Goal: Task Accomplishment & Management: Manage account settings

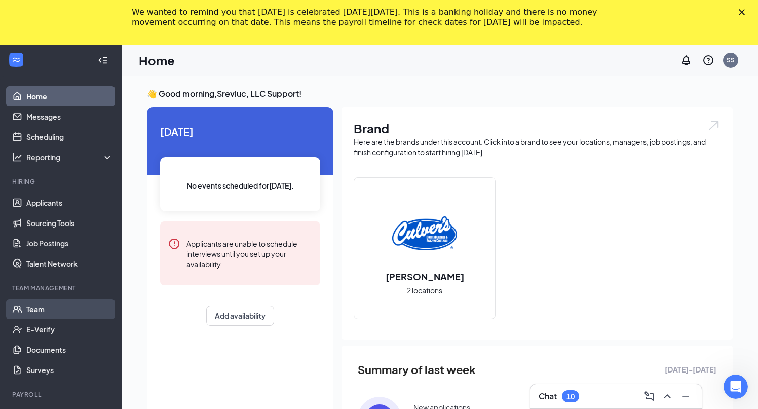
click at [47, 310] on link "Team" at bounding box center [69, 309] width 87 height 20
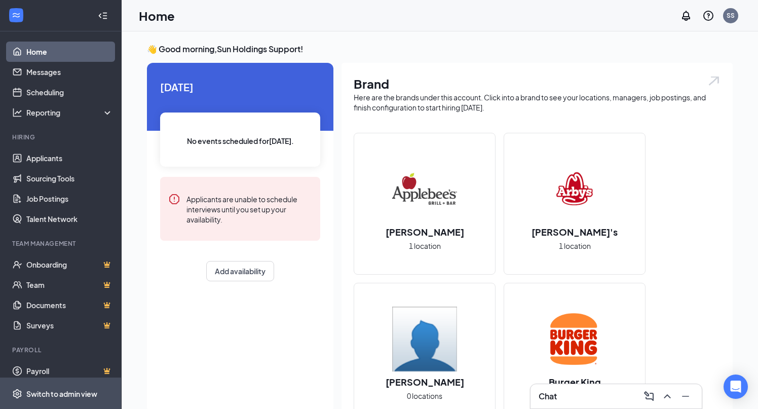
click at [77, 386] on span "Switch to admin view" at bounding box center [69, 393] width 87 height 31
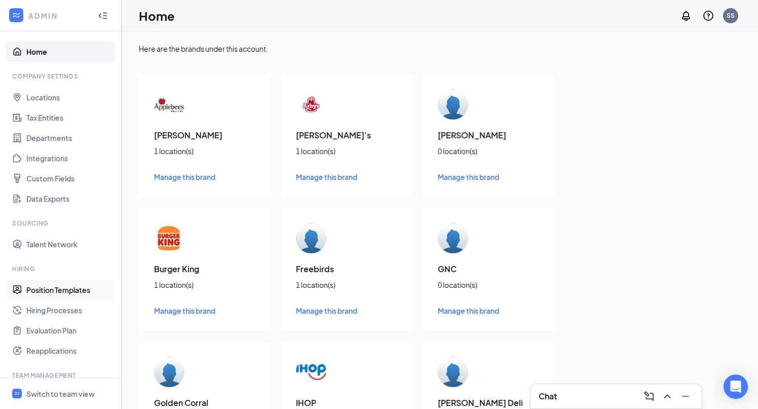
click at [40, 285] on link "Position Templates" at bounding box center [69, 290] width 87 height 20
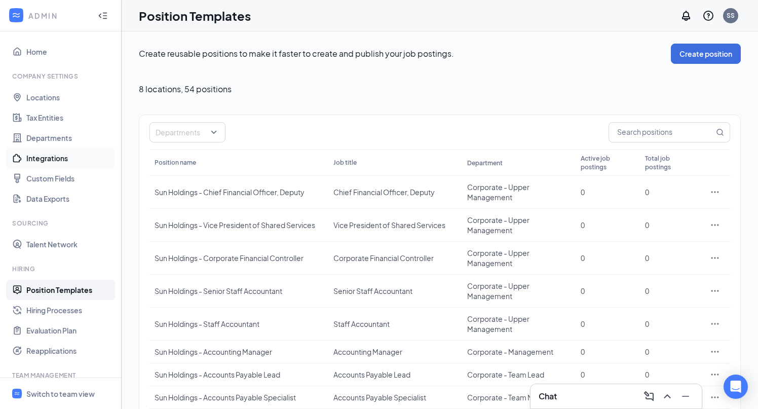
click at [69, 161] on link "Integrations" at bounding box center [69, 158] width 87 height 20
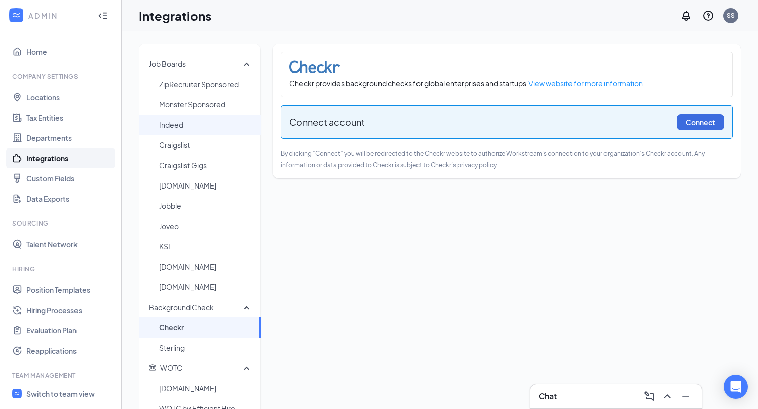
click at [195, 124] on span "Indeed" at bounding box center [206, 124] width 94 height 20
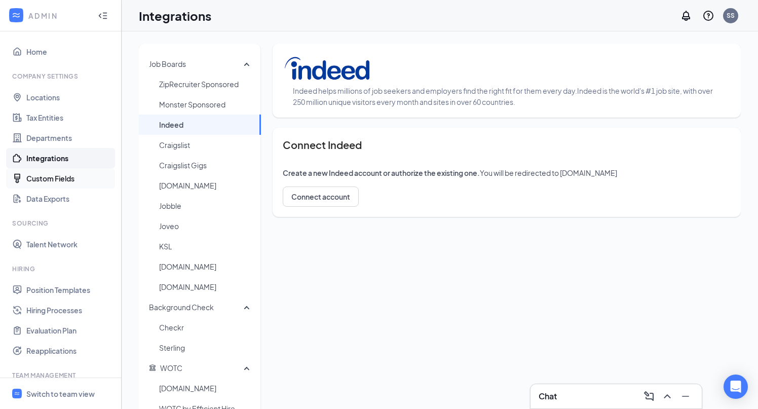
click at [62, 179] on link "Custom Fields" at bounding box center [69, 178] width 87 height 20
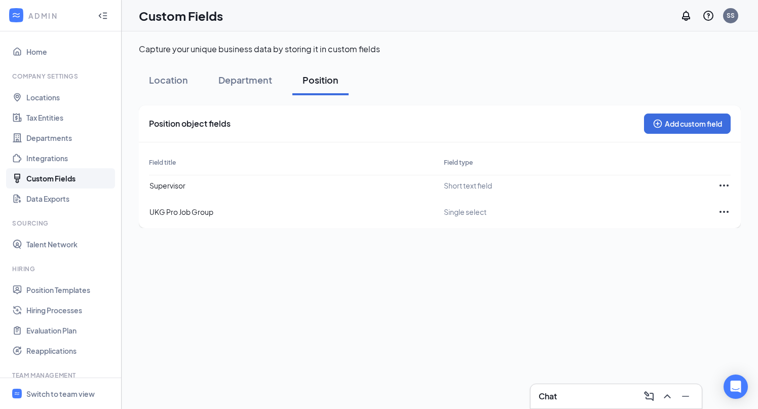
click at [723, 187] on icon "Ellipses" at bounding box center [724, 185] width 12 height 12
click at [691, 163] on span "Delete" at bounding box center [694, 160] width 55 height 11
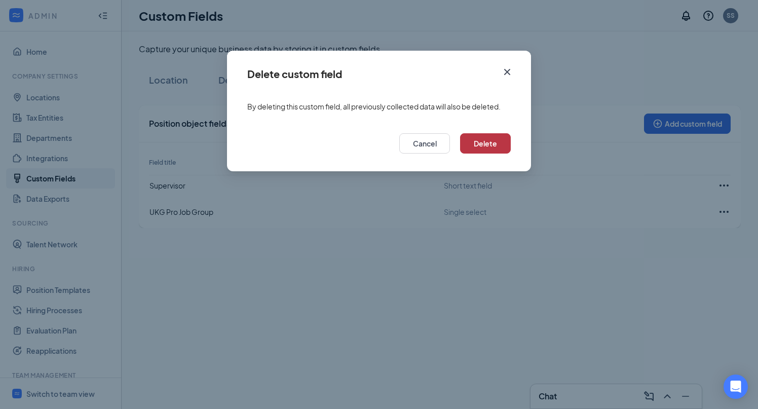
click at [498, 140] on button "Delete" at bounding box center [485, 143] width 51 height 20
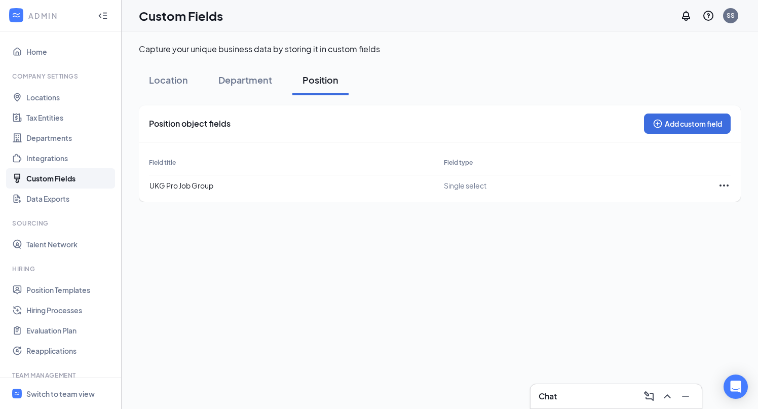
click at [566, 177] on div "Single select" at bounding box center [538, 185] width 196 height 19
click at [564, 183] on div "Single select" at bounding box center [538, 185] width 196 height 19
click at [460, 190] on div "Single select" at bounding box center [538, 185] width 196 height 19
click at [60, 309] on link "Hiring Processes" at bounding box center [69, 310] width 87 height 20
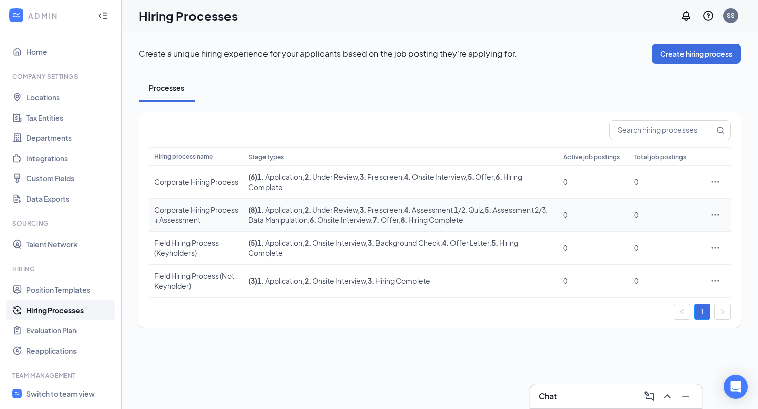
click at [215, 214] on div "Corporate Hiring Process + Assessment" at bounding box center [196, 215] width 84 height 20
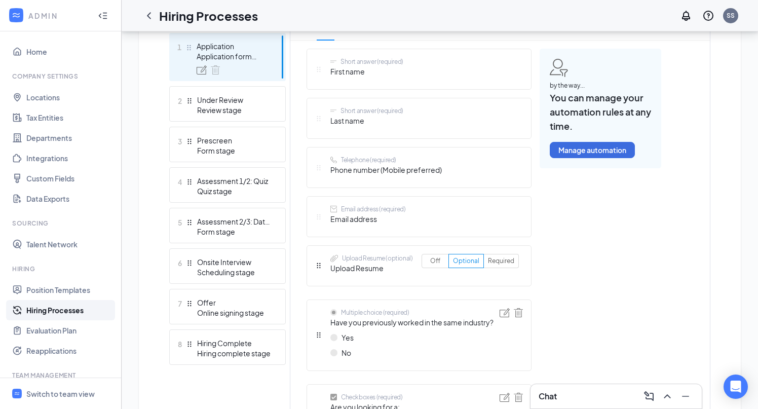
scroll to position [296, 0]
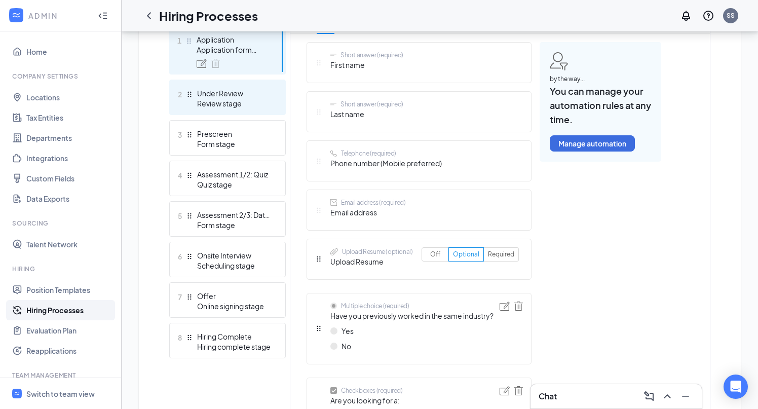
click at [230, 99] on div "Review stage" at bounding box center [234, 103] width 74 height 10
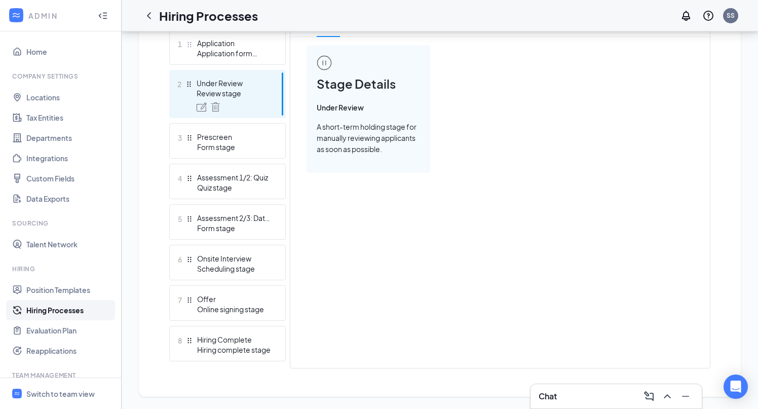
scroll to position [293, 0]
click at [231, 140] on div "Prescreen" at bounding box center [234, 137] width 74 height 10
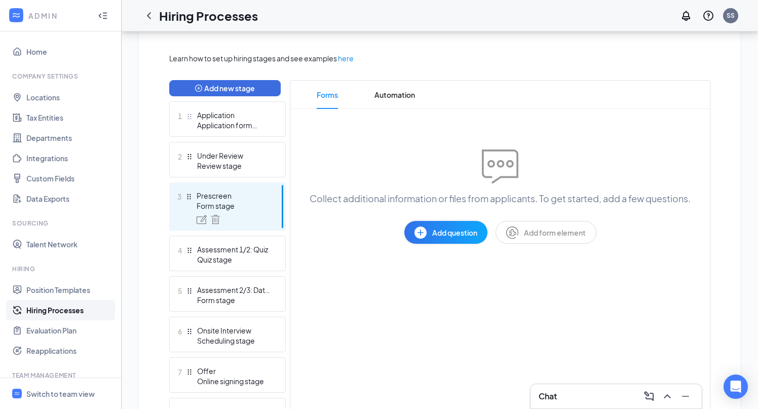
scroll to position [293, 0]
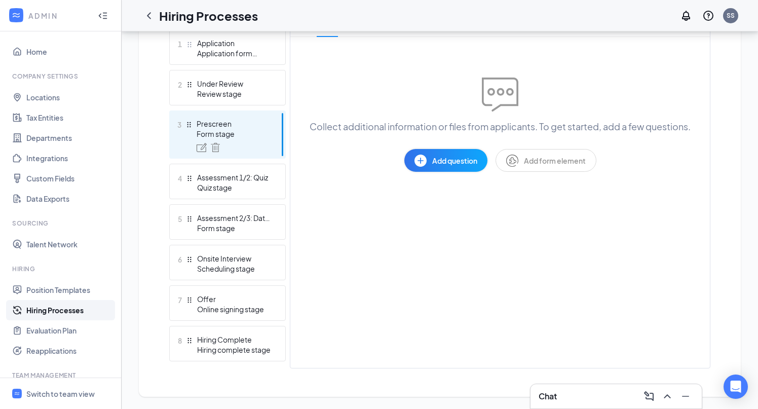
click at [443, 161] on span "Add question" at bounding box center [454, 160] width 45 height 11
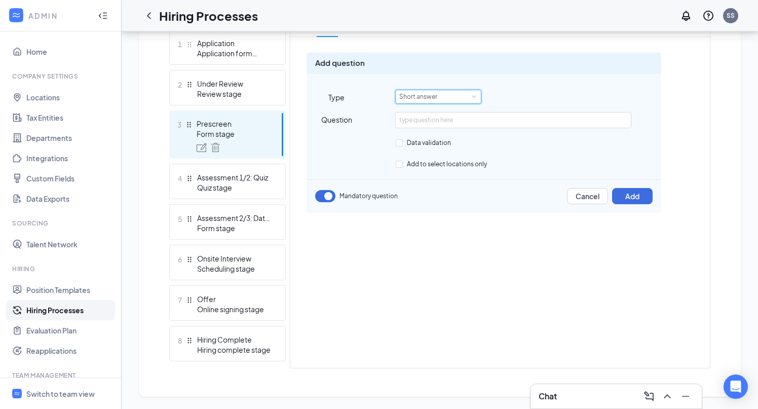
click at [434, 96] on div "Short answer" at bounding box center [421, 96] width 45 height 13
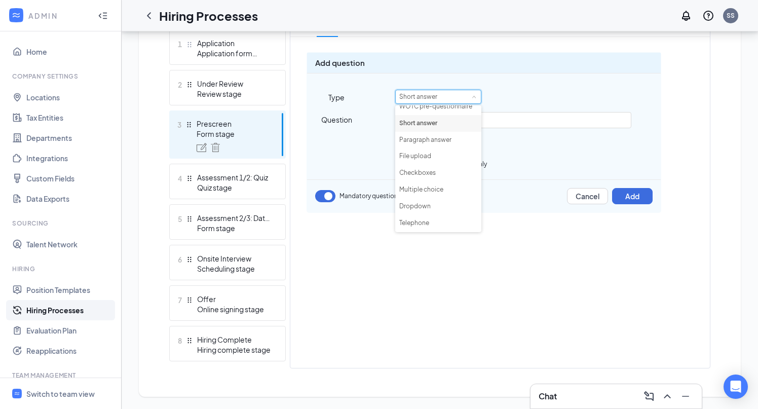
scroll to position [0, 0]
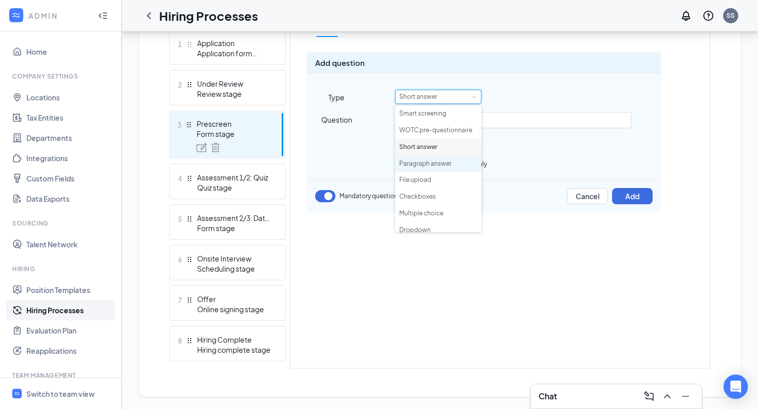
click at [433, 164] on li "Paragraph answer" at bounding box center [438, 164] width 86 height 17
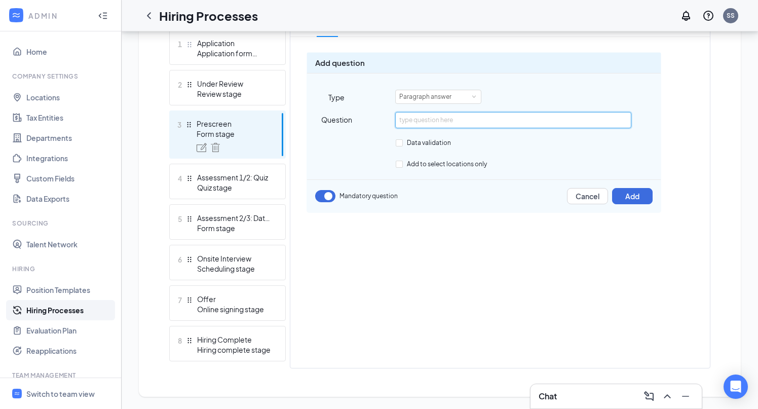
paste input "What specifically interests you about the position you applied to and working w…"
drag, startPoint x: 361, startPoint y: 121, endPoint x: 334, endPoint y: 121, distance: 26.9
click at [334, 121] on div "Question What specifically interests you about the position you applied to and …" at bounding box center [484, 120] width 354 height 16
click at [417, 122] on input "What specifically interests you about the position you applied to and working w…" at bounding box center [513, 120] width 236 height 16
type input "What specifically interests you about the position you applied to and working w…"
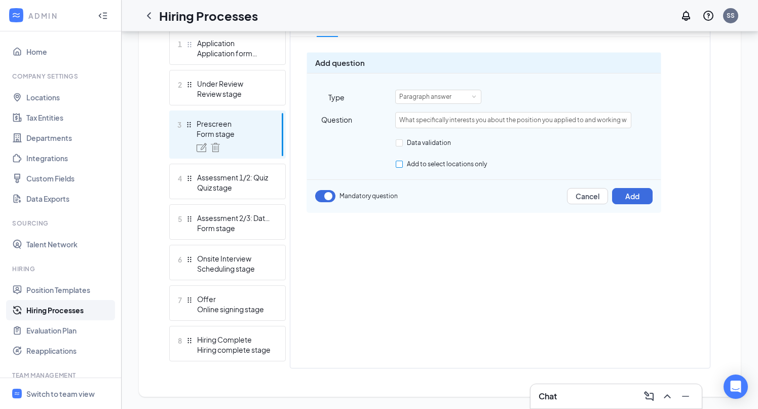
click at [400, 162] on input "Add to select locations only" at bounding box center [399, 164] width 7 height 7
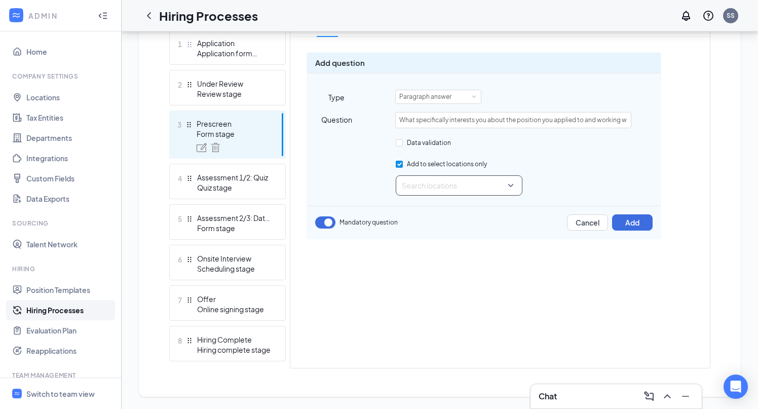
click at [439, 181] on div at bounding box center [455, 185] width 107 height 16
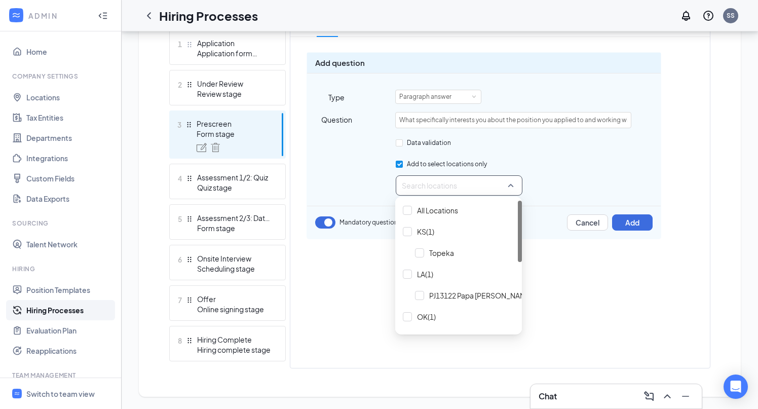
click at [399, 163] on input "Add to select locations only" at bounding box center [399, 164] width 7 height 7
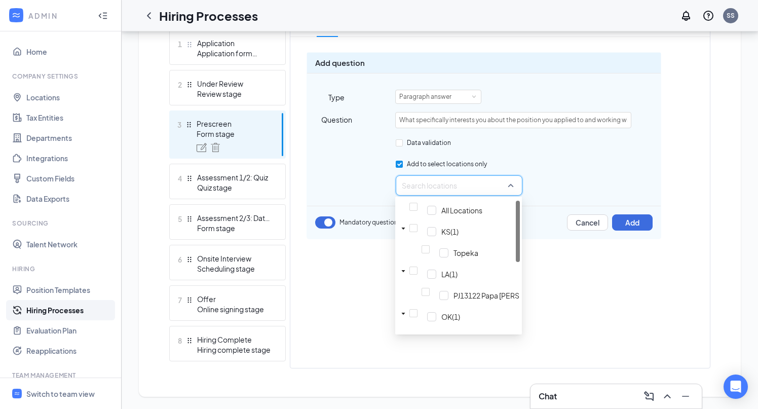
checkbox input "false"
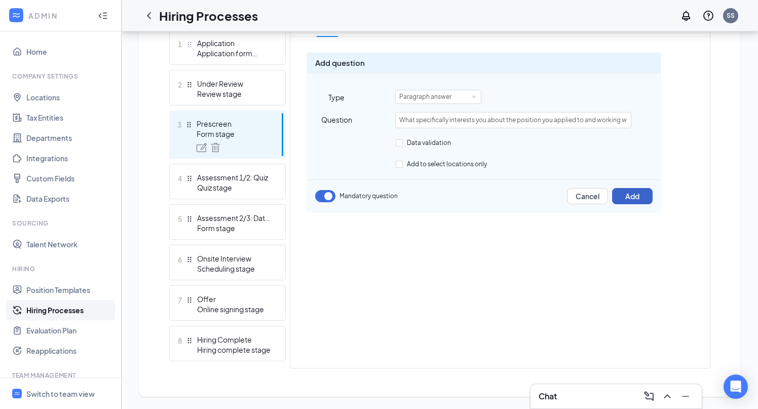
click at [639, 195] on button "Add" at bounding box center [632, 196] width 41 height 16
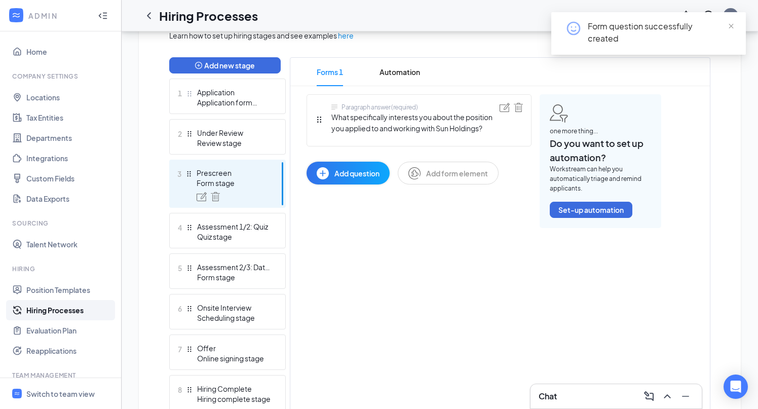
scroll to position [234, 0]
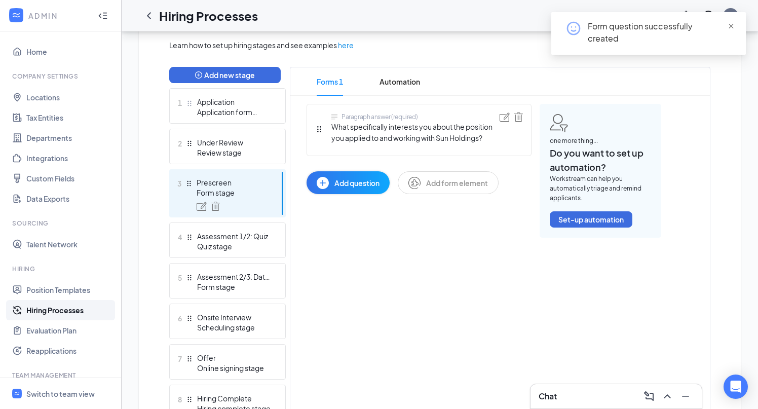
click at [731, 26] on span "close" at bounding box center [731, 26] width 7 height 7
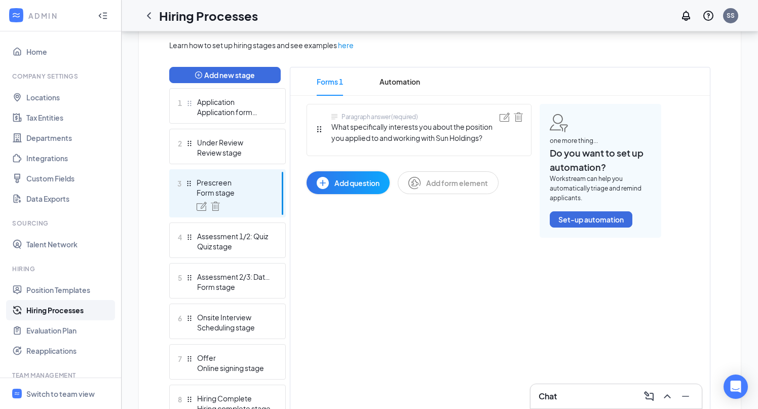
click at [351, 183] on span "Add question" at bounding box center [356, 182] width 45 height 11
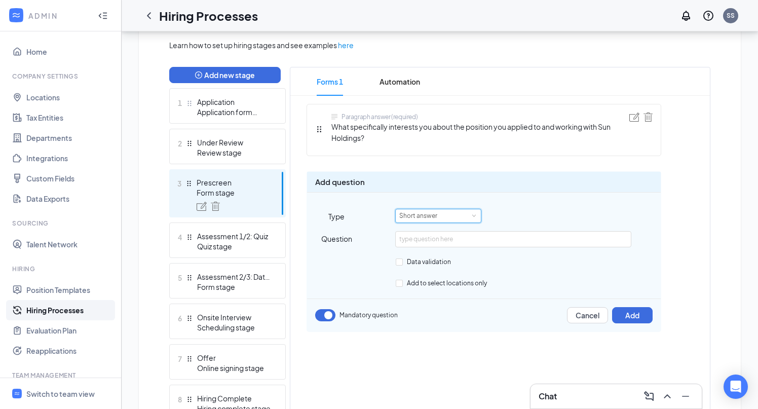
click at [428, 216] on div "Short answer" at bounding box center [421, 215] width 45 height 13
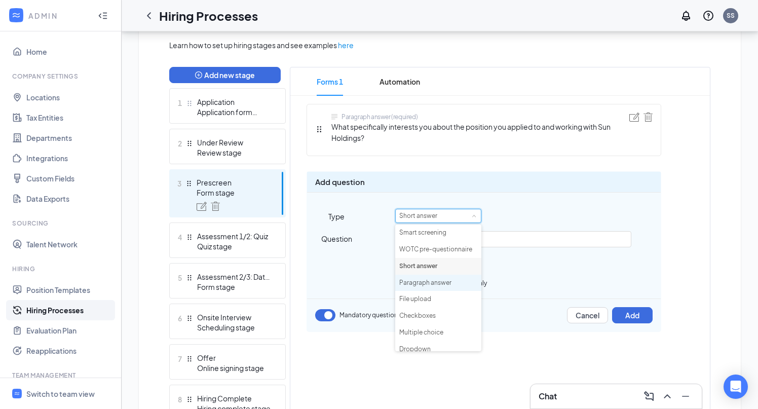
click at [427, 283] on li "Paragraph answer" at bounding box center [438, 283] width 86 height 17
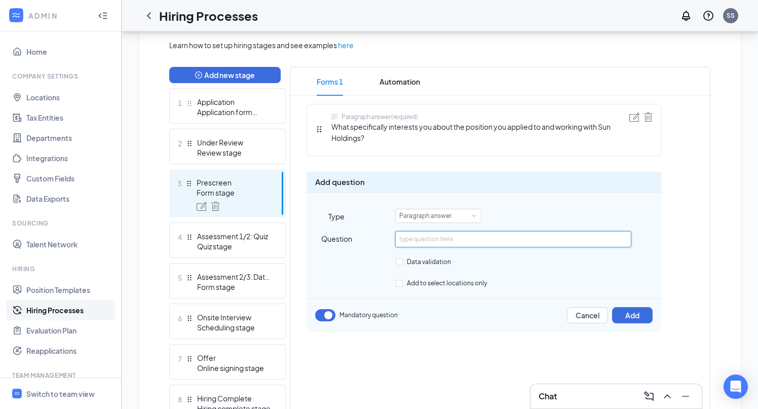
paste input "What are you looking for in your next opportunity?"
type input "What are you looking for in your next opportunity?"
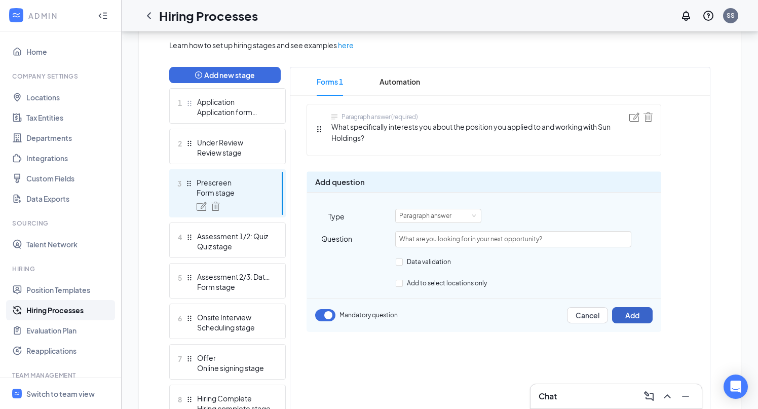
click at [627, 317] on button "Add" at bounding box center [632, 315] width 41 height 16
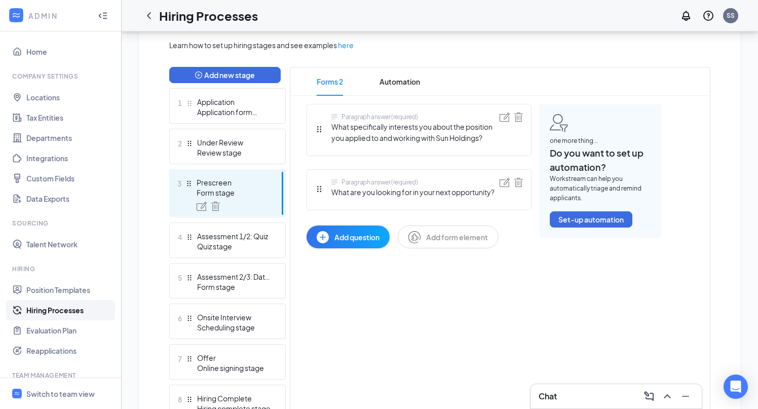
click at [347, 228] on button "Add question" at bounding box center [348, 236] width 83 height 23
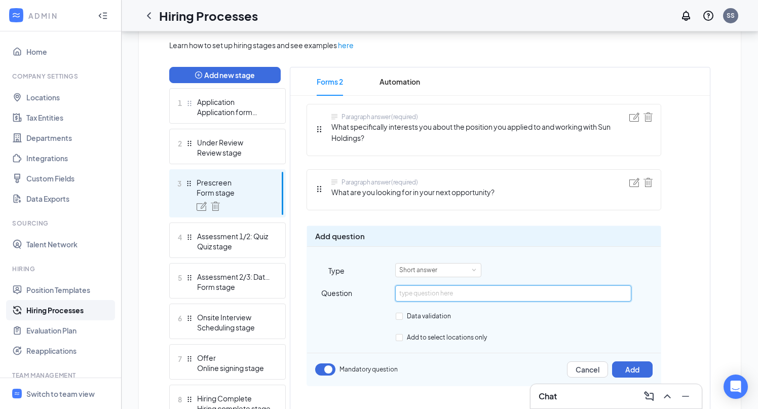
paste input "What is the status of your current search?"
type input "What is the status of your current search?"
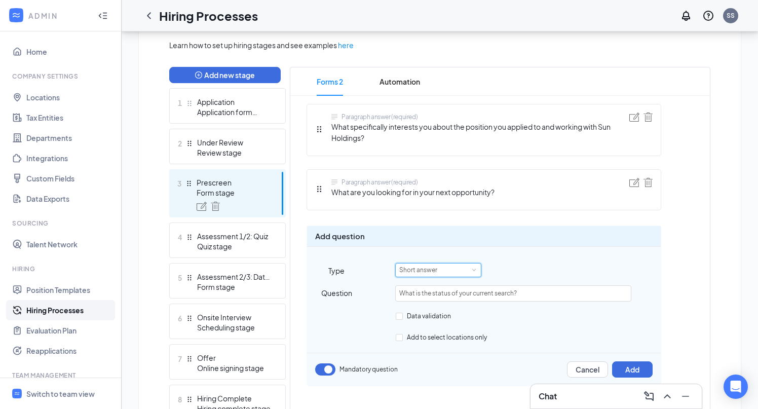
click at [426, 266] on div "Short answer" at bounding box center [421, 269] width 45 height 13
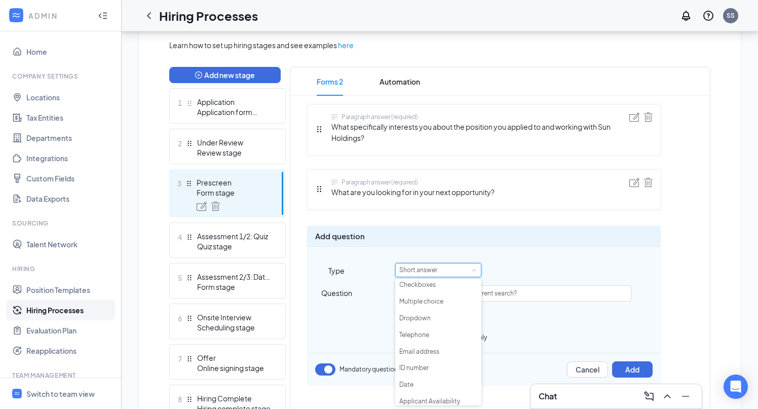
scroll to position [69, 0]
click at [427, 319] on li "Multiple choice" at bounding box center [438, 318] width 86 height 17
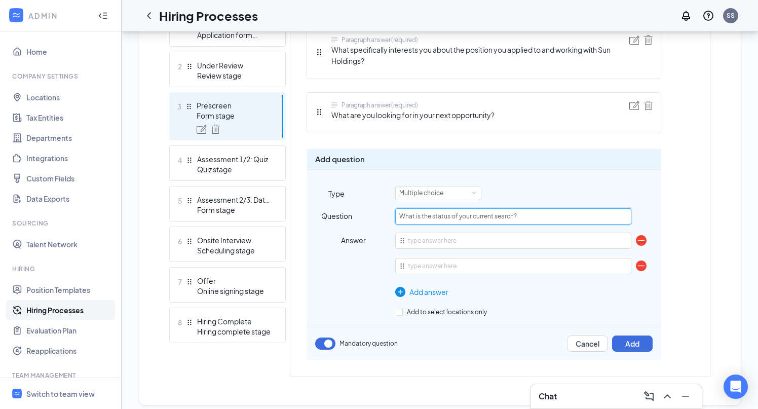
scroll to position [319, 0]
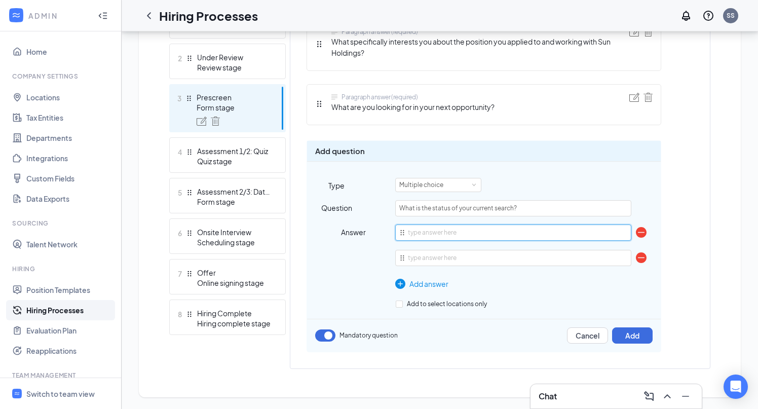
click at [421, 235] on input "text" at bounding box center [513, 232] width 236 height 16
type input "Recently laid off and looking"
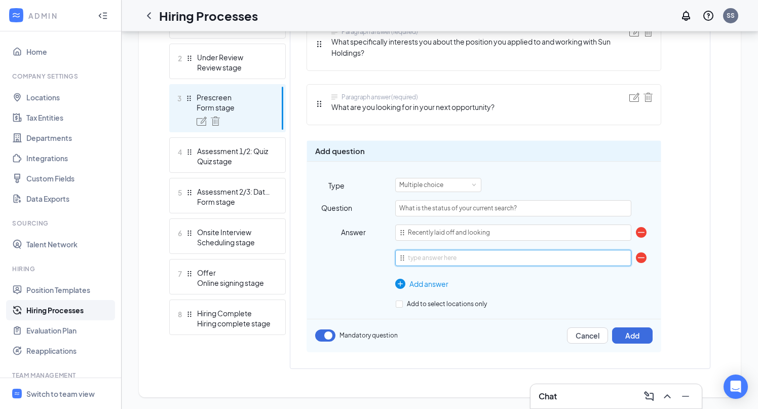
click at [425, 257] on input "text" at bounding box center [513, 258] width 236 height 16
type input "Currently working and looking"
click at [421, 283] on div "Add answer" at bounding box center [513, 283] width 236 height 11
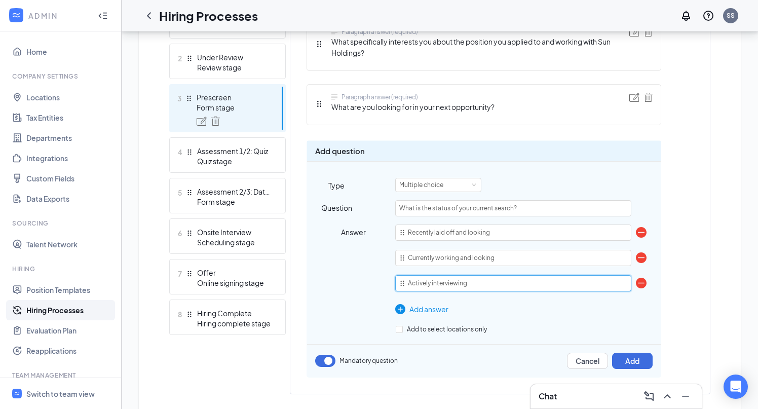
type input "Actively interviewing"
click at [429, 303] on div "Add answer" at bounding box center [513, 308] width 236 height 11
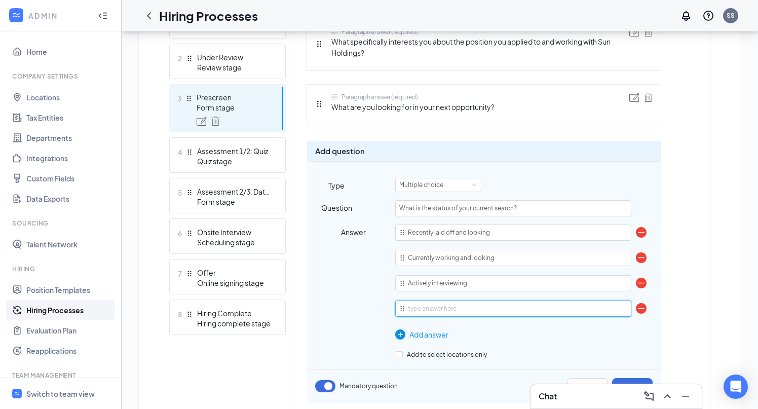
paste input "expecting 2nd interviews or an offer in the near future"
click at [410, 309] on input "expecting 2nd interviews or an offer in the near future" at bounding box center [513, 308] width 236 height 16
type input "Expecting 2nd interviews or an offer in the near future"
click at [320, 326] on div "Answer" at bounding box center [336, 282] width 59 height 116
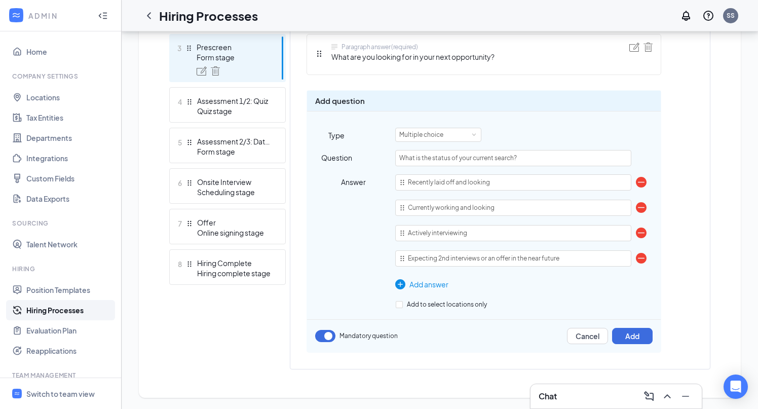
scroll to position [370, 0]
click at [635, 335] on button "Add" at bounding box center [632, 335] width 41 height 16
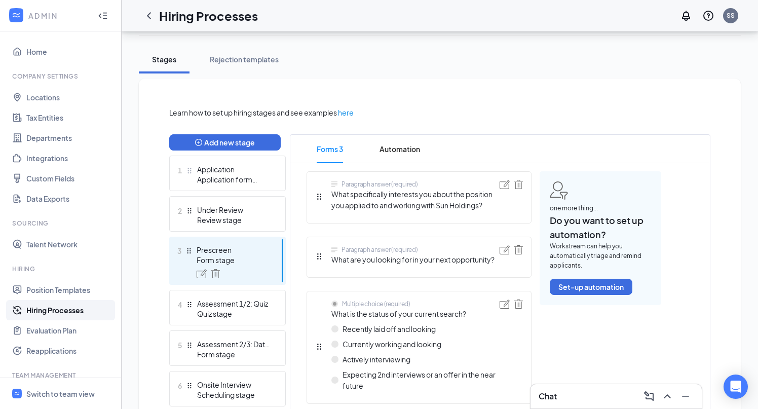
scroll to position [0, 0]
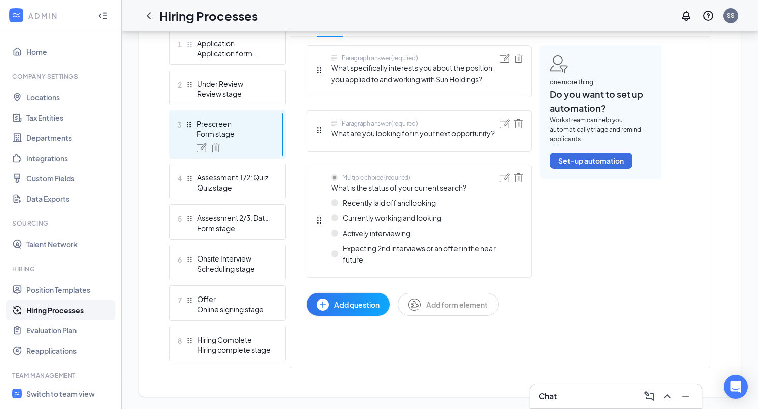
click at [360, 303] on span "Add question" at bounding box center [356, 304] width 45 height 11
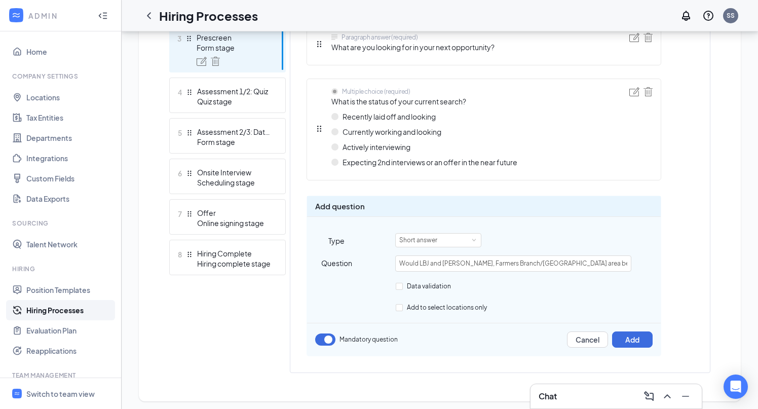
scroll to position [0, 169]
type input "Would LBJ and Marsh, Farmers Branch/Dallas area be a good daily commute for you…"
click at [452, 243] on div "Short answer" at bounding box center [438, 240] width 78 height 13
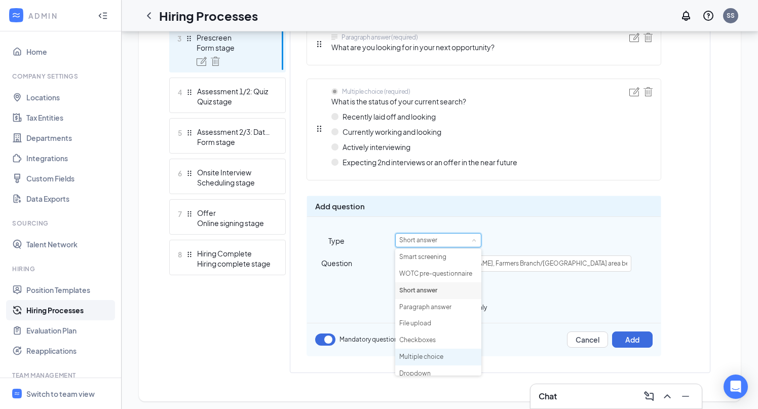
click at [433, 356] on li "Multiple choice" at bounding box center [438, 357] width 86 height 17
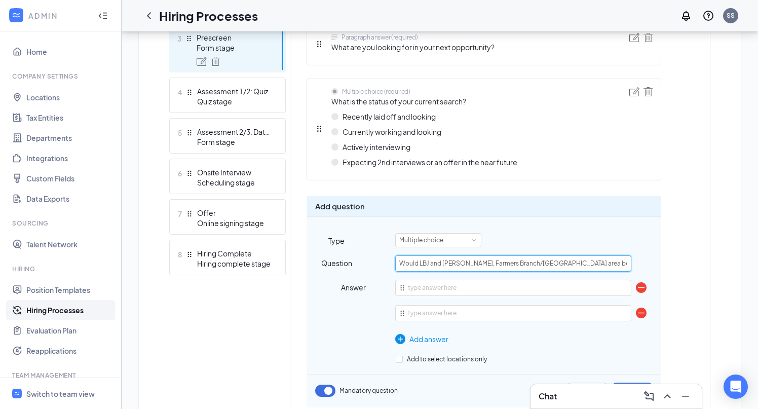
drag, startPoint x: 424, startPoint y: 264, endPoint x: 364, endPoint y: 264, distance: 59.8
click at [364, 264] on div "Question Would LBJ and Marsh, Farmers Branch/Dallas area be a good daily commut…" at bounding box center [484, 263] width 354 height 16
click at [379, 274] on div "Question Would LBJ and Marsh, Farmers Branch/Dallas area be a good daily commut…" at bounding box center [484, 303] width 354 height 97
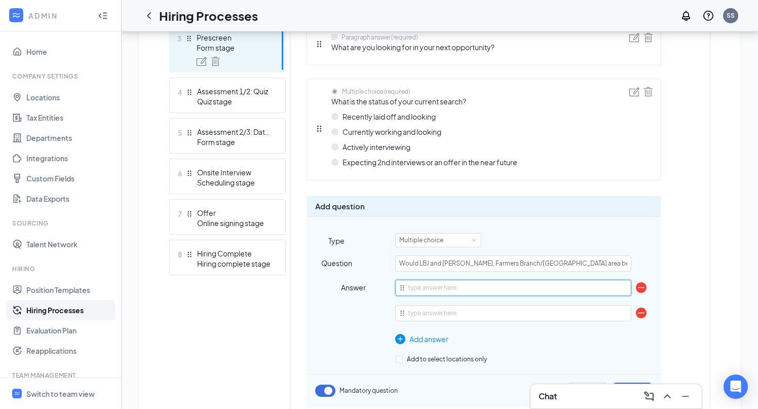
click at [427, 285] on input "text" at bounding box center [513, 288] width 236 height 16
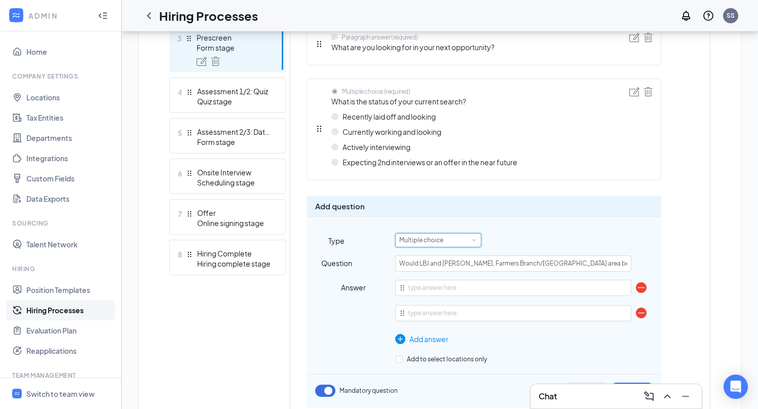
click at [434, 246] on div "Multiple choice" at bounding box center [424, 240] width 51 height 13
click at [506, 217] on div "Add question Type Multiple choice Question Would LBJ and Marsh, Farmers Branch/…" at bounding box center [484, 302] width 355 height 212
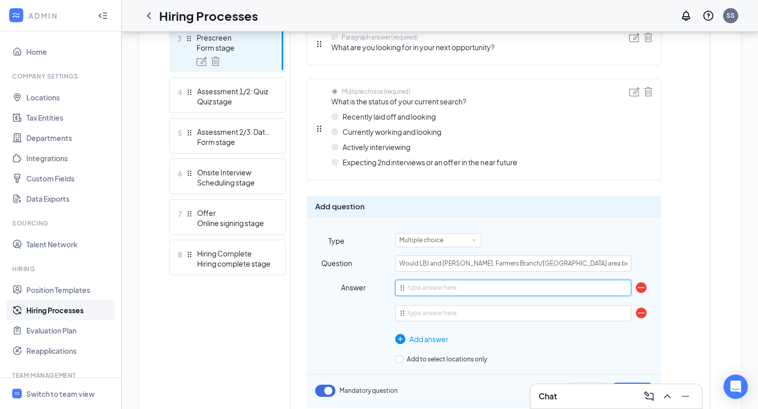
click at [415, 288] on input "text" at bounding box center [513, 288] width 236 height 16
type input "Yes"
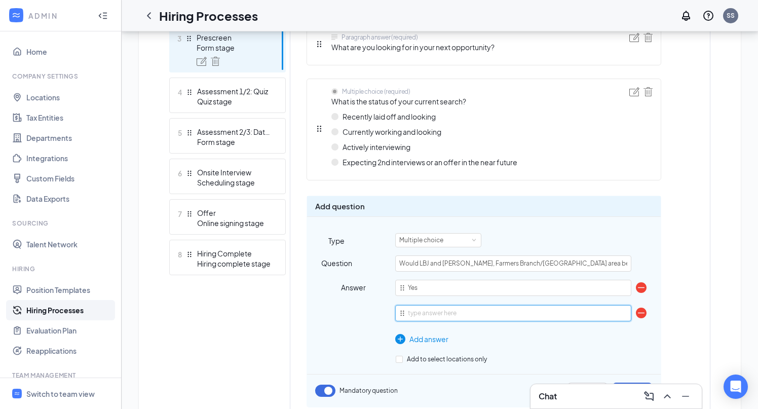
click at [441, 307] on input "text" at bounding box center [513, 313] width 236 height 16
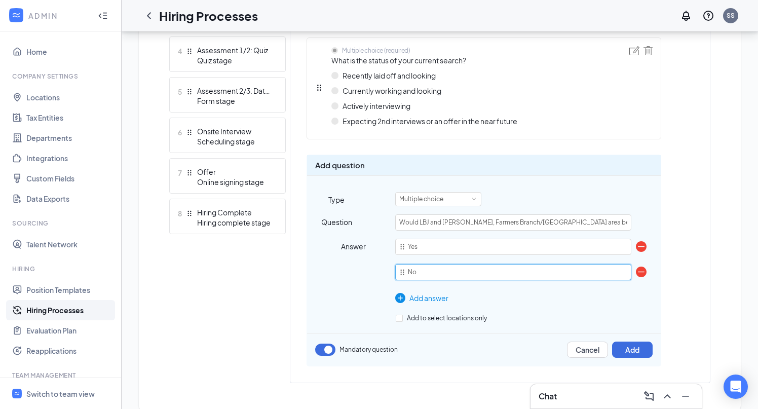
scroll to position [434, 0]
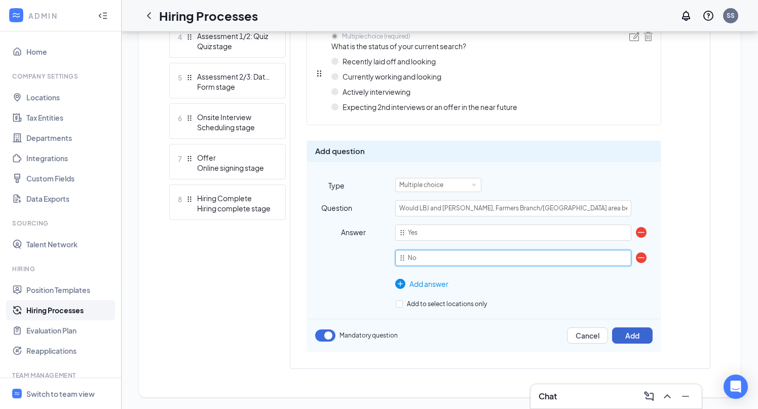
type input "No"
click at [625, 333] on button "Add" at bounding box center [632, 335] width 41 height 16
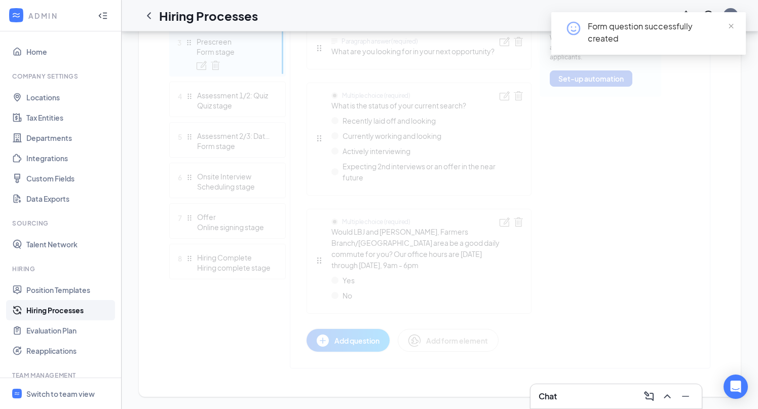
scroll to position [364, 0]
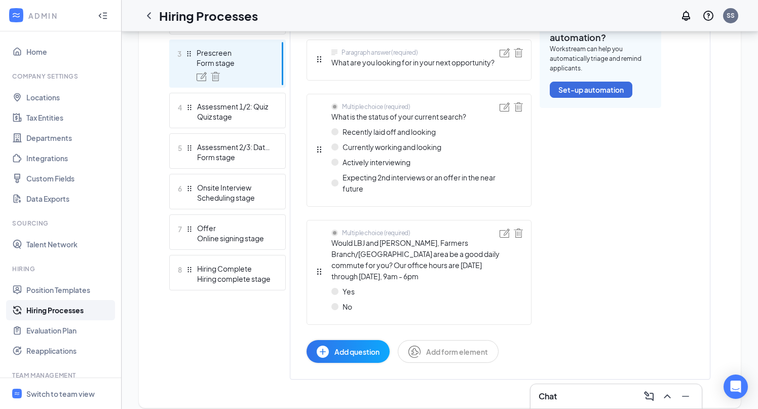
click at [368, 346] on span "Add question" at bounding box center [356, 351] width 45 height 11
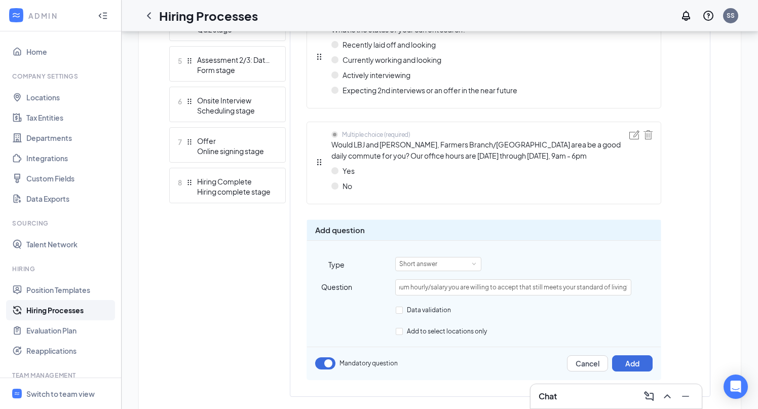
scroll to position [0, 0]
drag, startPoint x: 427, startPoint y: 289, endPoint x: 323, endPoint y: 289, distance: 104.4
click at [323, 289] on div "Question What is the minimum hourly/salary you are willing to accept that still…" at bounding box center [484, 287] width 354 height 16
type input "What is the minimum hourly/salary you are willing to accept that still meets yo…"
click at [389, 285] on div "Question What is the minimum hourly/salary you are willing to accept that still…" at bounding box center [484, 287] width 354 height 16
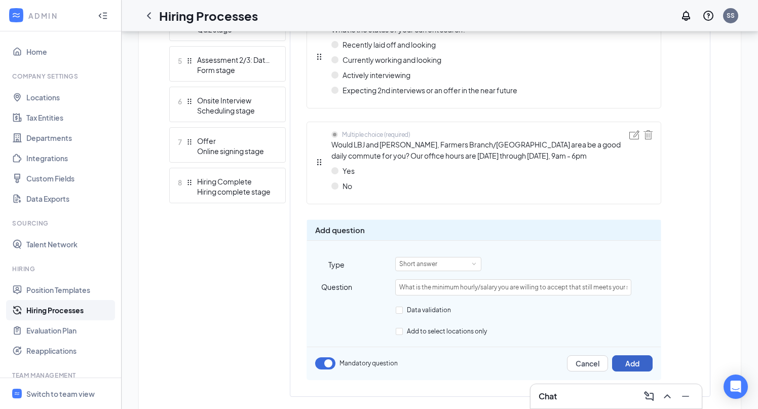
click at [634, 360] on button "Add" at bounding box center [632, 363] width 41 height 16
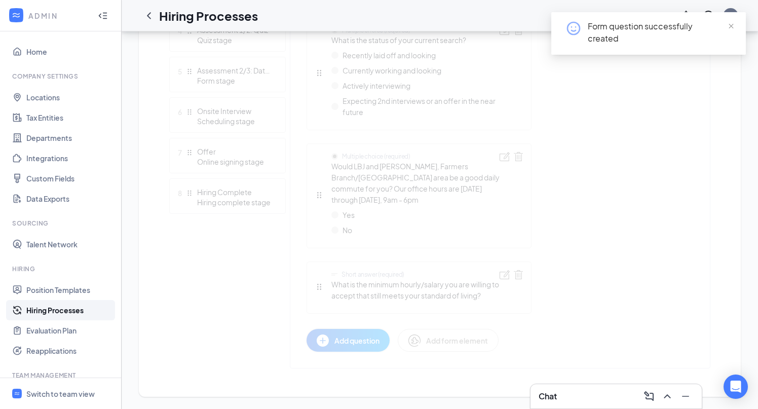
scroll to position [429, 0]
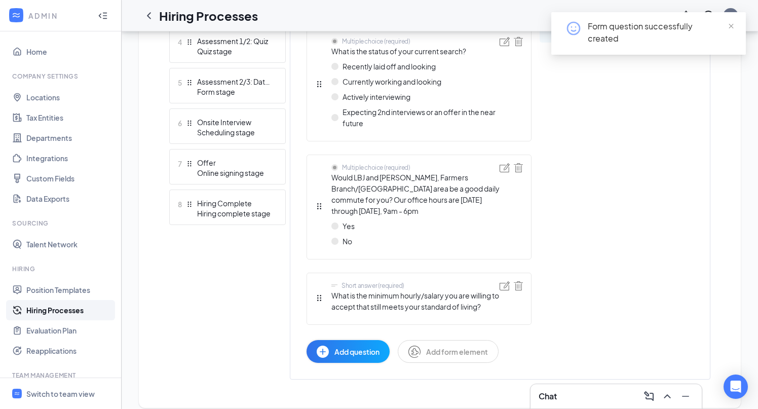
click at [355, 346] on span "Add question" at bounding box center [356, 351] width 45 height 11
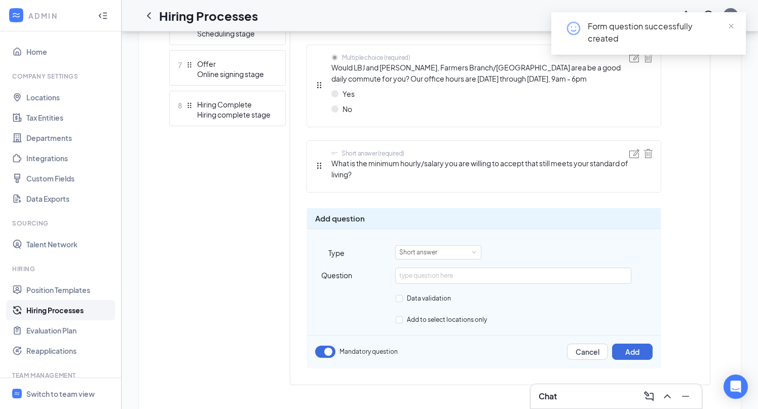
scroll to position [544, 0]
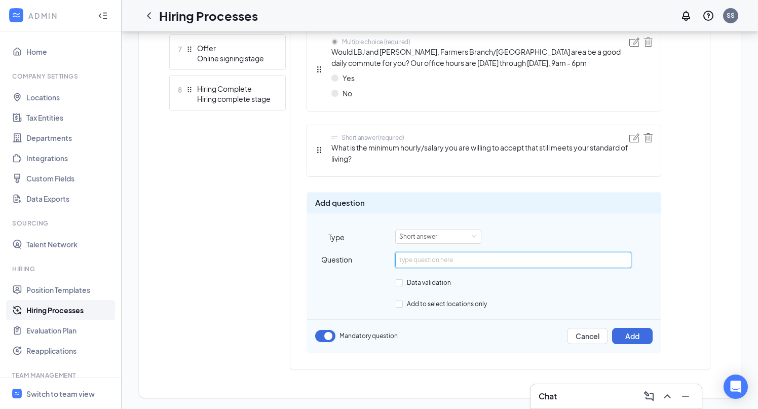
click at [433, 261] on input "text" at bounding box center [513, 260] width 236 height 16
paste input "How many years’ experience do you have with the position you have applied to?"
type input "How many years’ experience do you have with the position you have applied to?"
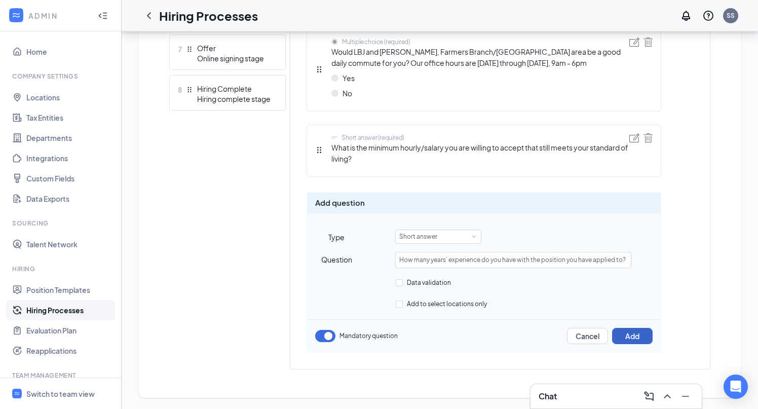
click at [633, 336] on button "Add" at bounding box center [632, 336] width 41 height 16
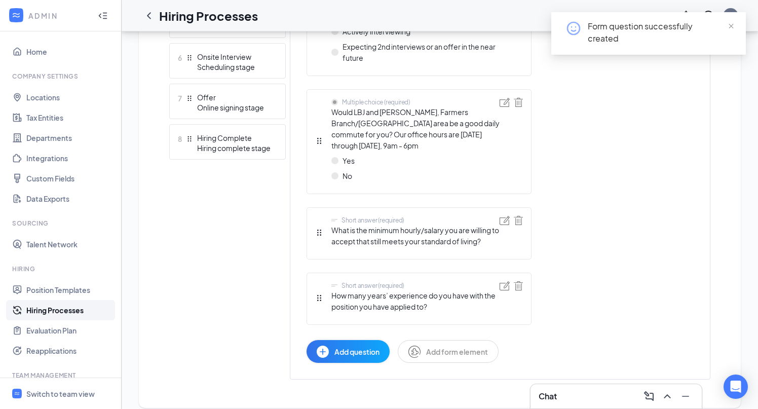
click at [357, 346] on span "Add question" at bounding box center [356, 351] width 45 height 11
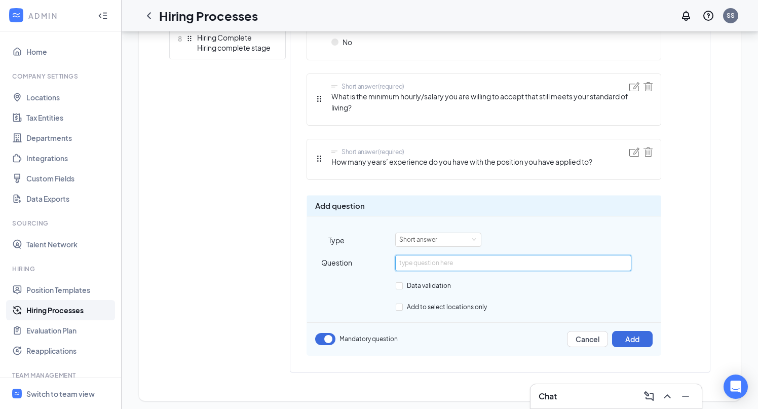
scroll to position [598, 0]
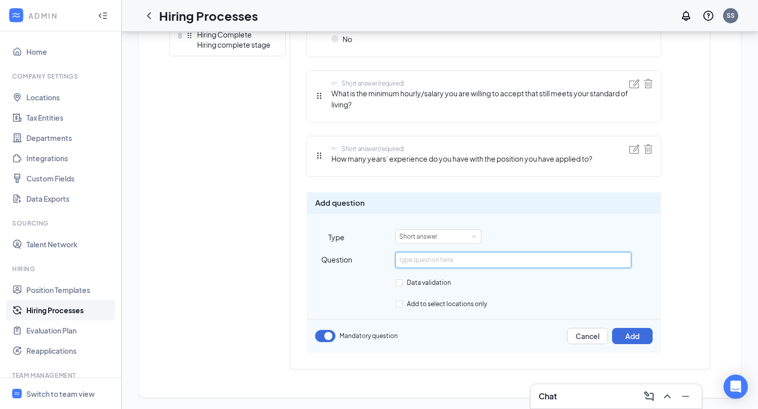
paste input "Tell me a little about your last employed experience, directly relating to the …"
type input "Tell me a little about your last employed experience, directly relating to the …"
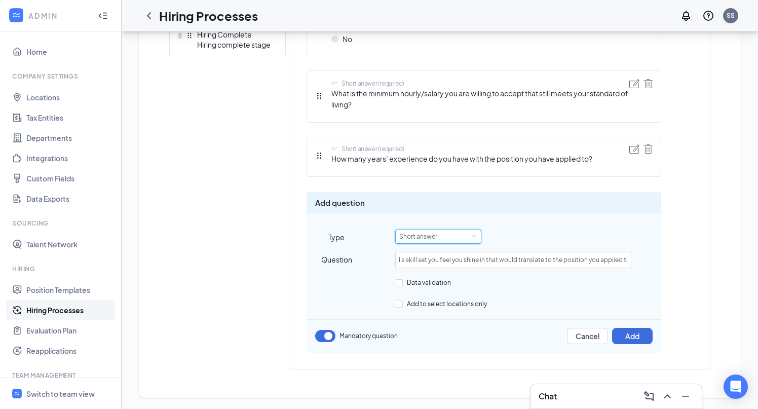
scroll to position [0, 0]
click at [453, 237] on div "Short answer" at bounding box center [438, 236] width 78 height 13
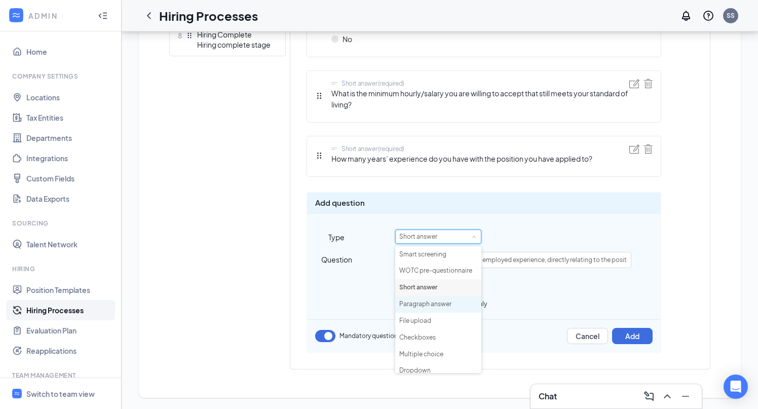
click at [442, 302] on li "Paragraph answer" at bounding box center [438, 304] width 86 height 17
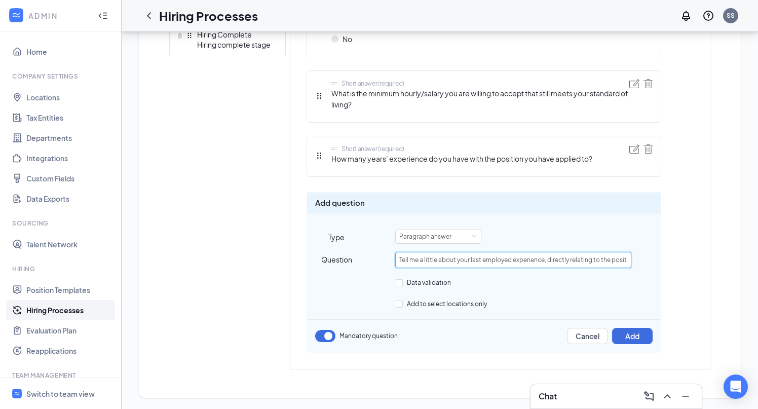
drag, startPoint x: 405, startPoint y: 260, endPoint x: 264, endPoint y: 260, distance: 140.8
click at [264, 260] on div "Add new stage 1 Application Application form stage 2 Under Review Review stage …" at bounding box center [439, 36] width 541 height 666
click at [350, 317] on div "Add question Type Paragraph answer Question Tell me a little about your last em…" at bounding box center [484, 272] width 355 height 161
click at [631, 334] on button "Add" at bounding box center [632, 336] width 41 height 16
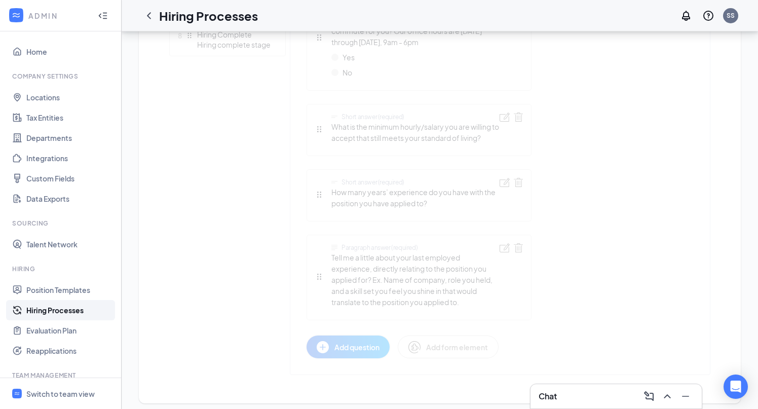
scroll to position [593, 0]
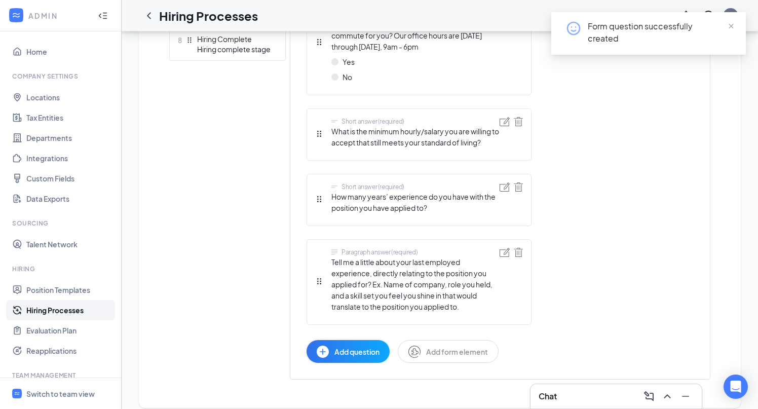
click at [354, 346] on span "Add question" at bounding box center [356, 351] width 45 height 11
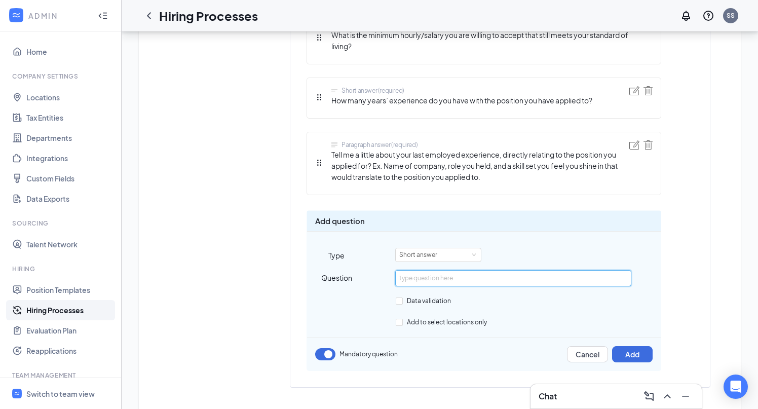
scroll to position [669, 0]
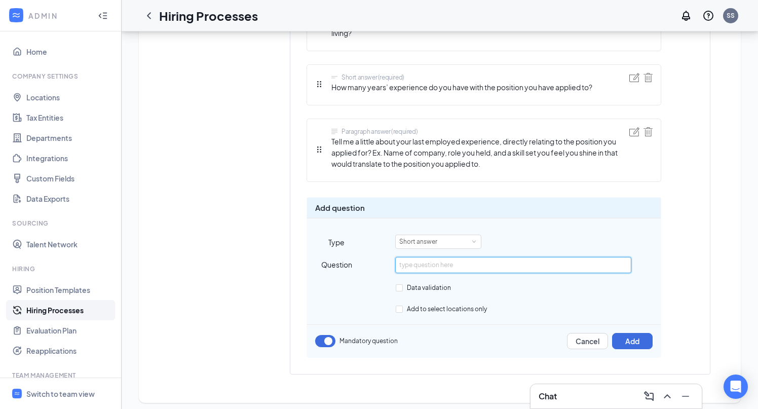
paste input "Tell me a little about your most recent professional achievement, specifically …"
type input "Tell me a little about your most recent professional achievement, specifically …"
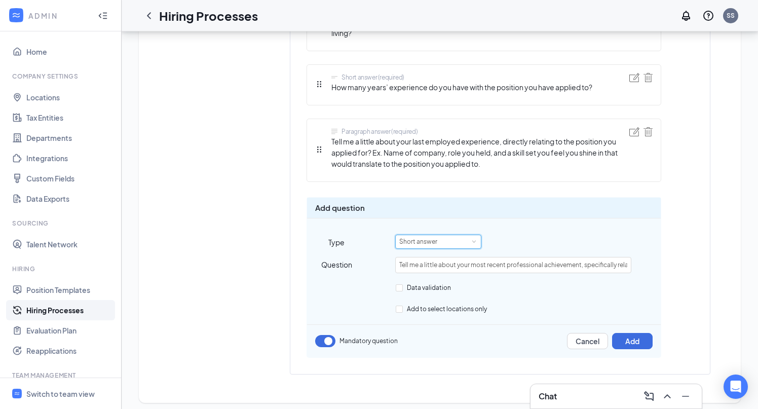
click at [427, 242] on div "Short answer" at bounding box center [421, 241] width 45 height 13
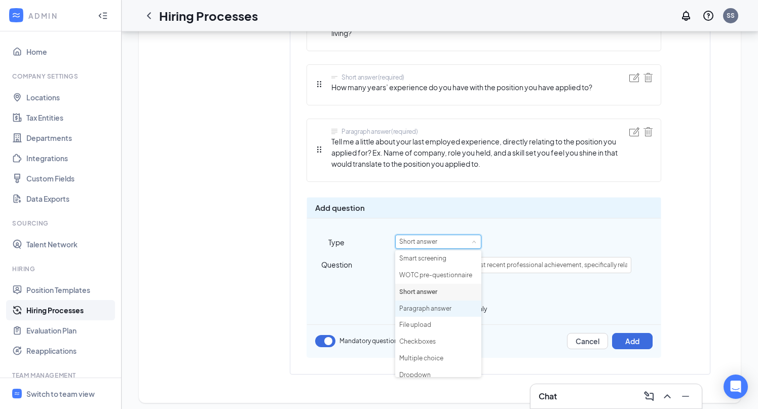
click at [429, 305] on li "Paragraph answer" at bounding box center [438, 308] width 86 height 17
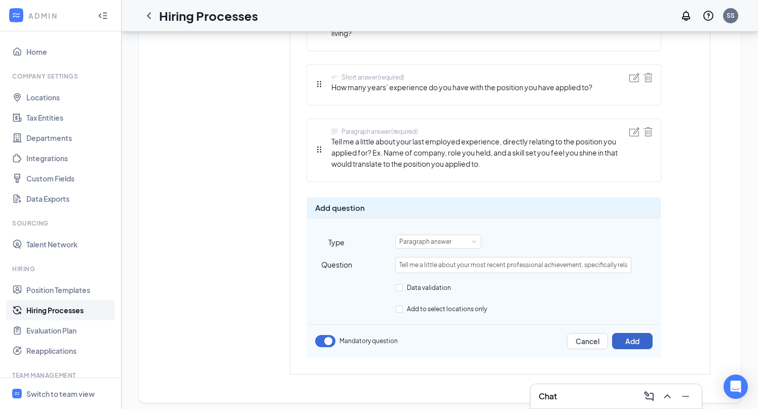
click at [633, 340] on button "Add" at bounding box center [632, 341] width 41 height 16
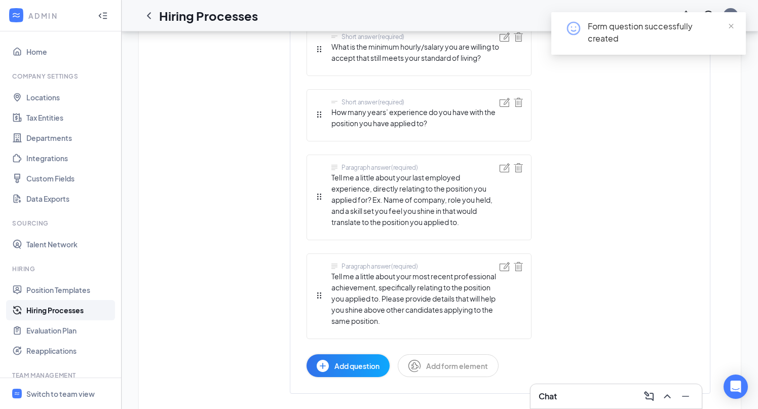
scroll to position [680, 0]
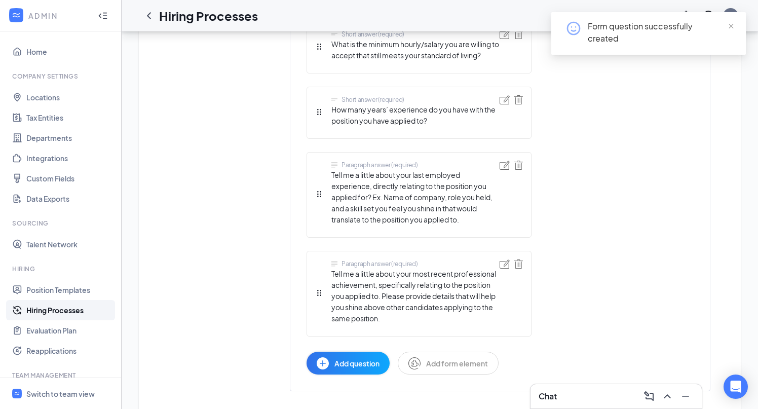
click at [354, 358] on span "Add question" at bounding box center [356, 363] width 45 height 11
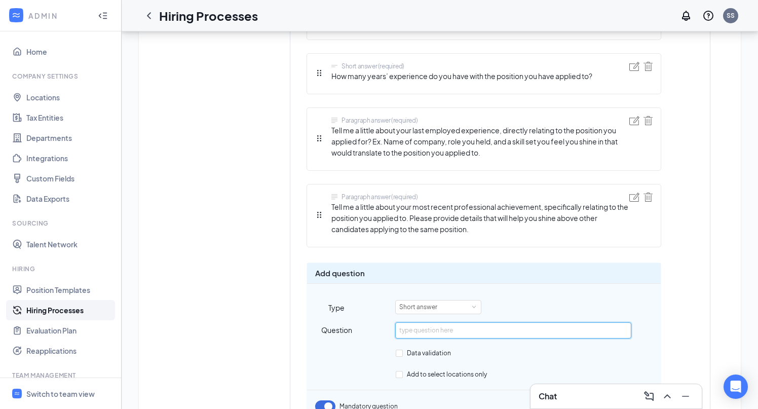
scroll to position [751, 0]
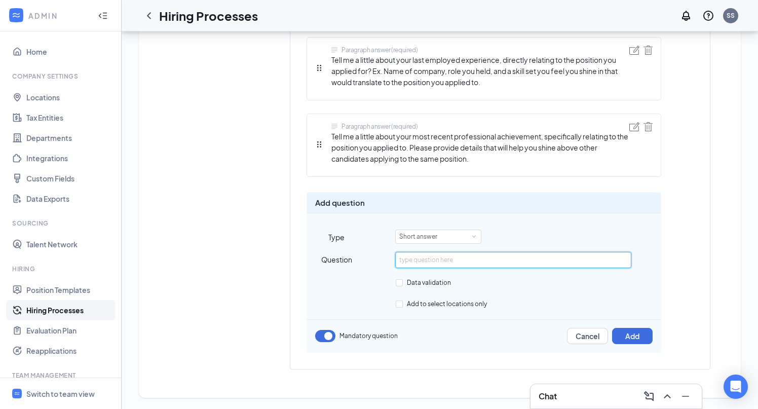
paste input "What is your proficiency with MS Office (beginner, intermediate, proficient, or…"
drag, startPoint x: 377, startPoint y: 261, endPoint x: 359, endPoint y: 261, distance: 17.7
click at [359, 261] on div "Question What is your proficiency with MS Office (beginner, intermediate, profi…" at bounding box center [484, 260] width 354 height 16
type input "What is your proficiency with MS Office (beginner, intermediate, proficient, or…"
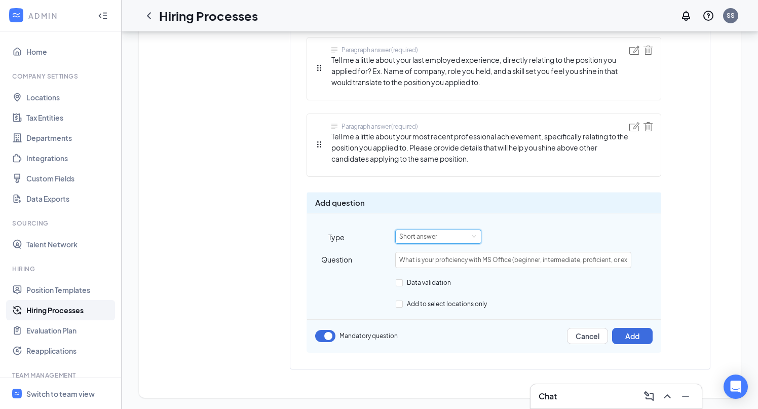
click at [444, 232] on div "Short answer" at bounding box center [438, 236] width 78 height 13
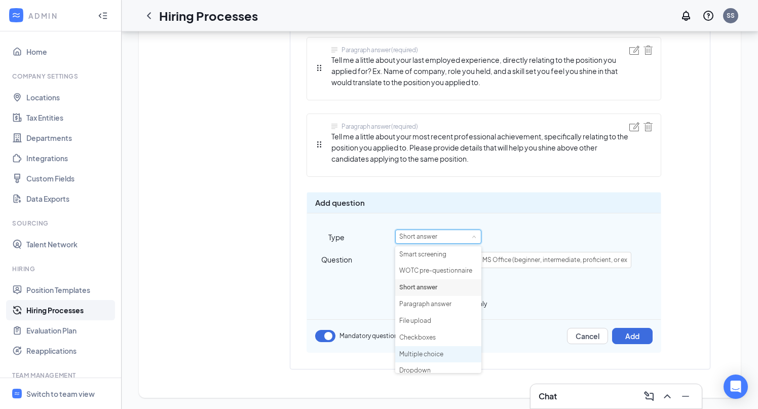
click at [438, 357] on li "Multiple choice" at bounding box center [438, 354] width 86 height 17
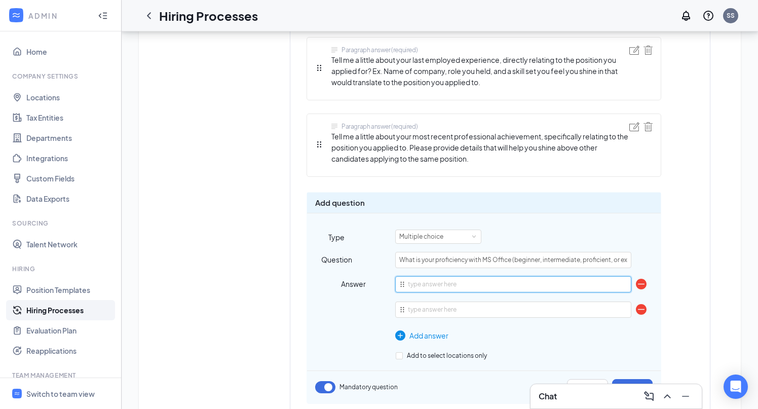
click at [437, 289] on input "text" at bounding box center [513, 284] width 236 height 16
type input "Beginner"
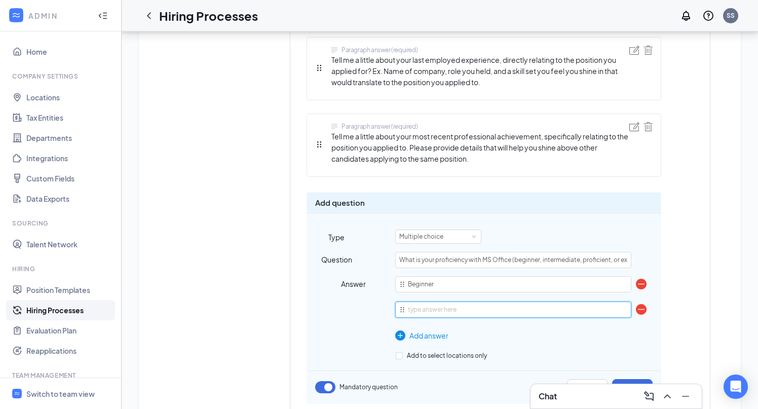
click at [443, 303] on input "text" at bounding box center [513, 309] width 236 height 16
paste input "Intermediate"
type input "Intermediate"
click at [436, 334] on div "Add answer" at bounding box center [513, 335] width 236 height 11
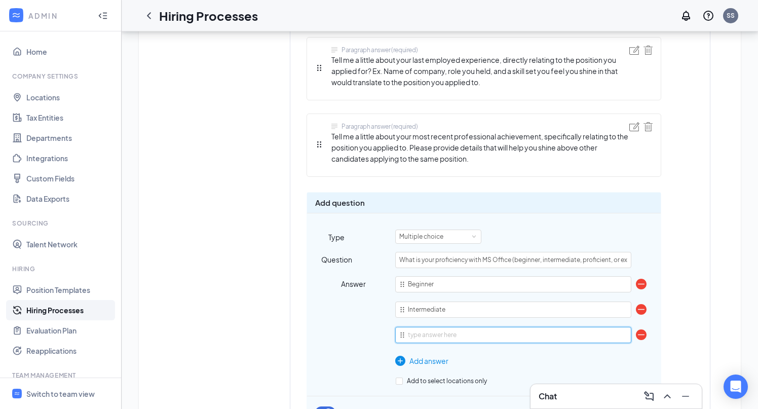
paste input "Proficient"
type input "Proficient"
click at [434, 358] on div "Add answer" at bounding box center [513, 360] width 236 height 11
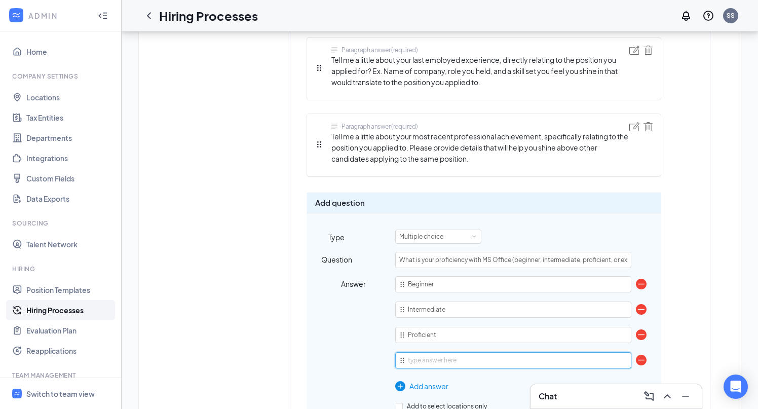
paste input "Expert"
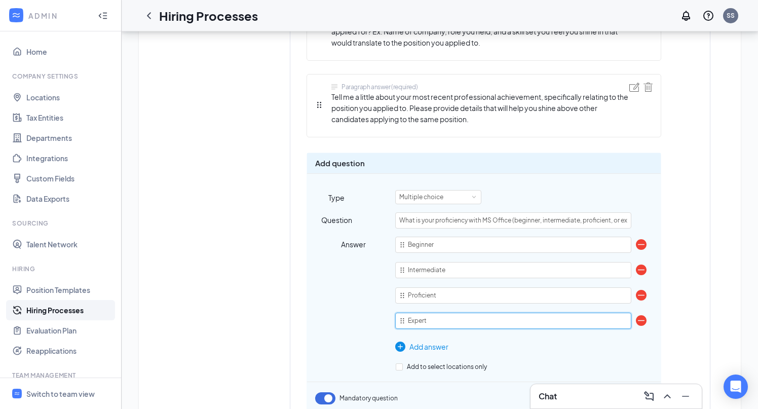
scroll to position [853, 0]
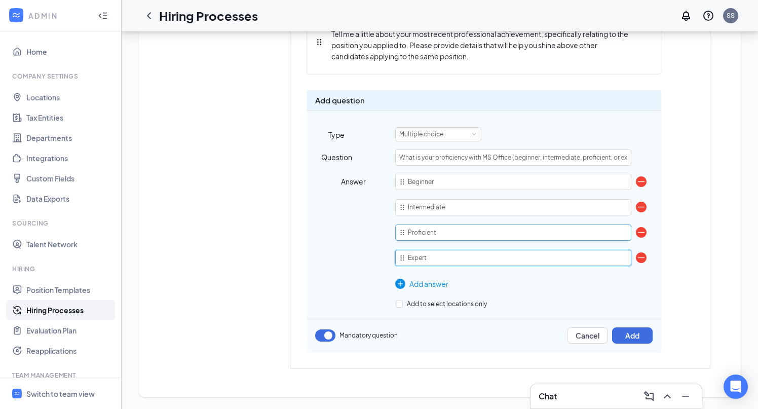
type input "Expert"
click at [465, 232] on input "Proficient" at bounding box center [513, 232] width 236 height 16
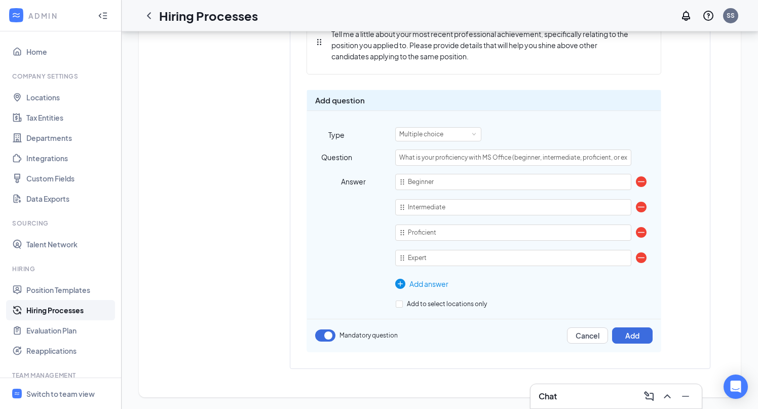
click at [436, 283] on div "Add answer" at bounding box center [513, 283] width 236 height 11
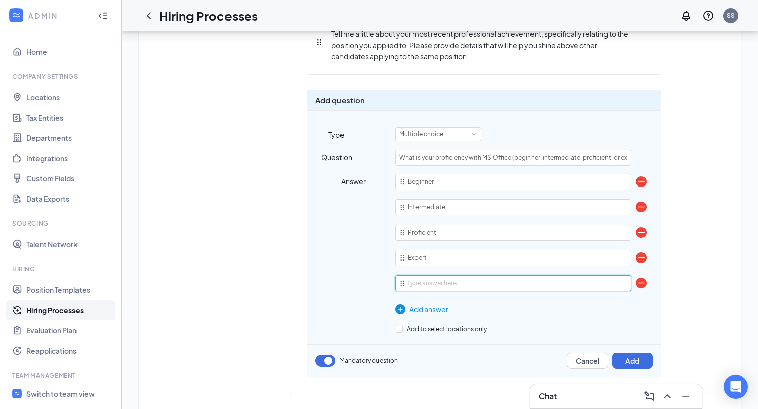
paste input "No Proficiency"
type input "No Proficiency"
click at [641, 360] on button "Add" at bounding box center [632, 361] width 41 height 16
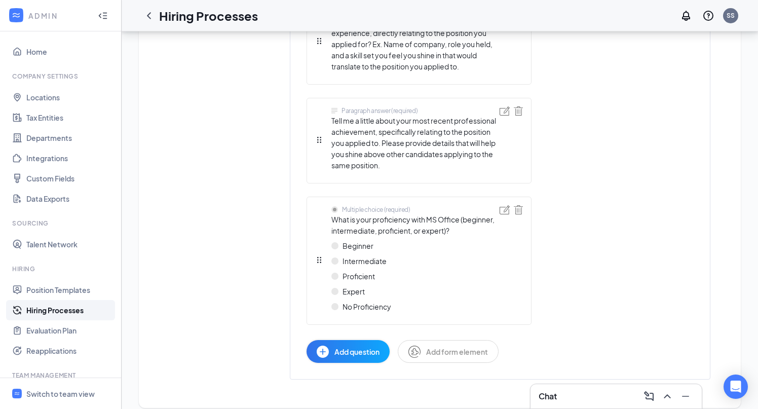
click at [357, 346] on span "Add question" at bounding box center [356, 351] width 45 height 11
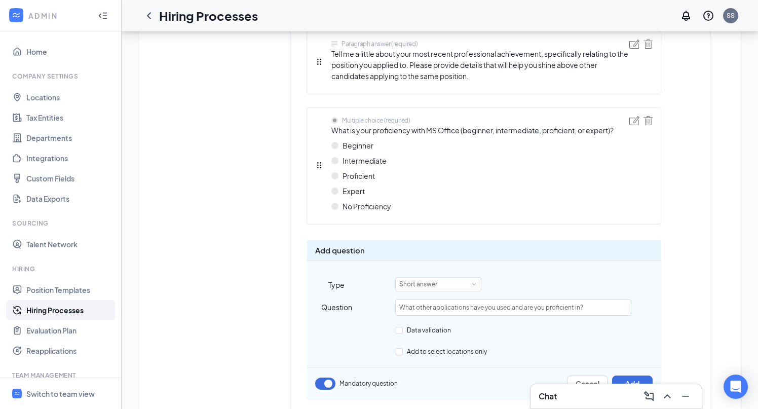
scroll to position [881, 0]
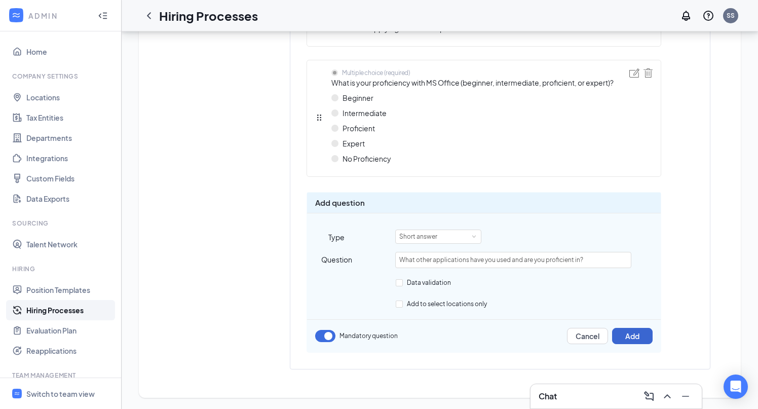
type input "What other applications have you used and are you proficient in?"
click at [630, 337] on button "Add" at bounding box center [632, 336] width 41 height 16
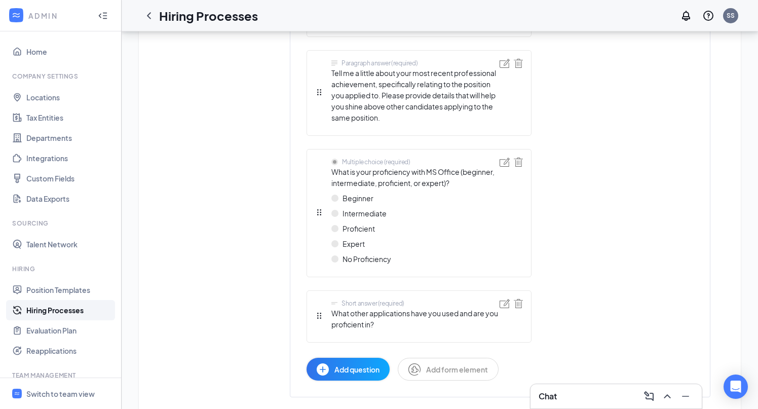
click at [363, 364] on span "Add question" at bounding box center [356, 369] width 45 height 11
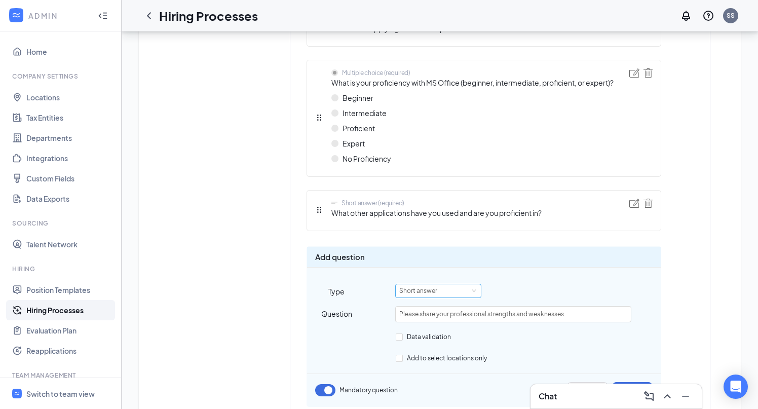
type input "Please share your professional strengths and weaknesses."
click at [438, 294] on div "Short answer" at bounding box center [421, 290] width 45 height 13
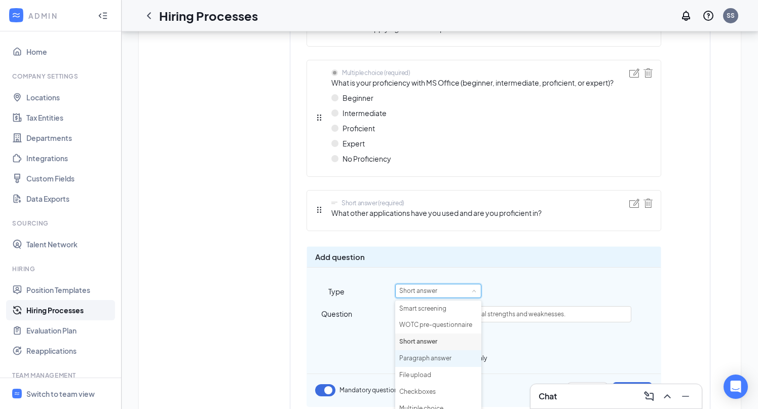
click at [433, 357] on li "Paragraph answer" at bounding box center [438, 358] width 86 height 17
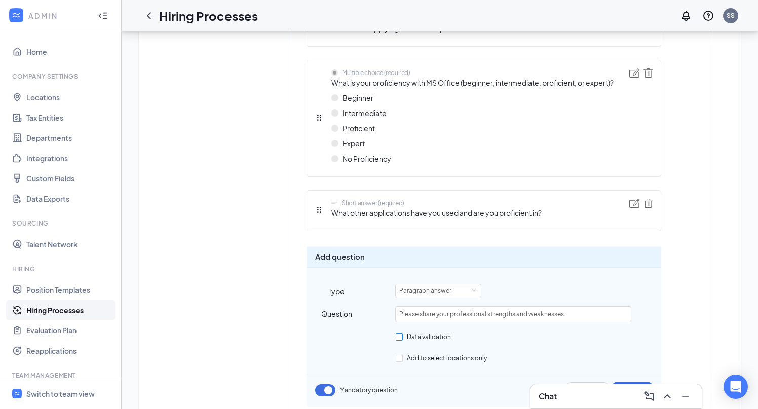
click at [402, 338] on input "Data validation" at bounding box center [399, 336] width 7 height 7
click at [401, 336] on input "Data validation" at bounding box center [399, 336] width 7 height 7
checkbox input "false"
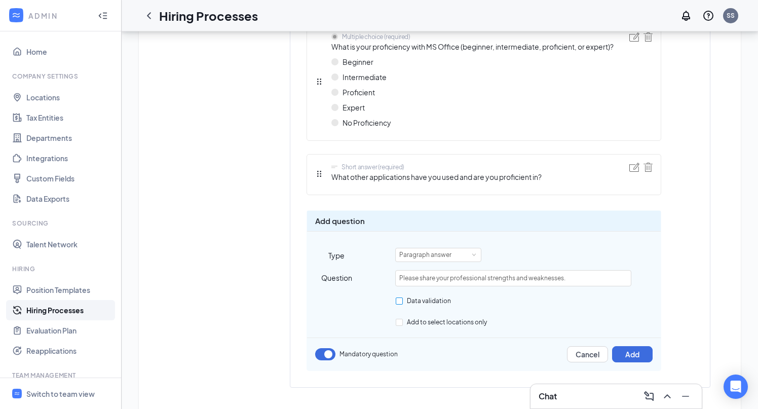
scroll to position [924, 0]
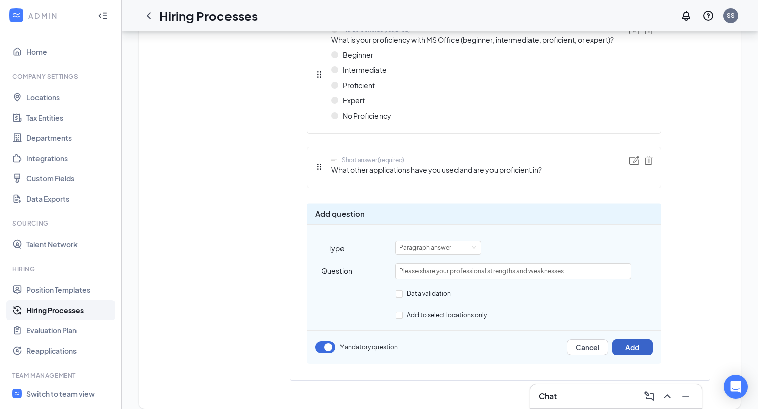
click at [635, 346] on button "Add" at bounding box center [632, 347] width 41 height 16
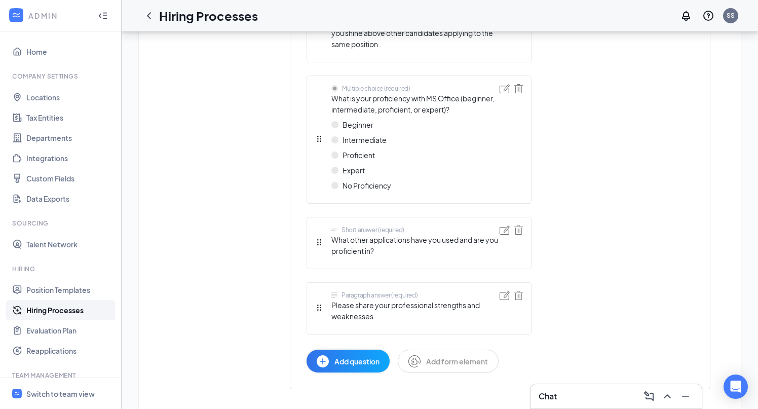
scroll to position [955, 0]
click at [355, 355] on span "Add question" at bounding box center [356, 360] width 45 height 11
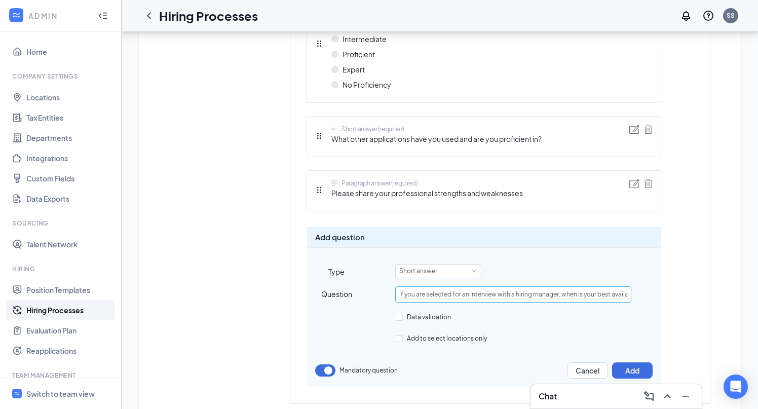
scroll to position [0, 69]
type input "If you are selected for an interview with a hiring manager, when is your best a…"
click at [631, 367] on button "Add" at bounding box center [632, 370] width 41 height 16
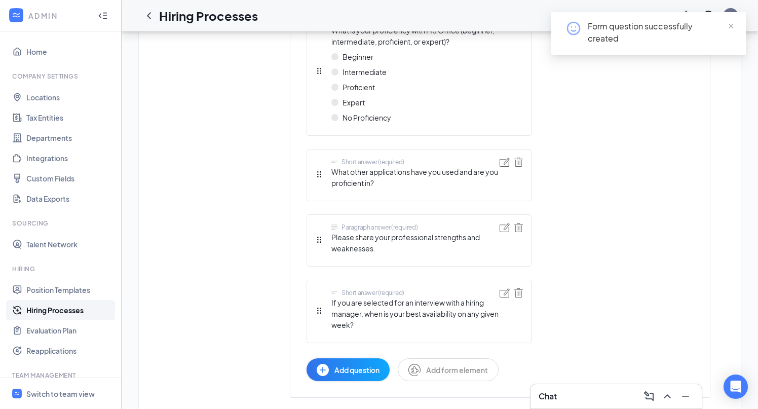
scroll to position [1041, 0]
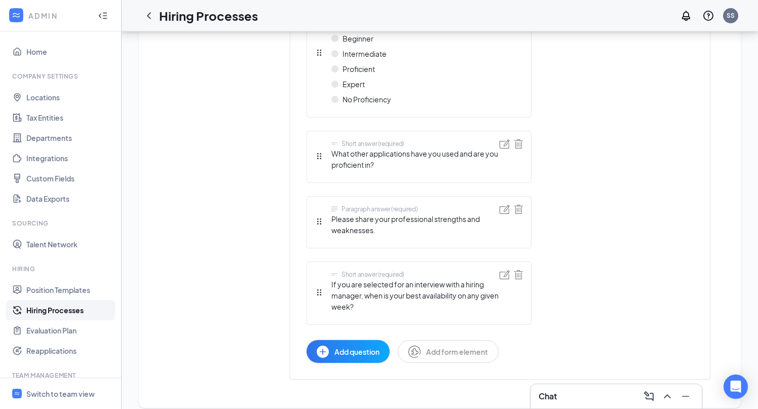
click at [351, 346] on span "Add question" at bounding box center [356, 351] width 45 height 11
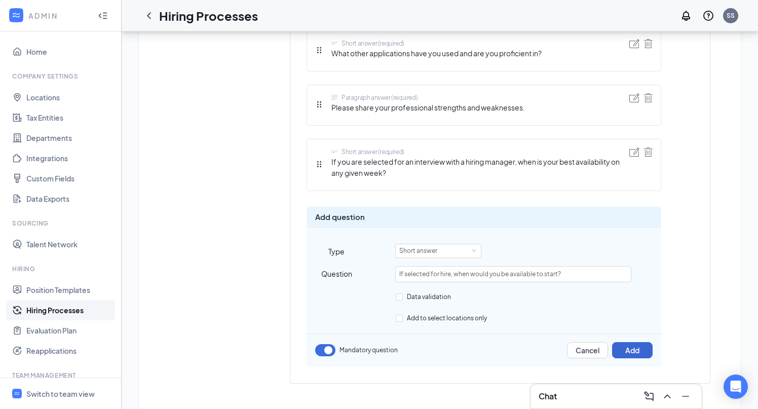
type input "If selected for hire, when would you be available to start?"
click at [623, 344] on button "Add" at bounding box center [632, 350] width 41 height 16
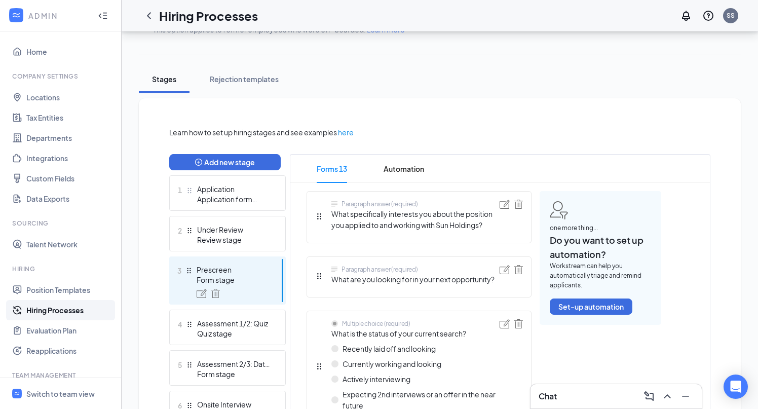
scroll to position [148, 0]
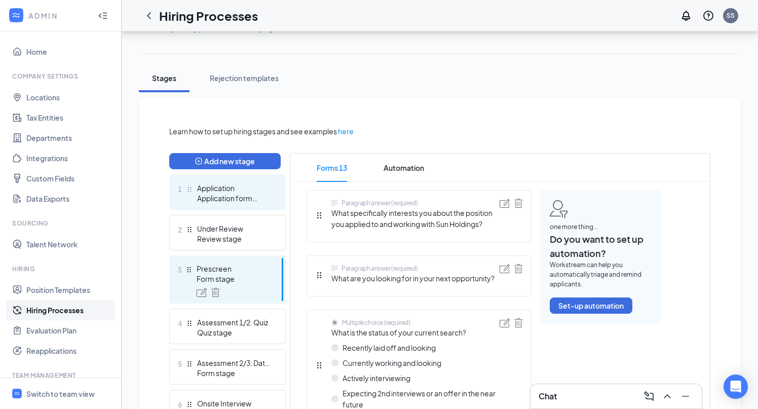
click at [242, 197] on div "Application form stage" at bounding box center [234, 198] width 74 height 10
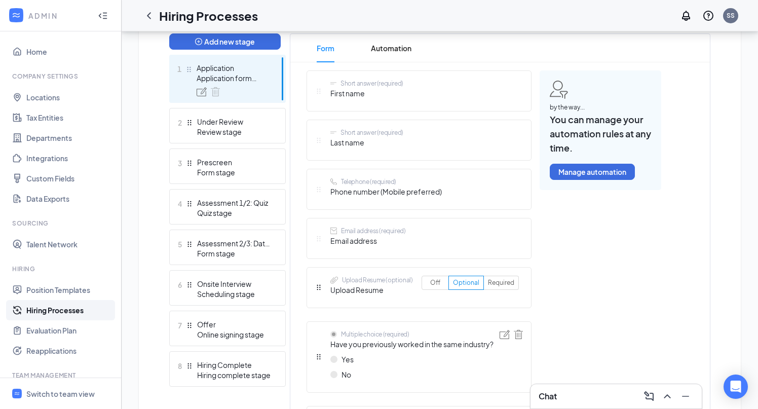
scroll to position [269, 0]
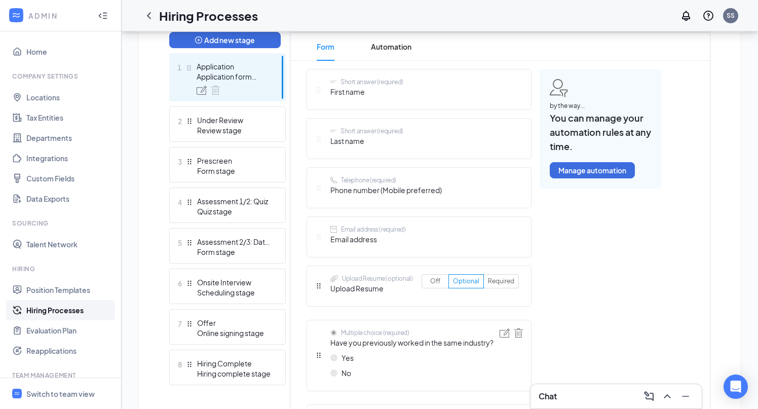
click at [395, 94] on span "First name" at bounding box center [366, 91] width 73 height 11
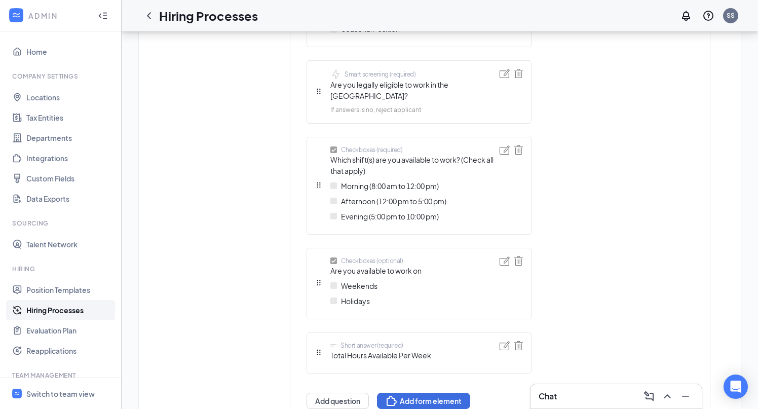
scroll to position [759, 0]
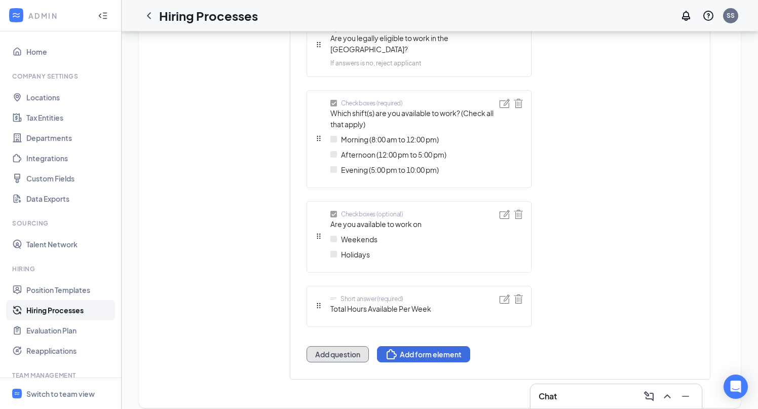
click at [345, 346] on button "Add question" at bounding box center [338, 354] width 62 height 16
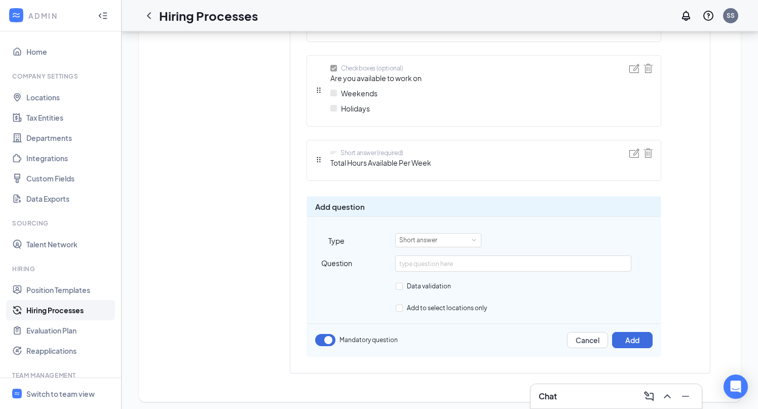
scroll to position [887, 0]
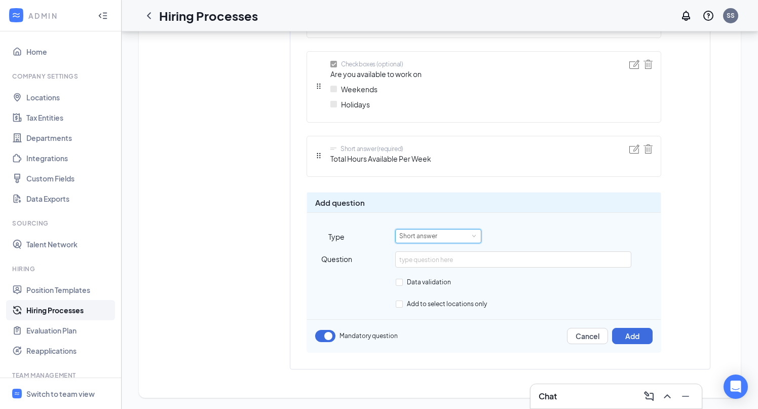
click at [442, 233] on div "Short answer" at bounding box center [421, 236] width 45 height 13
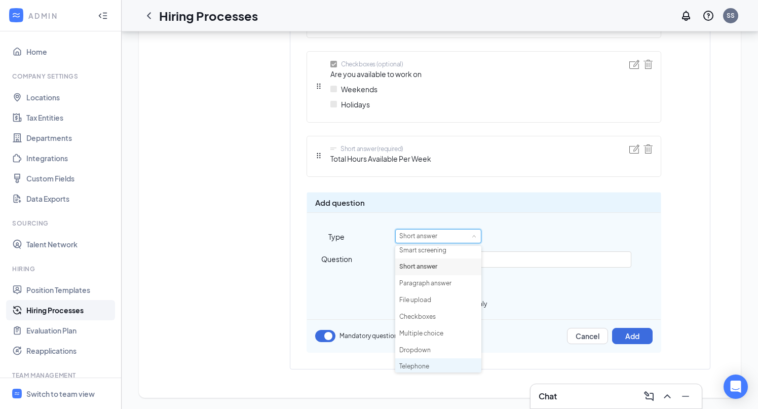
scroll to position [0, 0]
click at [506, 275] on div "Question" at bounding box center [484, 263] width 354 height 24
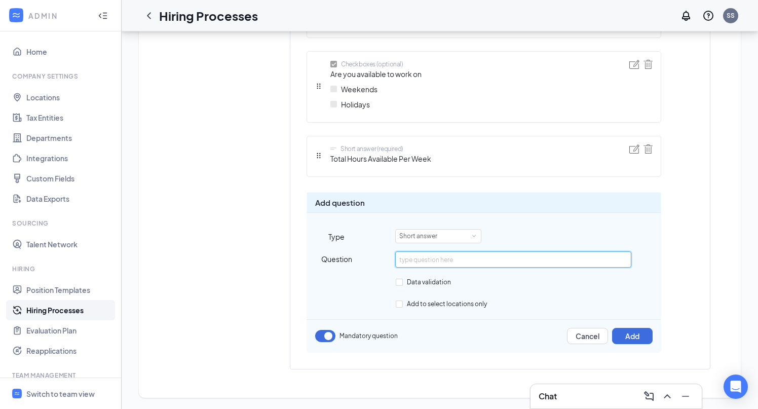
click at [437, 264] on input "text" at bounding box center [513, 259] width 236 height 16
type input "Address"
click at [637, 333] on button "Add" at bounding box center [632, 336] width 41 height 16
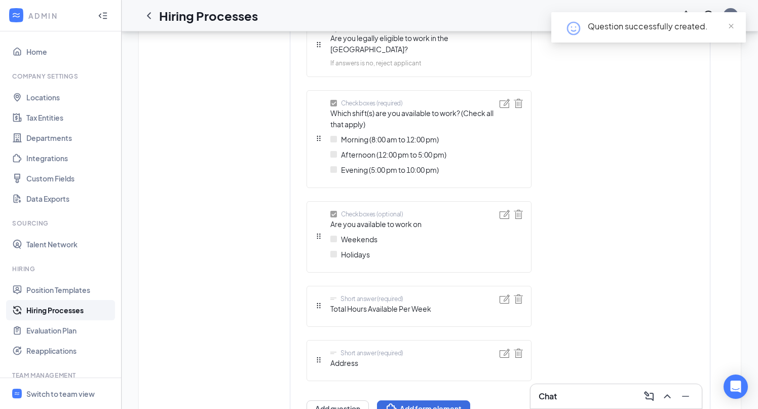
scroll to position [814, 0]
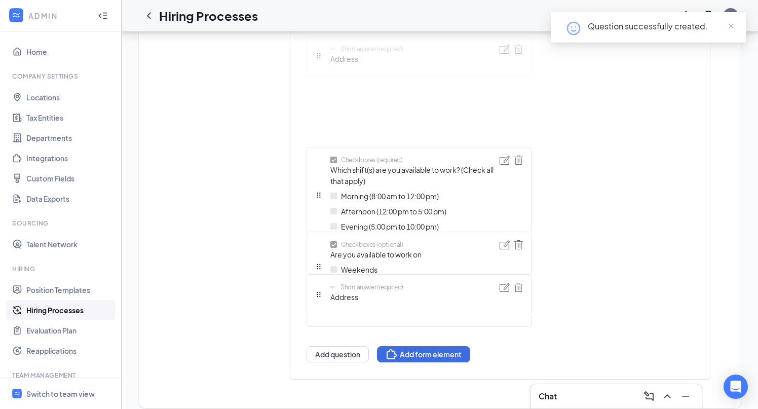
drag, startPoint x: 316, startPoint y: 294, endPoint x: 317, endPoint y: 89, distance: 205.2
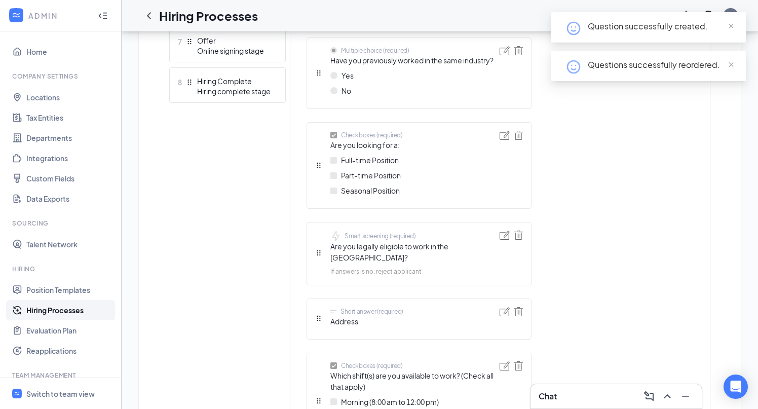
scroll to position [550, 0]
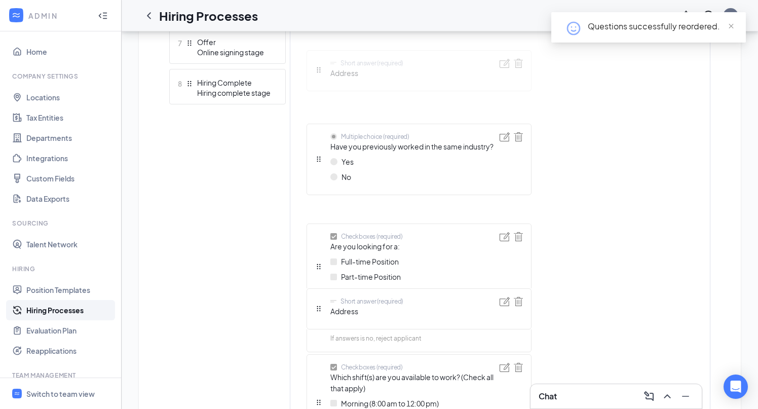
drag, startPoint x: 319, startPoint y: 308, endPoint x: 322, endPoint y: 82, distance: 226.5
click at [322, 82] on div "Short answer (required) First name Short answer (required) Last name Telephone …" at bounding box center [419, 207] width 225 height 838
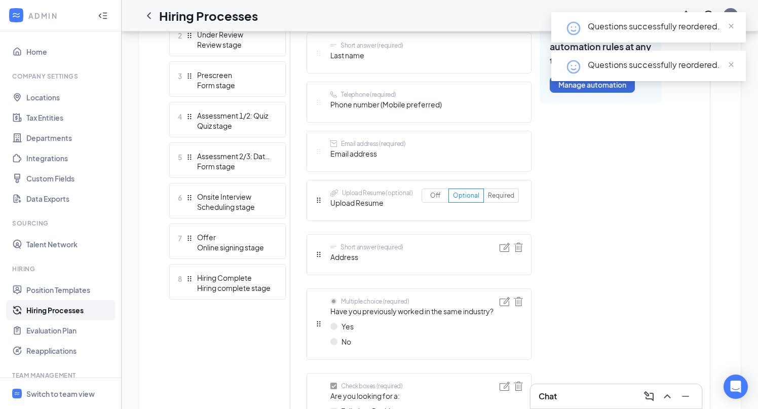
scroll to position [354, 0]
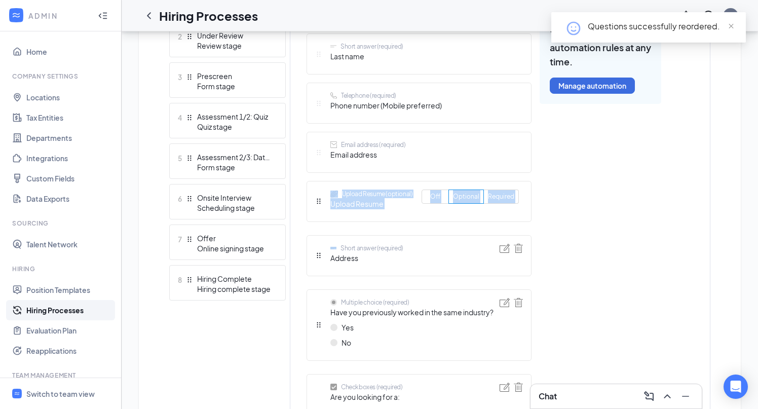
drag, startPoint x: 315, startPoint y: 257, endPoint x: 321, endPoint y: 194, distance: 64.2
drag, startPoint x: 316, startPoint y: 249, endPoint x: 316, endPoint y: 181, distance: 67.4
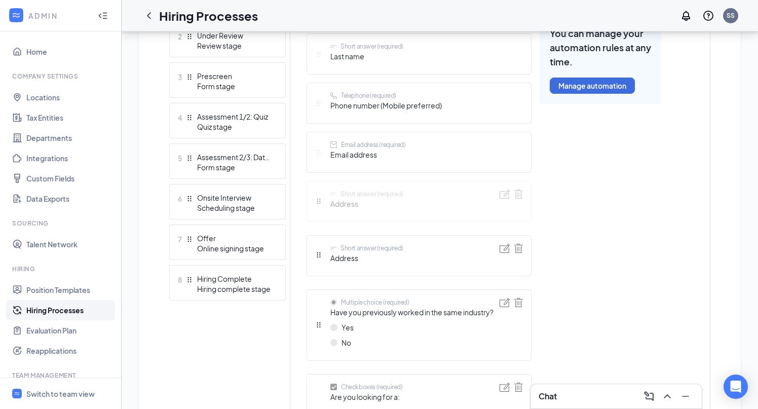
drag, startPoint x: 317, startPoint y: 255, endPoint x: 317, endPoint y: 190, distance: 65.4
click at [317, 190] on div "Short answer (required) First name Short answer (required) Last name Telephone …" at bounding box center [419, 403] width 225 height 838
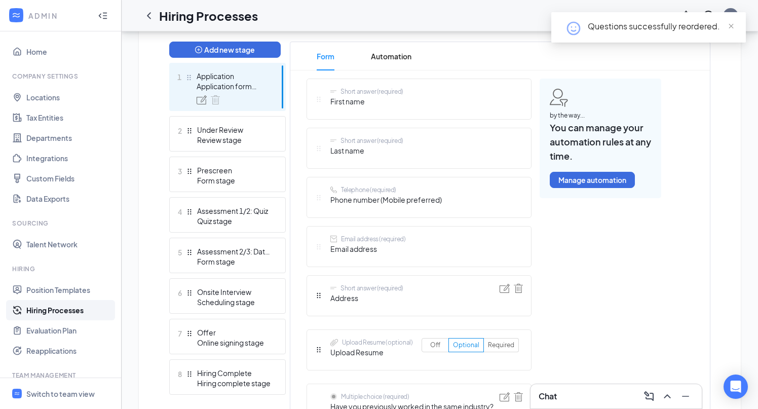
scroll to position [247, 0]
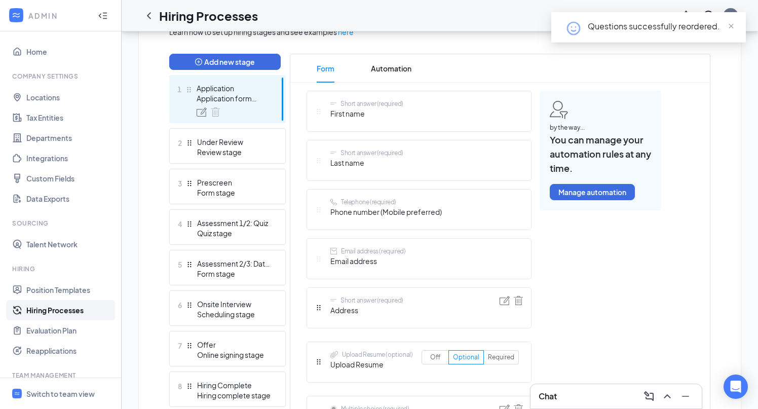
drag, startPoint x: 317, startPoint y: 258, endPoint x: 317, endPoint y: 265, distance: 7.1
click at [317, 265] on div "Email address (required) Email address" at bounding box center [360, 259] width 90 height 24
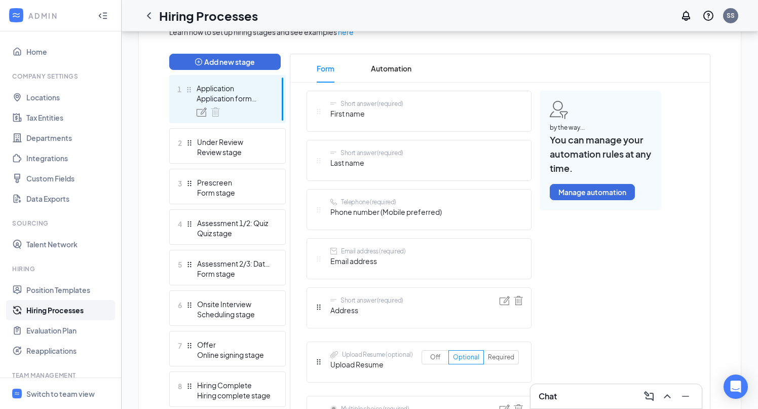
drag, startPoint x: 317, startPoint y: 306, endPoint x: 313, endPoint y: 195, distance: 111.6
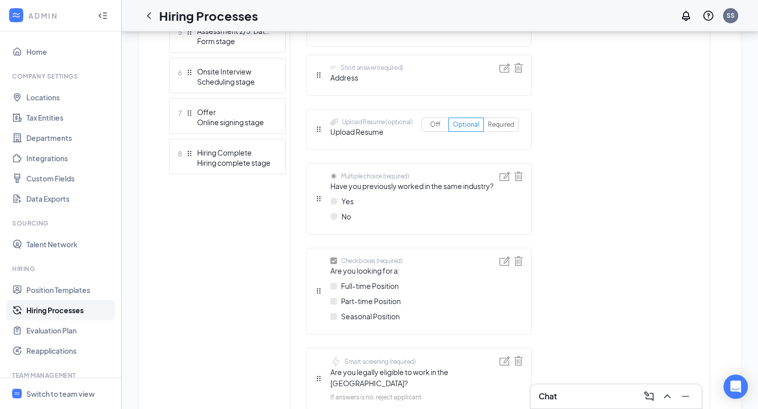
scroll to position [477, 0]
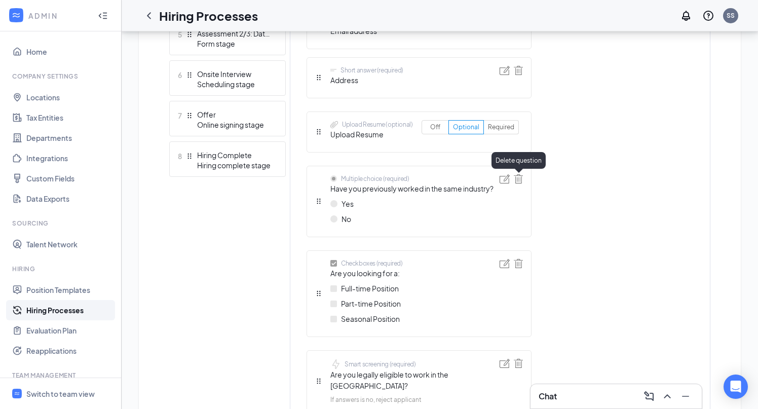
click at [519, 179] on img at bounding box center [518, 178] width 9 height 9
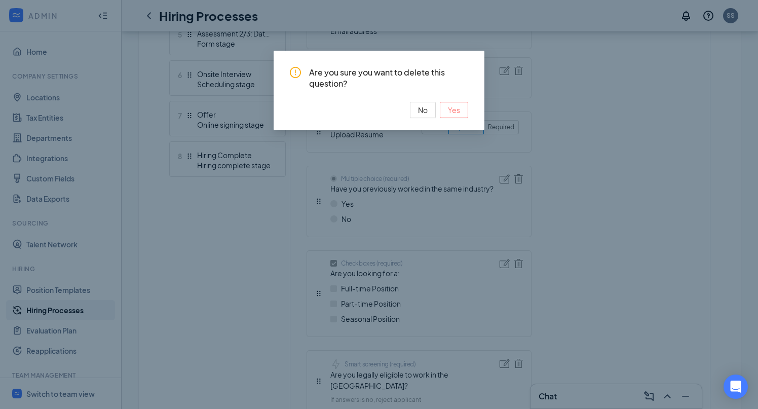
click at [460, 109] on button "Yes" at bounding box center [454, 110] width 28 height 16
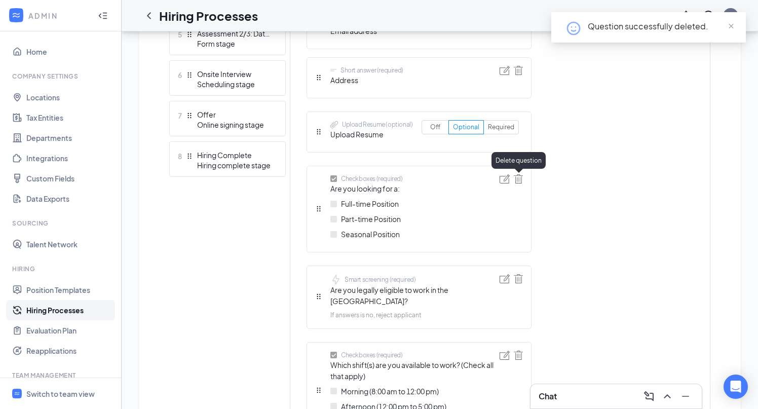
click at [520, 180] on img at bounding box center [518, 178] width 9 height 9
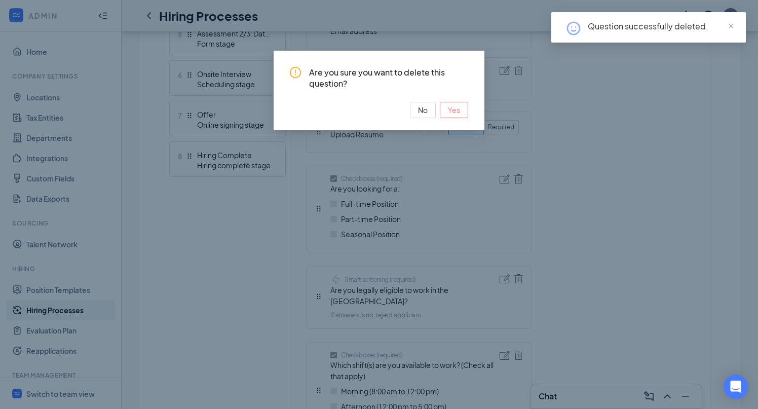
click at [455, 108] on span "Yes" at bounding box center [454, 109] width 12 height 11
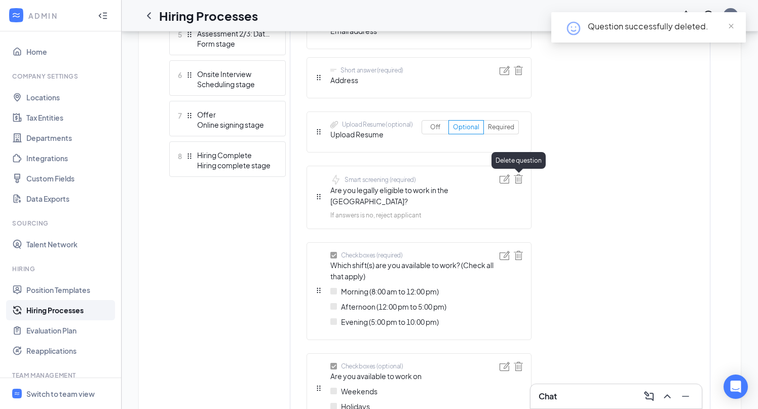
click at [518, 180] on img at bounding box center [518, 178] width 9 height 9
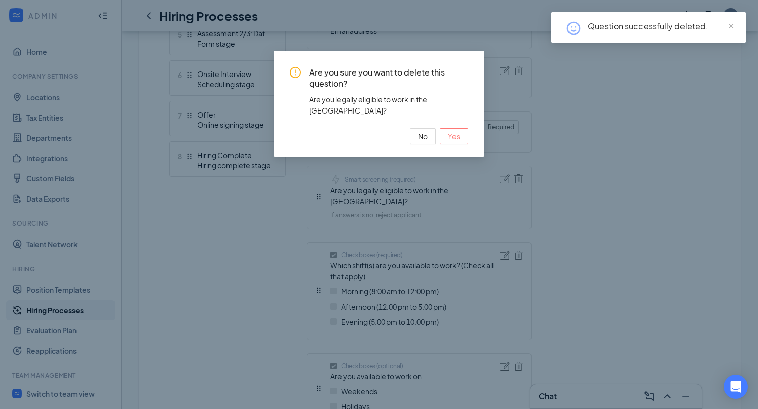
click at [460, 131] on span "Yes" at bounding box center [454, 136] width 12 height 11
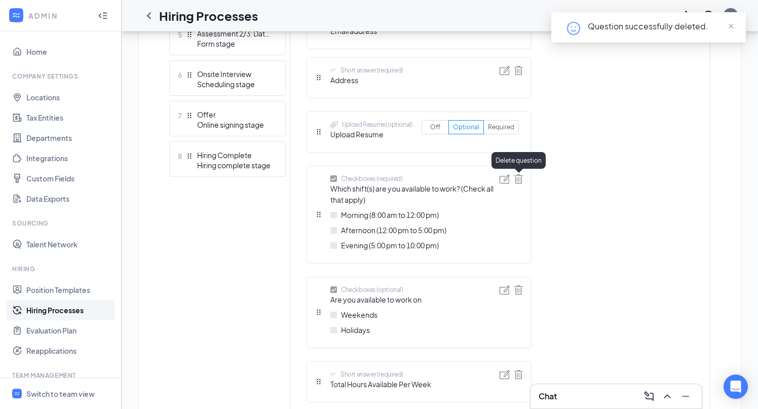
click at [519, 179] on img at bounding box center [518, 178] width 9 height 9
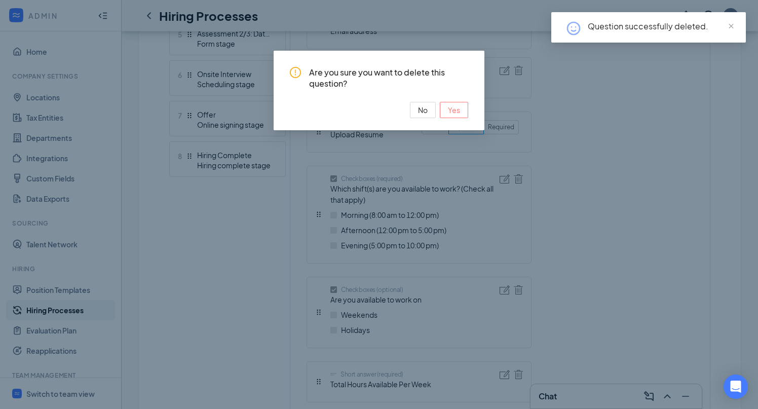
click at [457, 107] on span "Yes" at bounding box center [454, 109] width 12 height 11
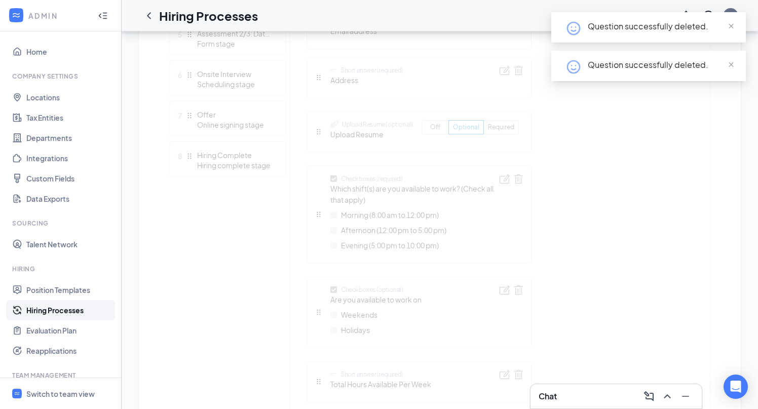
scroll to position [453, 0]
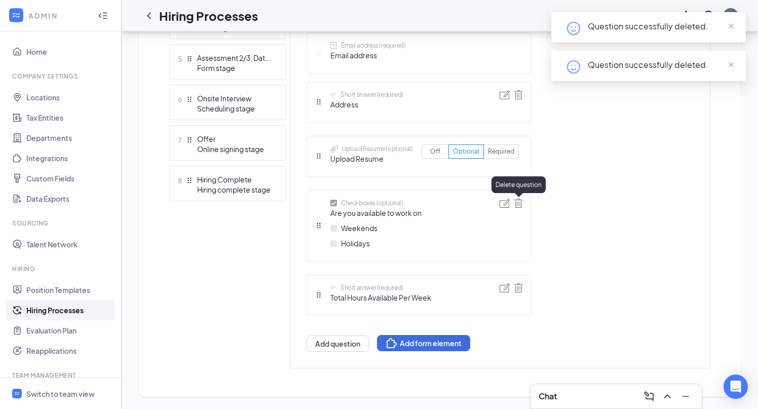
click at [520, 204] on img at bounding box center [518, 203] width 9 height 9
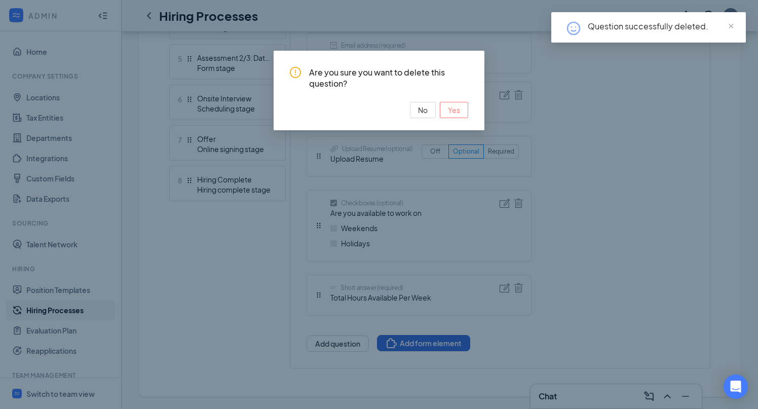
click at [454, 108] on span "Yes" at bounding box center [454, 109] width 12 height 11
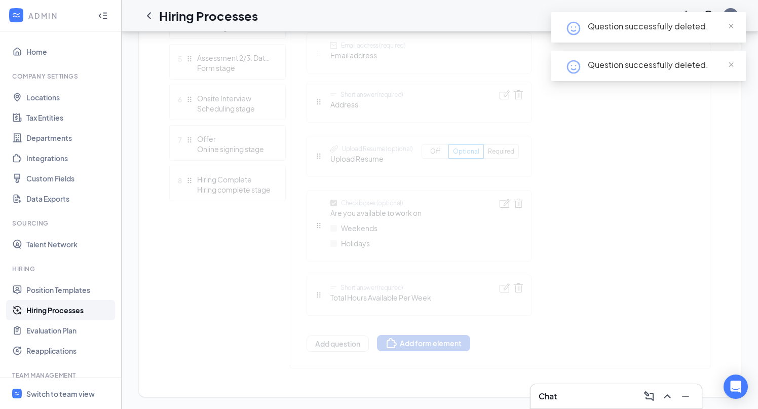
scroll to position [368, 0]
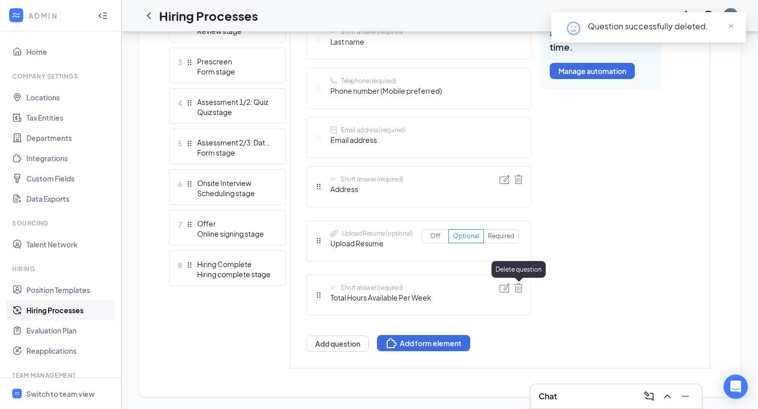
click at [519, 287] on img at bounding box center [518, 287] width 9 height 9
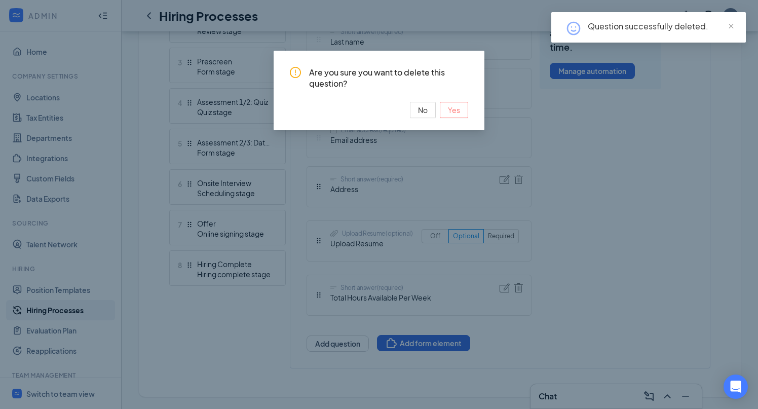
click at [460, 109] on span "Yes" at bounding box center [454, 109] width 12 height 11
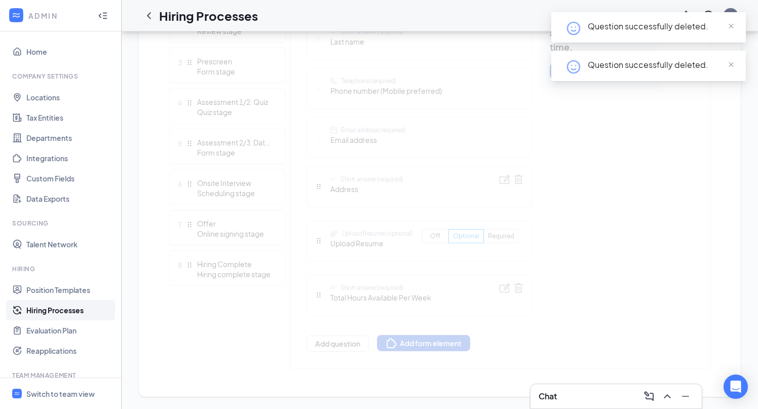
scroll to position [314, 0]
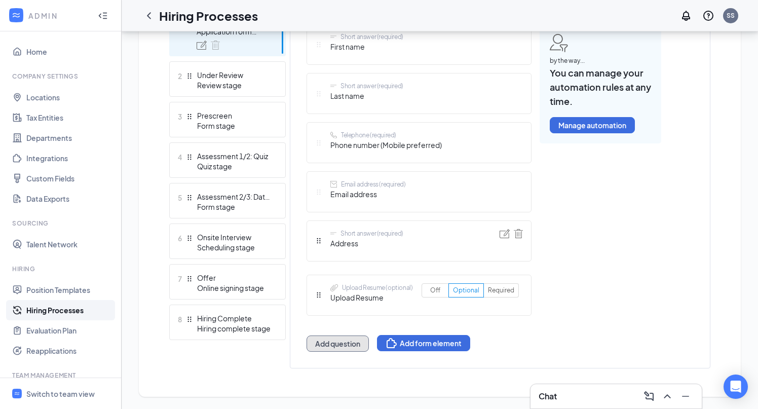
click at [351, 345] on button "Add question" at bounding box center [338, 343] width 62 height 16
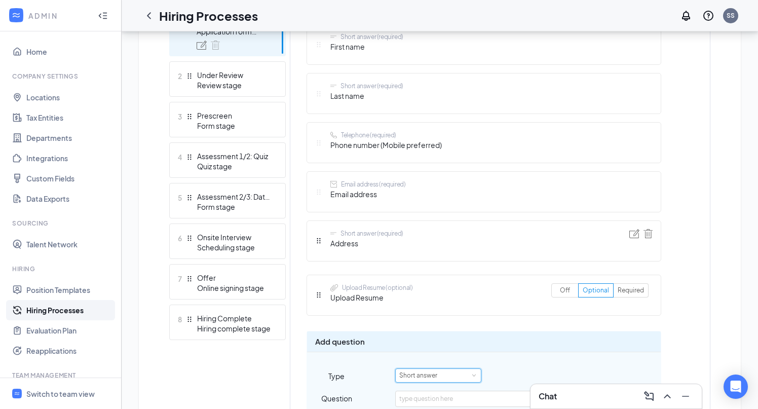
click at [416, 372] on div "Short answer" at bounding box center [421, 375] width 45 height 13
click at [419, 387] on li "Smart screening" at bounding box center [438, 393] width 86 height 17
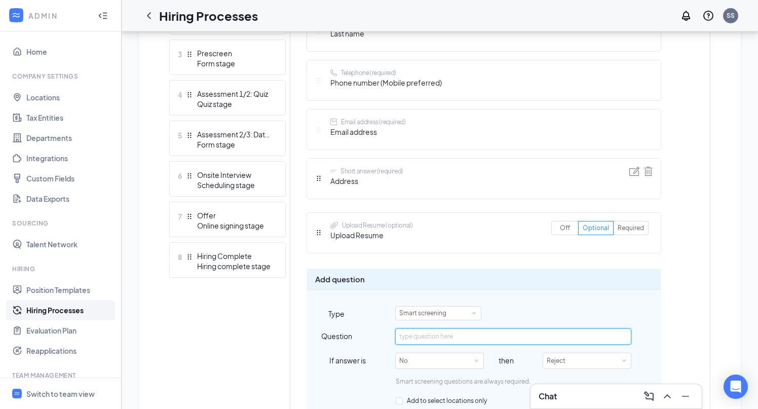
scroll to position [474, 0]
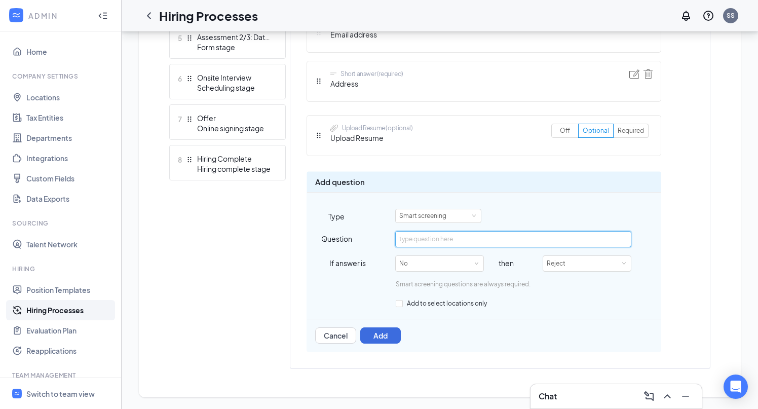
paste input "Are you 16 years of age or older?"
type input "Are you 16 years of age or older?"
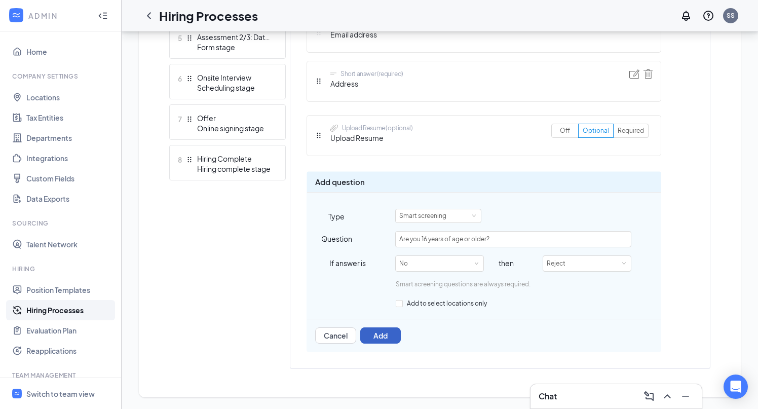
click at [392, 335] on button "Add" at bounding box center [380, 335] width 41 height 16
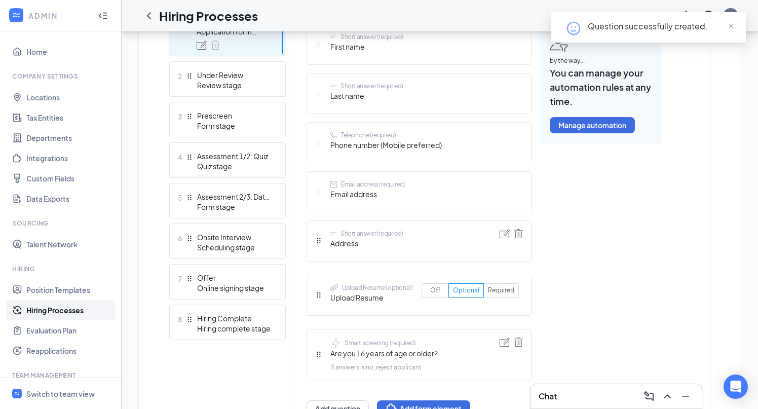
scroll to position [379, 0]
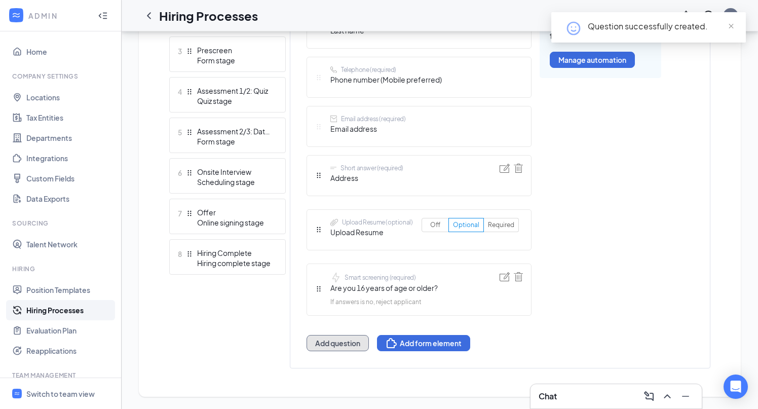
click at [348, 341] on button "Add question" at bounding box center [338, 343] width 62 height 16
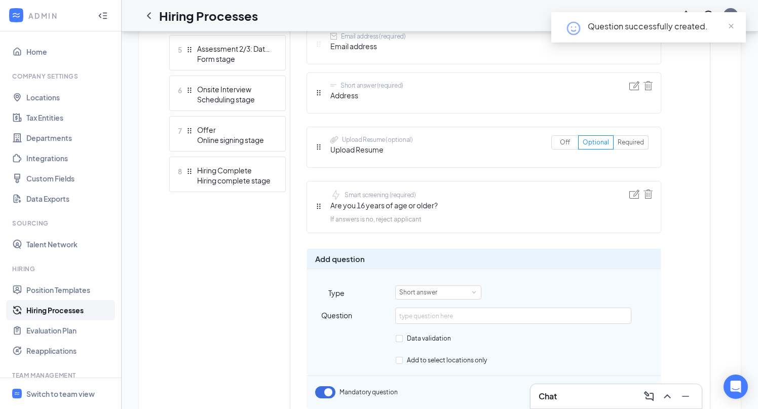
scroll to position [469, 0]
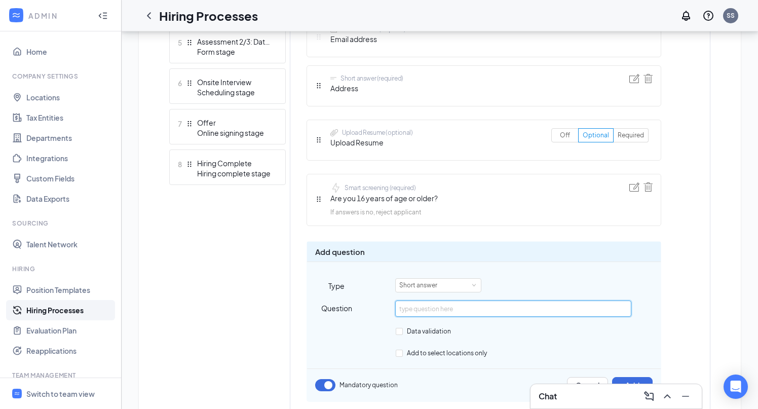
paste input "are you authorized to work in the U.S.?"
click at [402, 310] on input "are you authorized to work in the U.S.?" at bounding box center [513, 308] width 236 height 16
click at [514, 309] on input "Are you authorized to work in the U.S.?" at bounding box center [513, 308] width 236 height 16
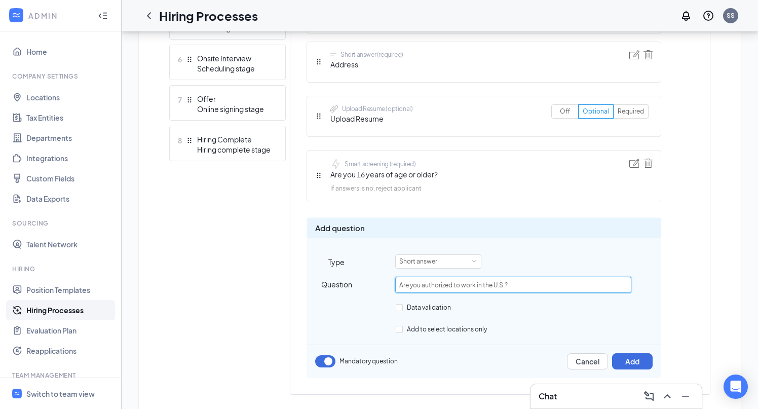
scroll to position [518, 0]
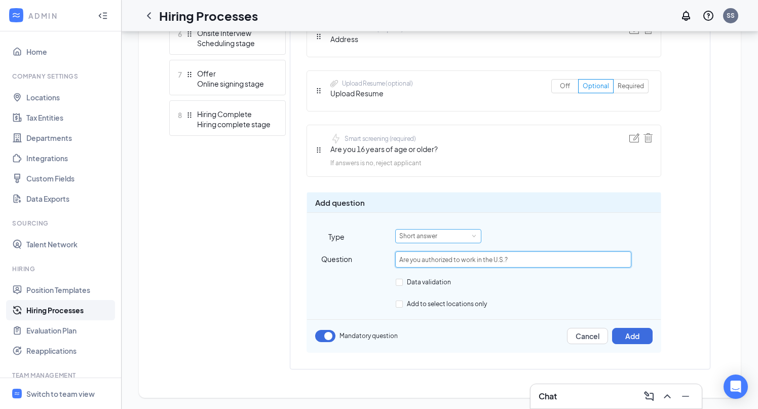
type input "Are you authorized to work in the U.S.?"
click at [444, 236] on div "Short answer" at bounding box center [438, 236] width 78 height 13
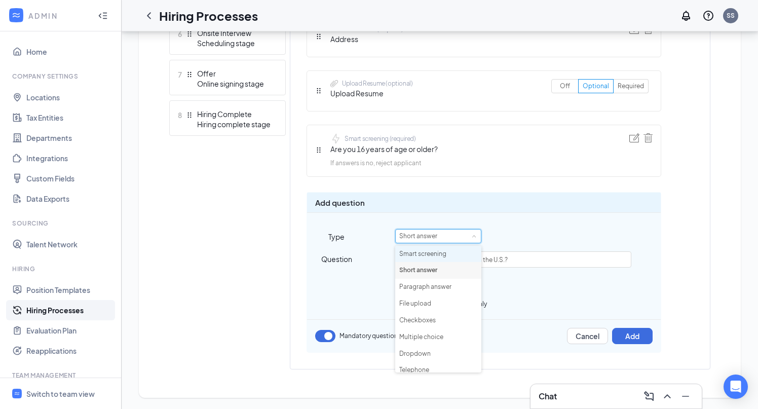
click at [430, 252] on li "Smart screening" at bounding box center [438, 254] width 86 height 17
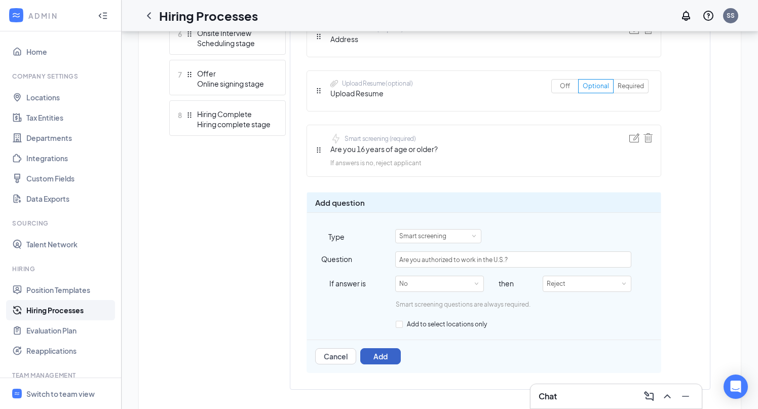
click at [384, 359] on button "Add" at bounding box center [380, 356] width 41 height 16
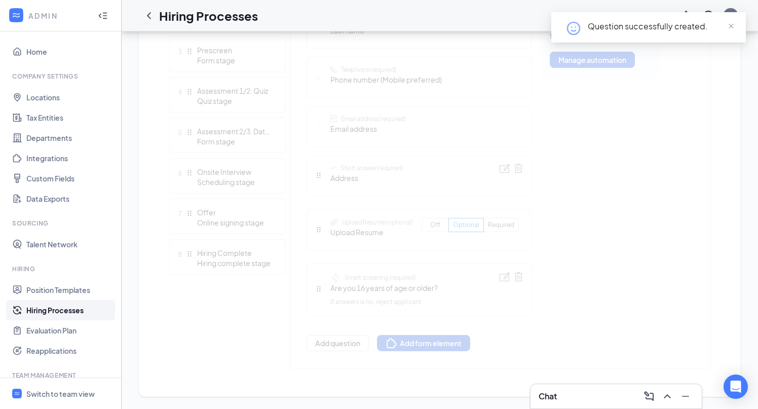
scroll to position [445, 0]
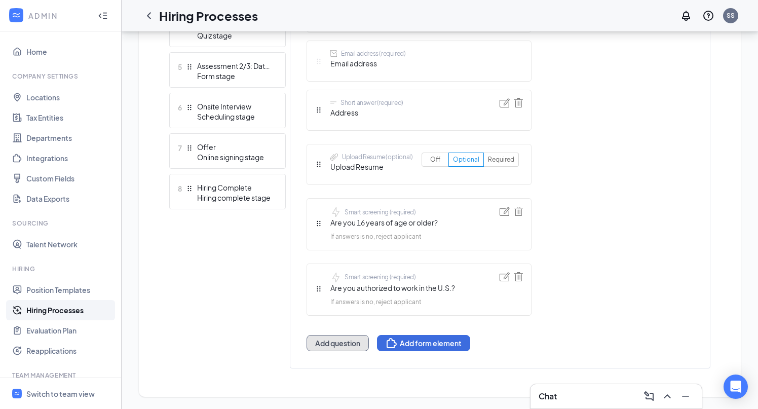
click at [341, 345] on button "Add question" at bounding box center [338, 343] width 62 height 16
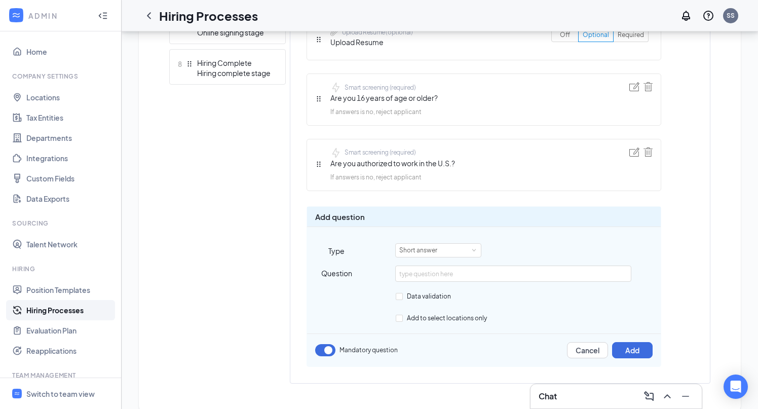
scroll to position [584, 0]
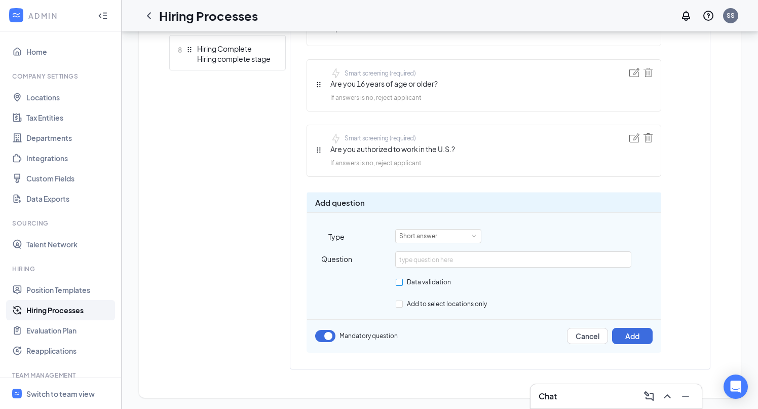
click at [399, 279] on input "Data validation" at bounding box center [399, 282] width 7 height 7
checkbox input "true"
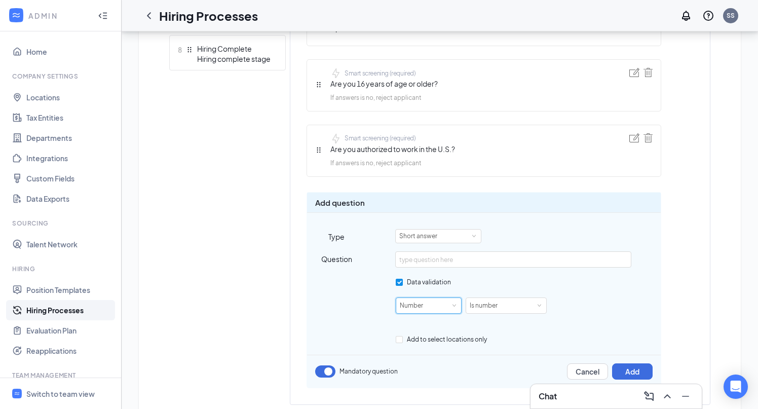
click at [449, 311] on div "Number" at bounding box center [429, 305] width 58 height 15
click at [366, 337] on div "Add to select locations only" at bounding box center [484, 339] width 354 height 12
click at [444, 236] on div "Short answer" at bounding box center [421, 236] width 45 height 13
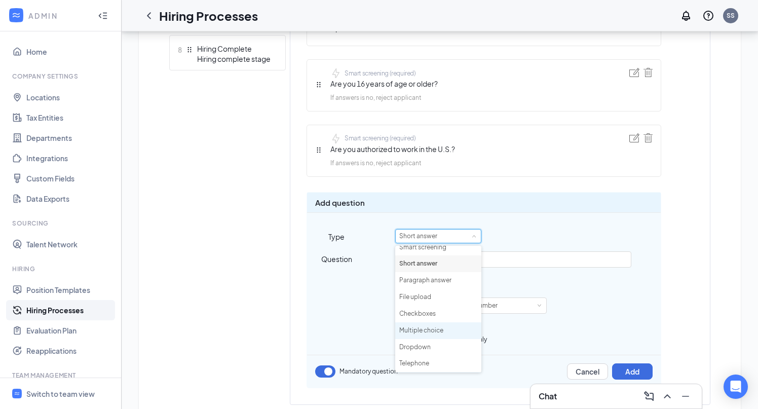
scroll to position [0, 0]
click at [428, 340] on li "Multiple choice" at bounding box center [438, 337] width 86 height 17
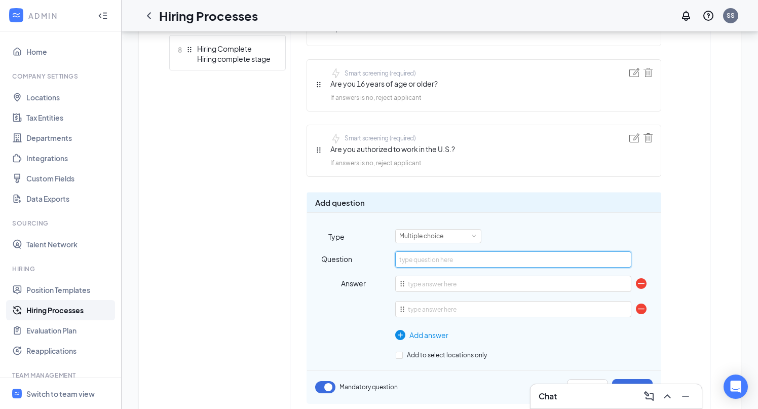
paste input "Have you ever been convicted of a felony?"
type input "Have you ever been convicted of a felony?"
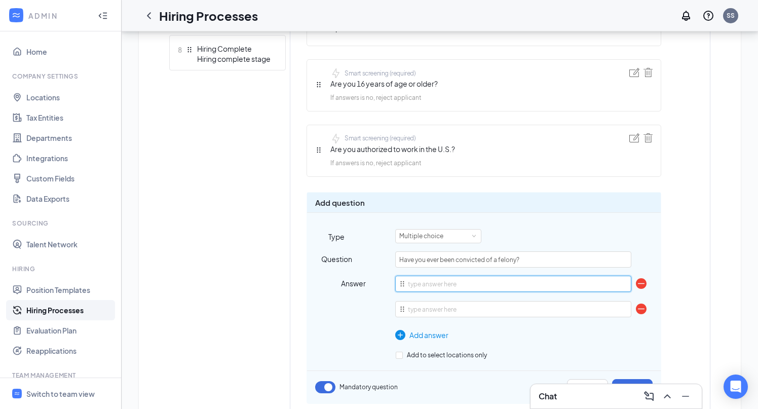
click at [450, 288] on input "text" at bounding box center [513, 284] width 236 height 16
type input "Yes"
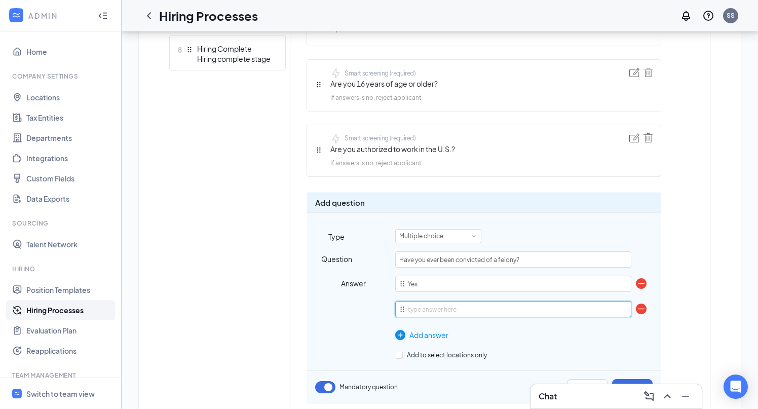
click at [447, 315] on input "text" at bounding box center [513, 309] width 236 height 16
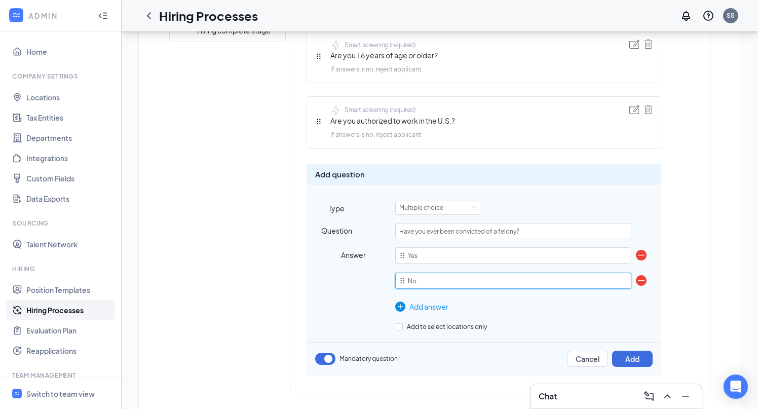
scroll to position [635, 0]
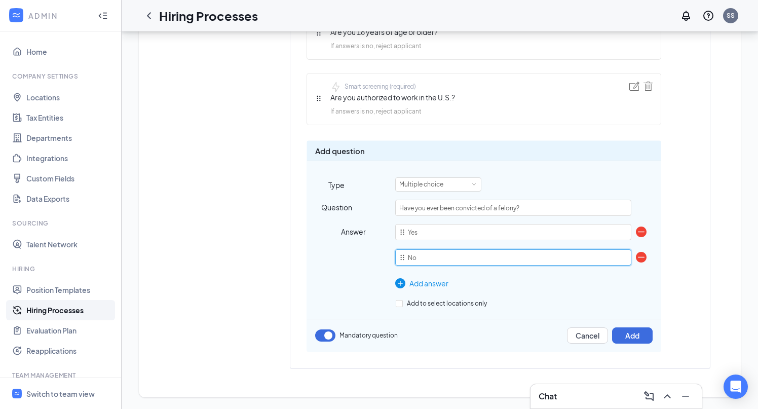
type input "No"
click at [642, 332] on button "Add" at bounding box center [632, 335] width 41 height 16
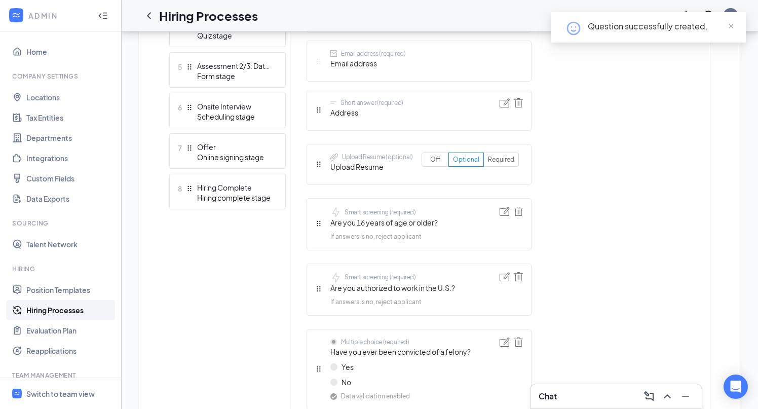
scroll to position [539, 0]
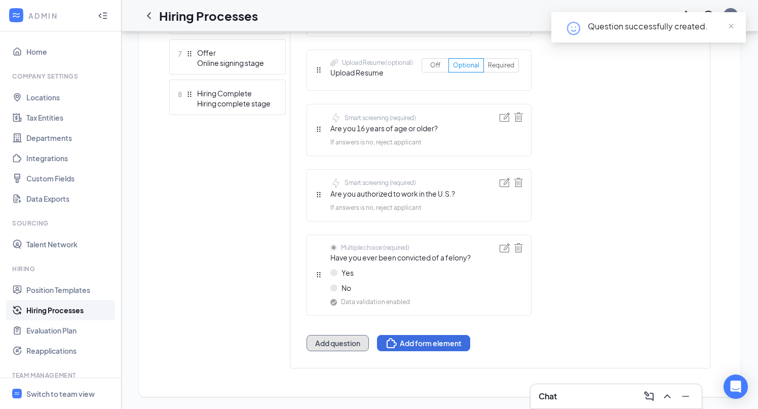
click at [345, 342] on button "Add question" at bounding box center [338, 343] width 62 height 16
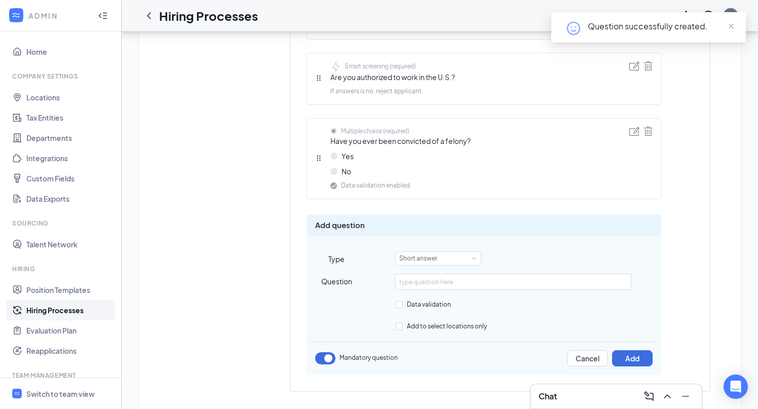
scroll to position [656, 0]
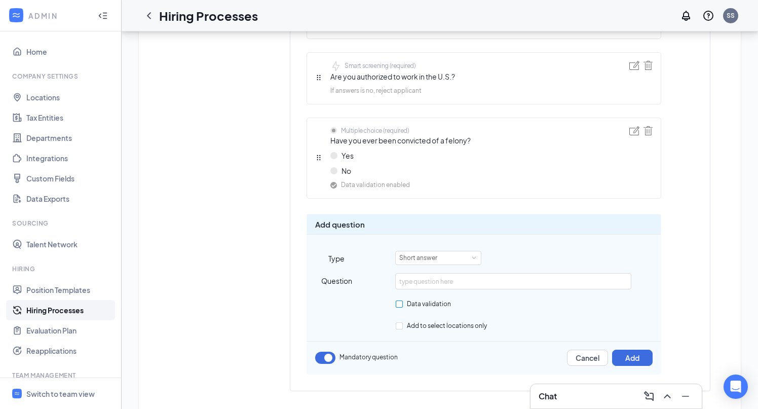
click at [403, 300] on span "Data validation" at bounding box center [429, 304] width 52 height 8
click at [402, 300] on input "Data validation" at bounding box center [399, 303] width 7 height 7
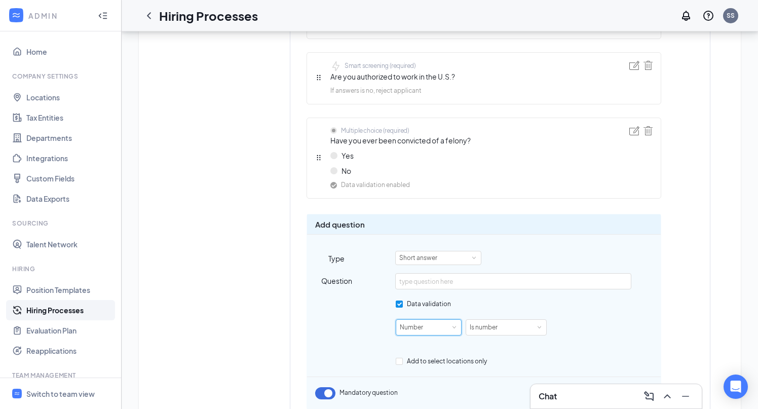
click at [437, 328] on div "Number" at bounding box center [429, 327] width 58 height 15
click at [505, 329] on div "Is number" at bounding box center [506, 327] width 73 height 15
click at [430, 329] on div "Number" at bounding box center [429, 327] width 58 height 15
click at [499, 328] on div "Is number" at bounding box center [487, 327] width 35 height 15
click at [503, 362] on li "Greater than or equal to" at bounding box center [505, 362] width 81 height 17
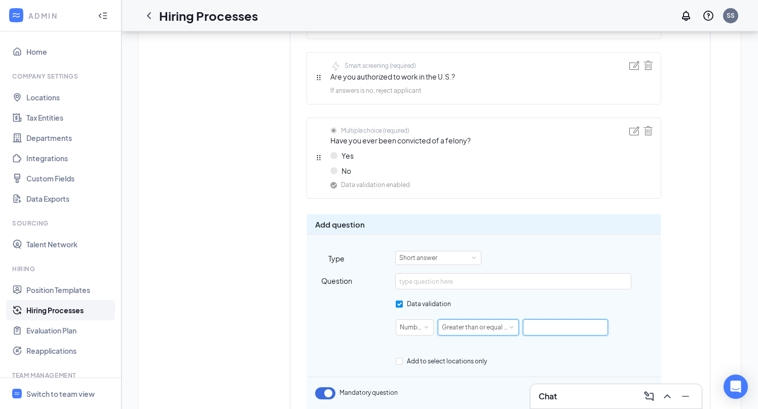
click at [551, 326] on input "text" at bounding box center [565, 327] width 85 height 16
click at [517, 326] on div "Greater than or equal to" at bounding box center [478, 327] width 81 height 16
click at [495, 339] on li "Is number" at bounding box center [477, 345] width 81 height 17
click at [437, 323] on div "Number" at bounding box center [429, 327] width 58 height 15
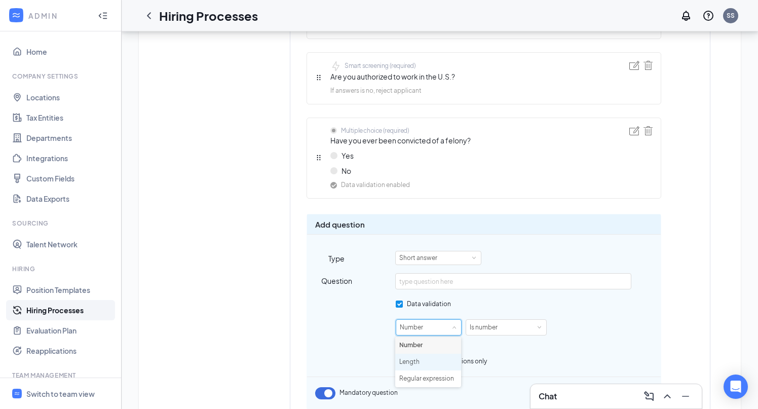
click at [431, 356] on li "Length" at bounding box center [428, 362] width 66 height 17
click at [491, 329] on div "Minimum character count" at bounding box center [480, 327] width 77 height 15
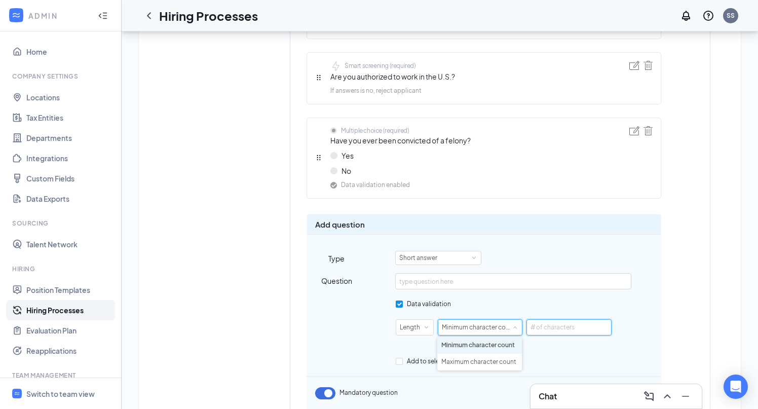
click at [560, 325] on input "text" at bounding box center [568, 327] width 85 height 16
click at [474, 324] on div "Minimum character count" at bounding box center [480, 327] width 77 height 15
click at [424, 327] on span at bounding box center [426, 327] width 5 height 5
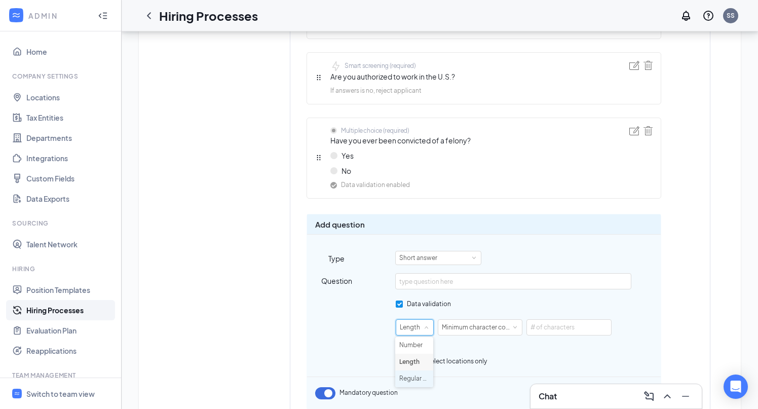
click at [418, 376] on li "Regular expression" at bounding box center [414, 378] width 38 height 17
click at [485, 325] on div "Matches" at bounding box center [486, 327] width 32 height 15
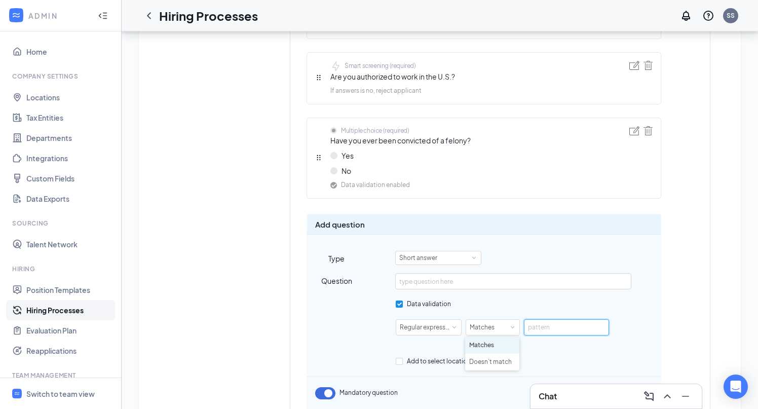
click at [545, 324] on input "text" at bounding box center [566, 327] width 85 height 16
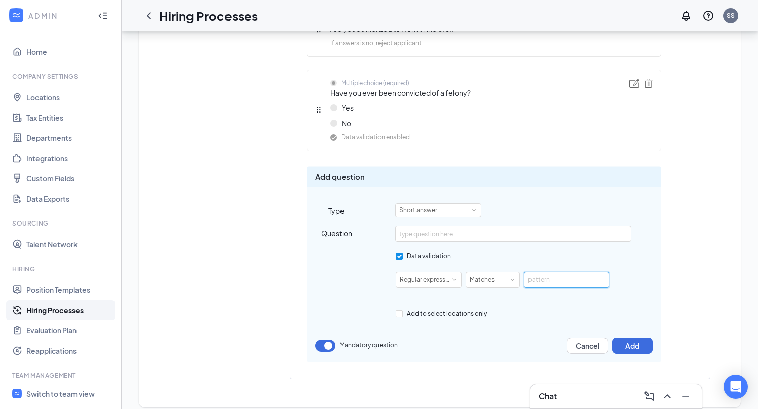
scroll to position [708, 0]
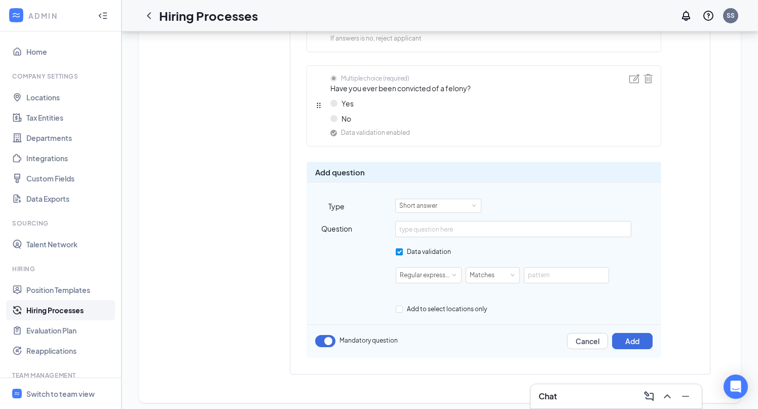
click at [400, 250] on input "Data validation" at bounding box center [399, 251] width 7 height 7
checkbox input "false"
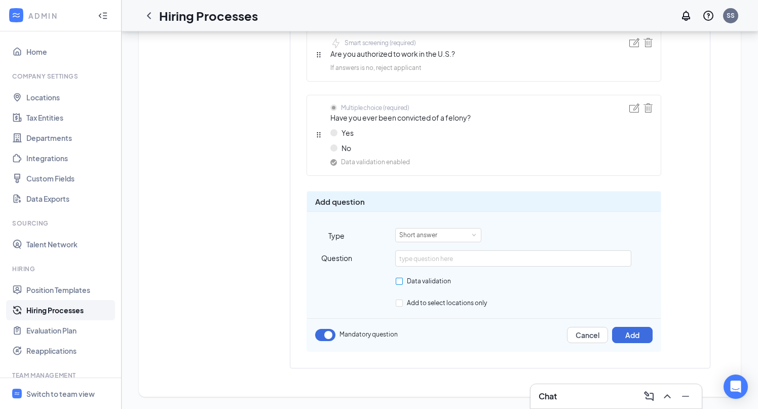
scroll to position [678, 0]
click at [444, 257] on input "text" at bounding box center [513, 259] width 236 height 16
paste input "Have you worked for Sun Holdings or any of its subsidiaries in the past?"
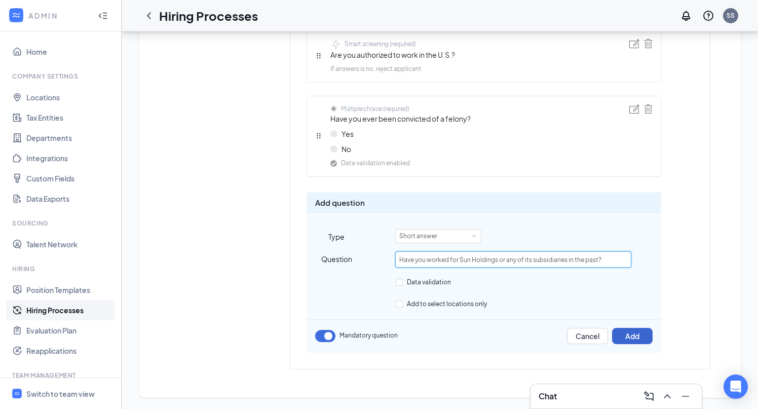
type input "Have you worked for Sun Holdings or any of its subsidiaries in the past?"
click at [628, 335] on button "Add" at bounding box center [632, 336] width 41 height 16
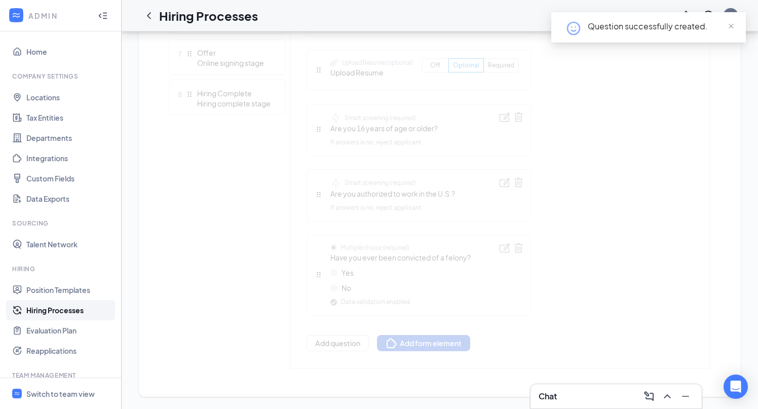
scroll to position [604, 0]
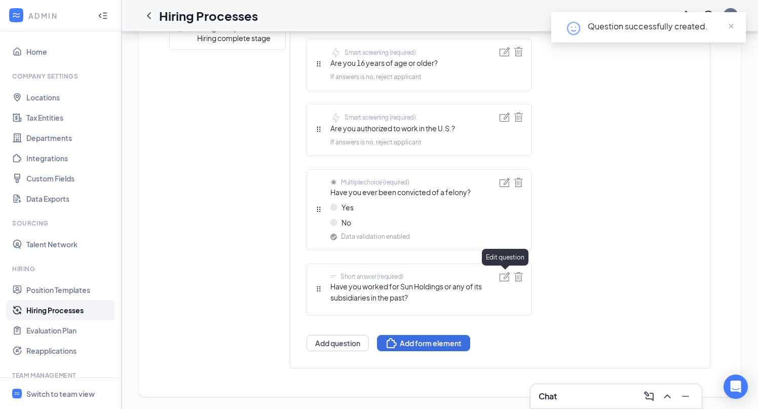
click at [504, 277] on img at bounding box center [505, 276] width 10 height 9
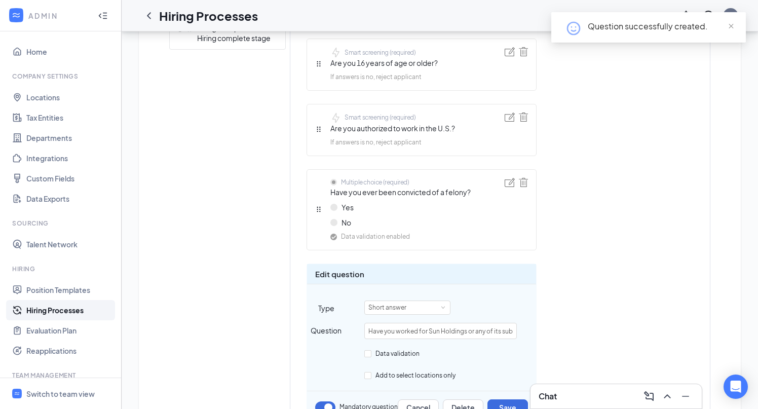
scroll to position [678, 0]
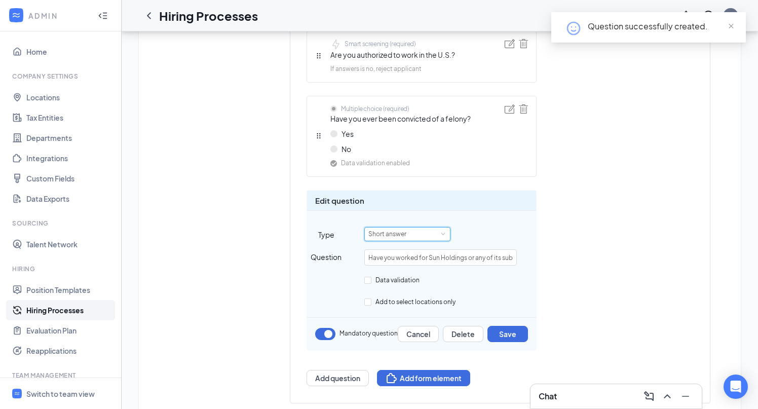
click at [411, 236] on div "Short answer" at bounding box center [390, 233] width 45 height 13
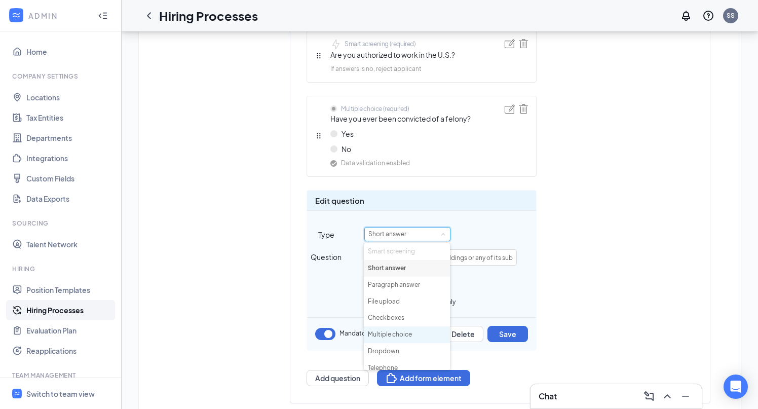
scroll to position [56, 0]
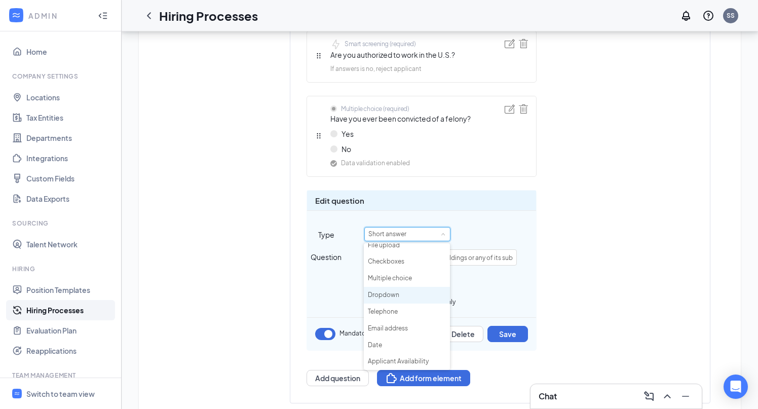
click at [400, 294] on li "Dropdown" at bounding box center [407, 295] width 86 height 17
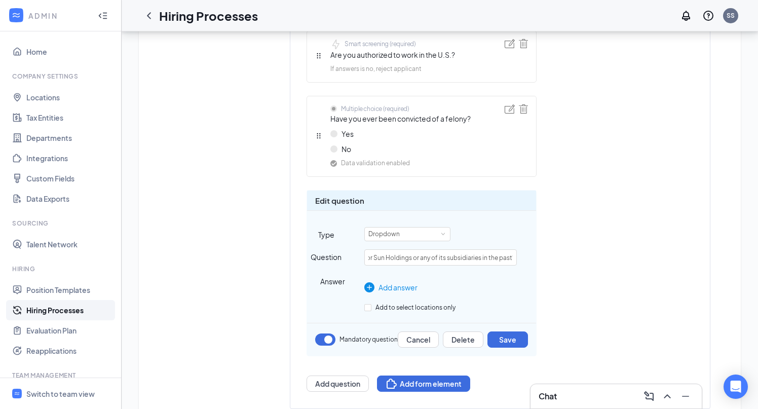
scroll to position [0, 0]
click at [401, 287] on div "Add answer" at bounding box center [440, 287] width 152 height 11
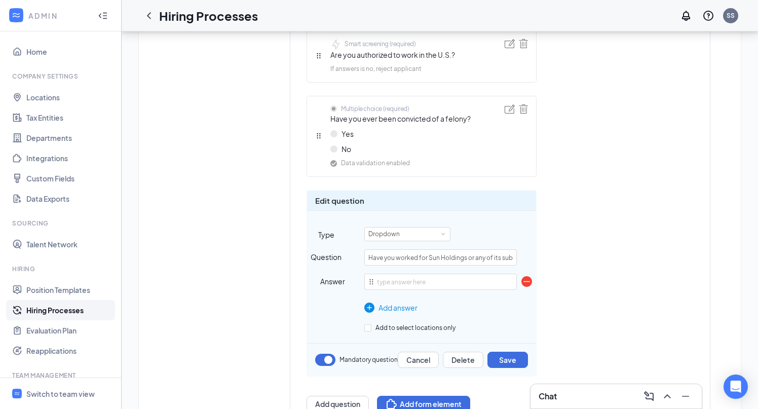
click at [407, 306] on div "Add answer" at bounding box center [440, 307] width 152 height 11
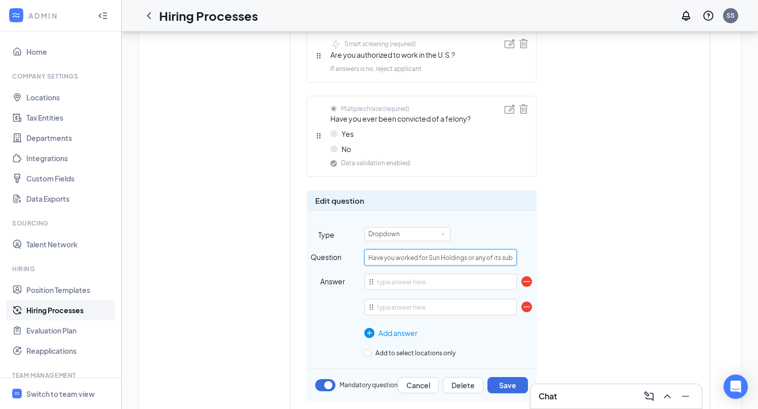
click at [453, 264] on input "Have you worked for Sun Holdings or any of its subsidiaries in the past?" at bounding box center [440, 257] width 152 height 16
click at [447, 261] on input "Have you worked for Sun Holdings or any of its subsidiaries in the past?" at bounding box center [440, 257] width 152 height 16
click at [433, 241] on div "Dropdown" at bounding box center [407, 234] width 86 height 14
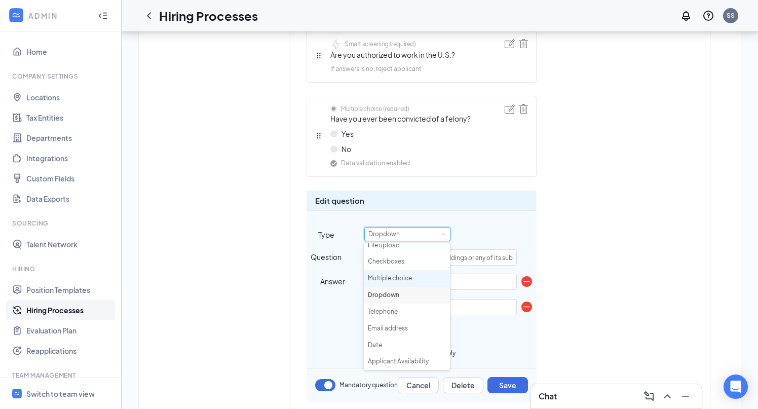
click at [421, 276] on li "Multiple choice" at bounding box center [407, 278] width 86 height 17
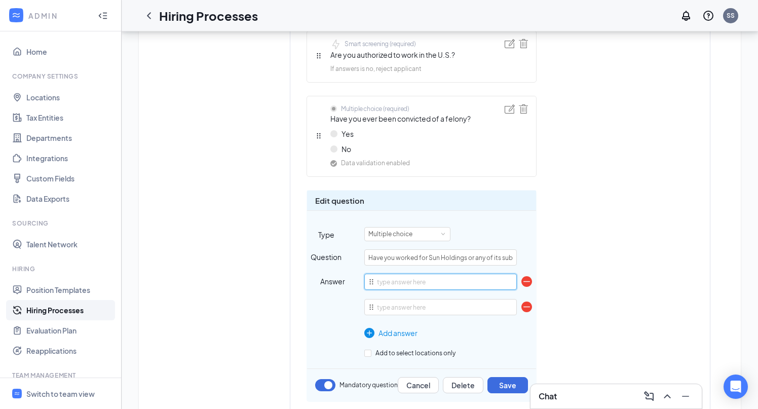
click at [393, 282] on input "text" at bounding box center [440, 282] width 152 height 16
type input "Yes"
click at [403, 310] on input "text" at bounding box center [440, 307] width 152 height 16
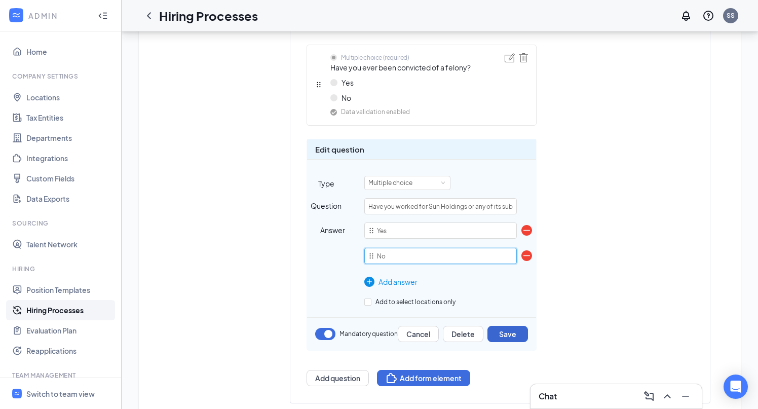
type input "No"
click at [513, 333] on button "Save" at bounding box center [507, 334] width 41 height 16
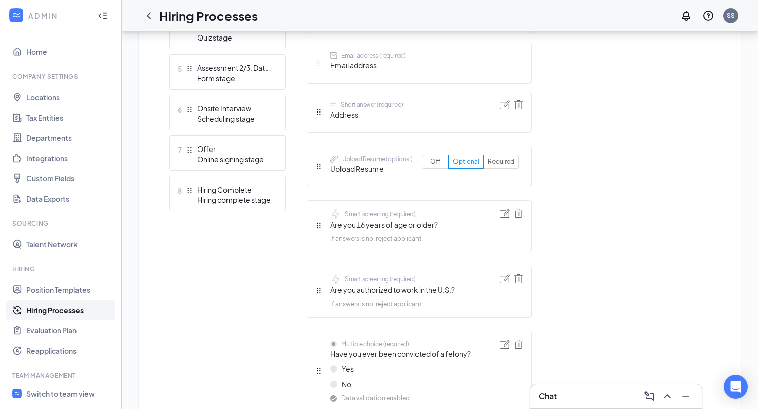
scroll to position [635, 0]
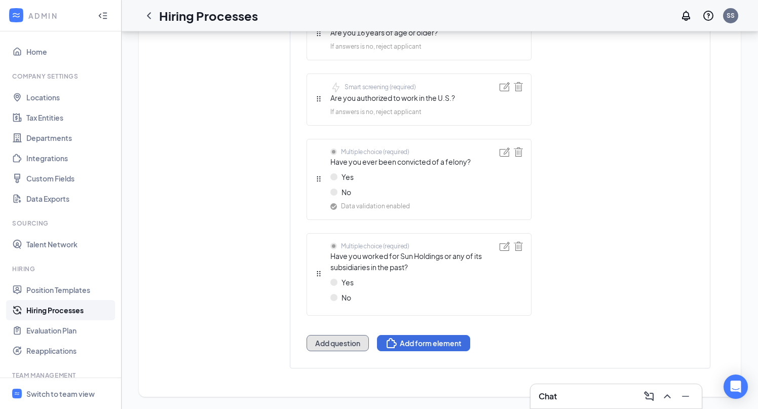
click at [341, 343] on button "Add question" at bounding box center [338, 343] width 62 height 16
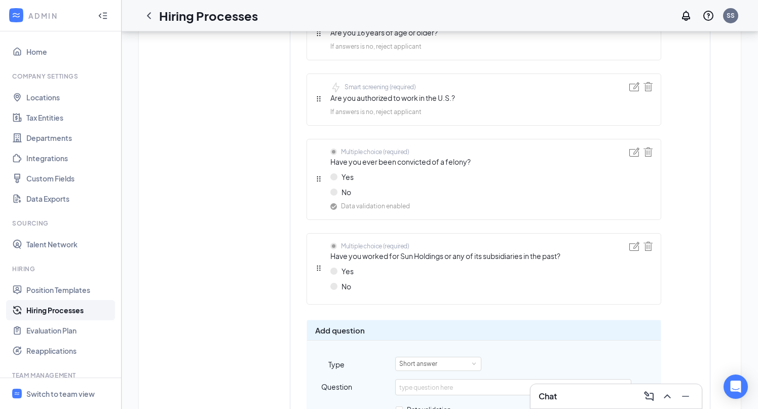
scroll to position [762, 0]
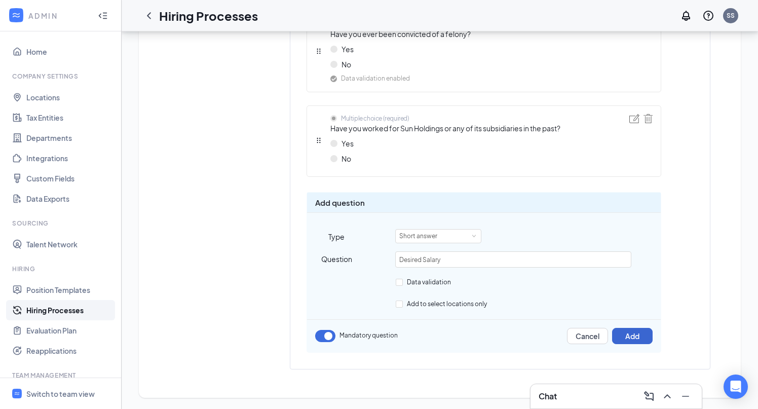
type input "Desired Salary"
click at [640, 338] on button "Add" at bounding box center [632, 336] width 41 height 16
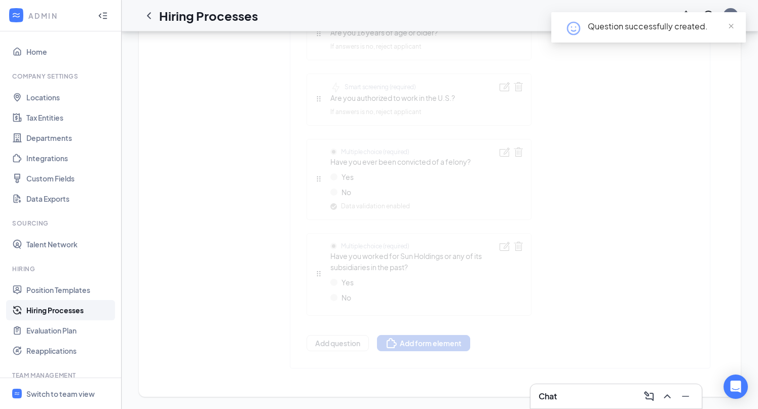
scroll to position [689, 0]
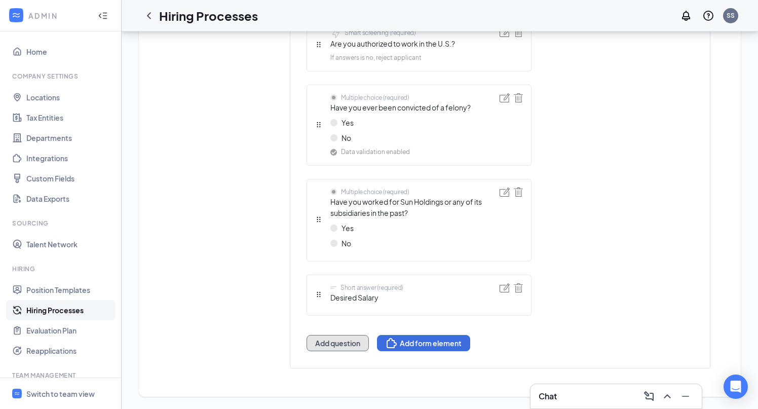
click at [328, 341] on button "Add question" at bounding box center [338, 343] width 62 height 16
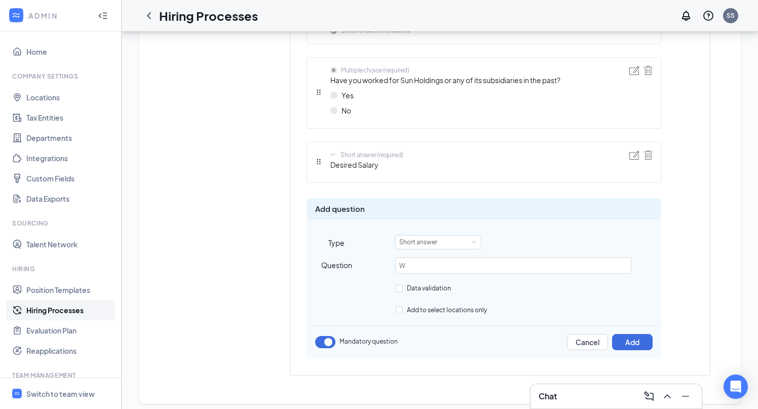
scroll to position [817, 0]
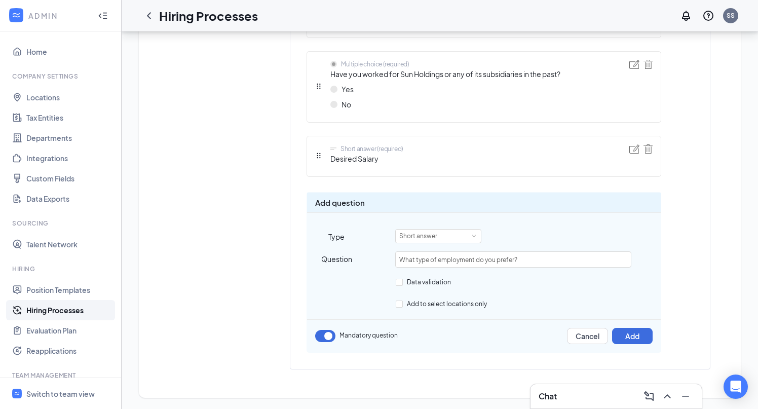
type input "What type of employment do you prefer?"
click at [452, 237] on div "Short answer" at bounding box center [438, 236] width 78 height 13
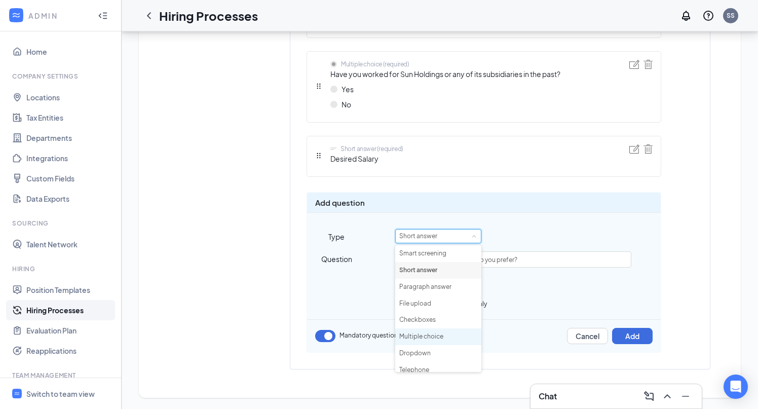
click at [429, 338] on li "Multiple choice" at bounding box center [438, 336] width 86 height 17
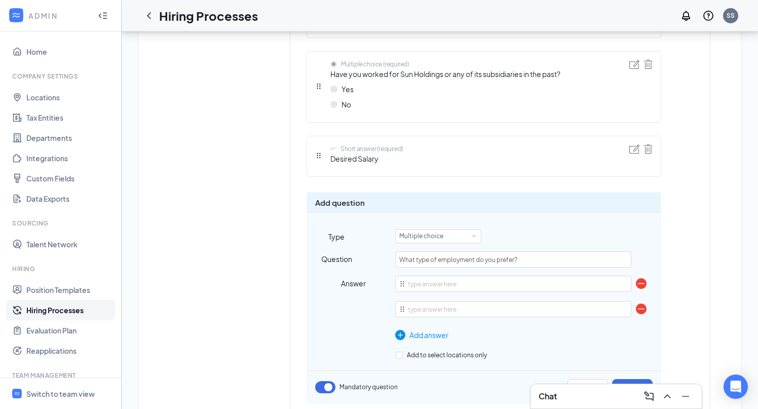
click at [423, 336] on div "Add answer" at bounding box center [513, 334] width 236 height 11
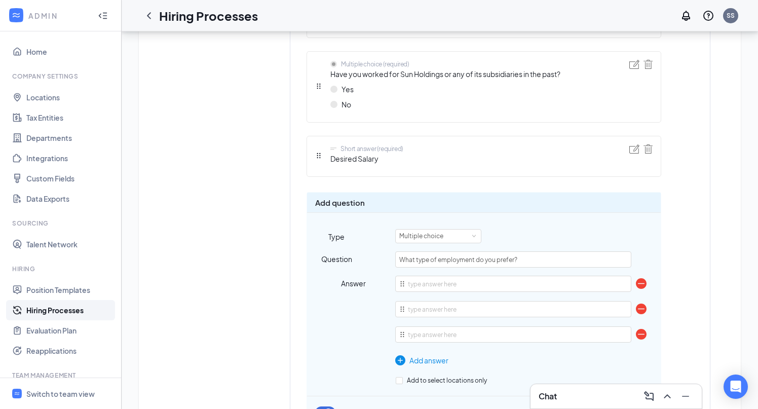
click at [428, 364] on div "Add answer" at bounding box center [513, 360] width 236 height 11
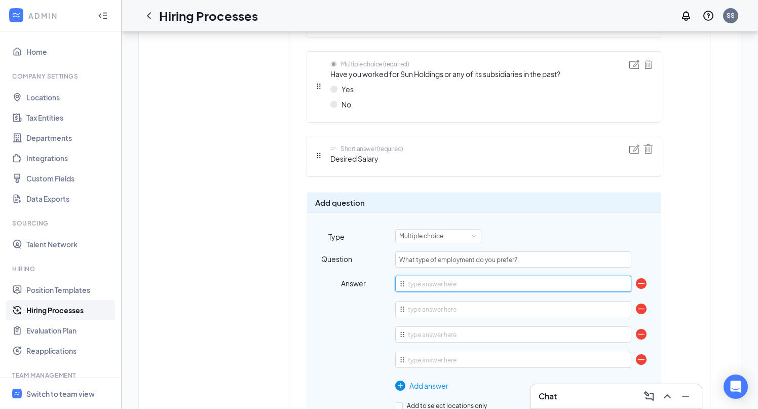
click at [436, 283] on input "text" at bounding box center [513, 284] width 236 height 16
type input "Full Time"
click at [417, 308] on input "text" at bounding box center [513, 309] width 236 height 16
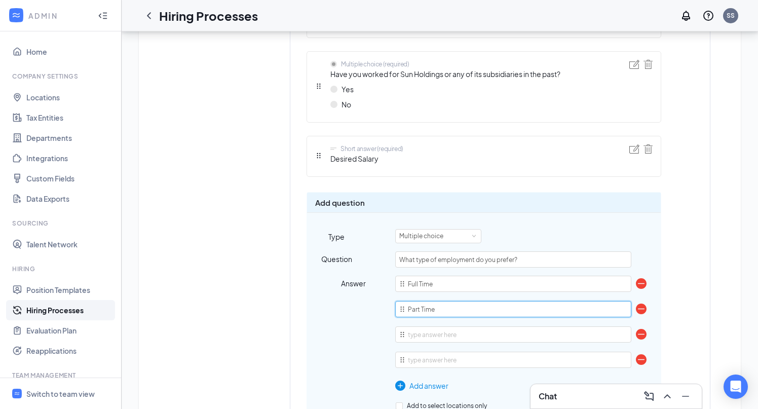
type input "Part Time"
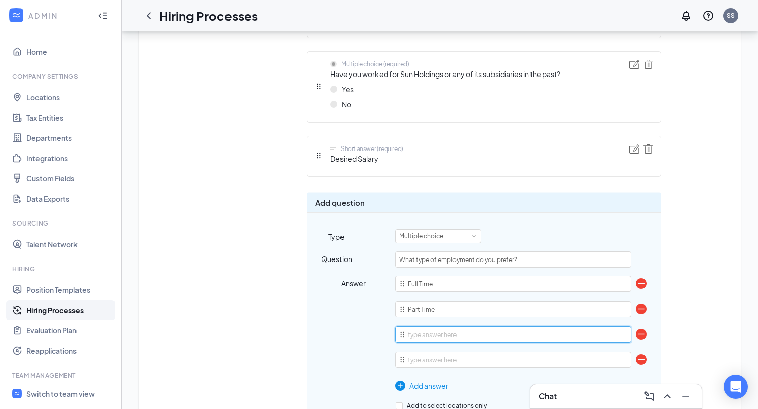
click at [431, 338] on input "text" at bounding box center [513, 334] width 236 height 16
type input "Seasonal"
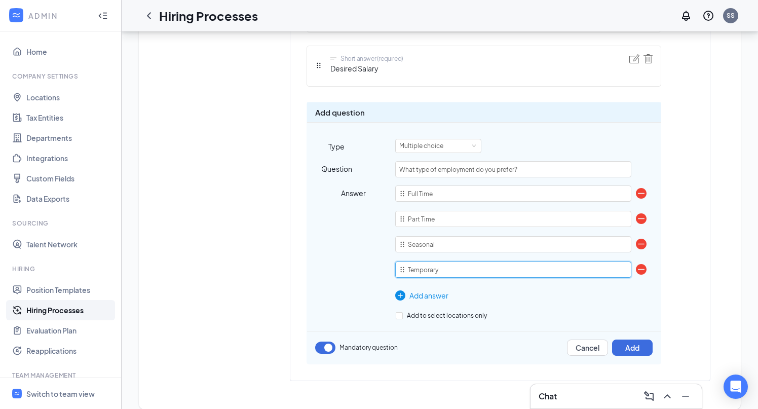
scroll to position [919, 0]
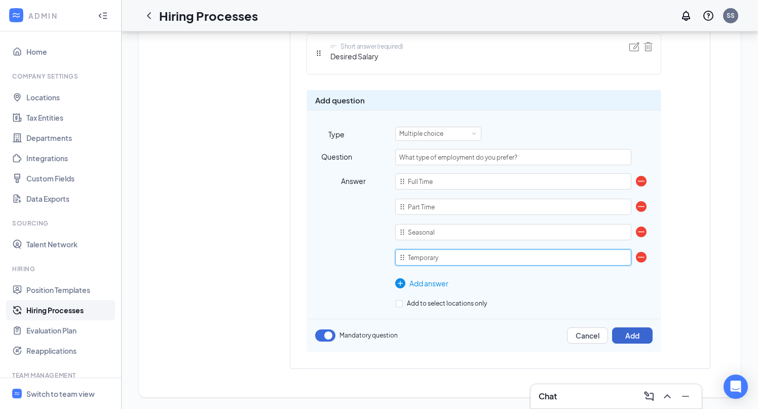
type input "Temporary"
click at [626, 337] on button "Add" at bounding box center [632, 335] width 41 height 16
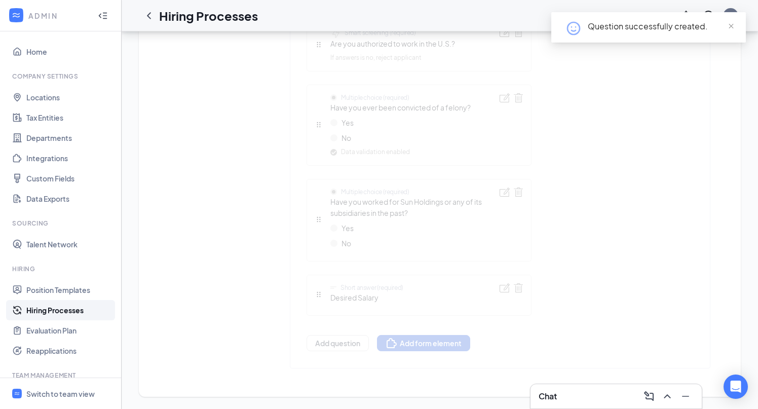
scroll to position [804, 0]
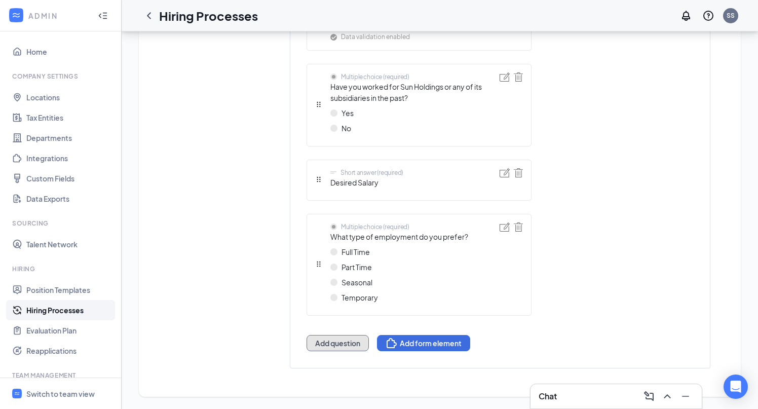
click at [338, 339] on button "Add question" at bounding box center [338, 343] width 62 height 16
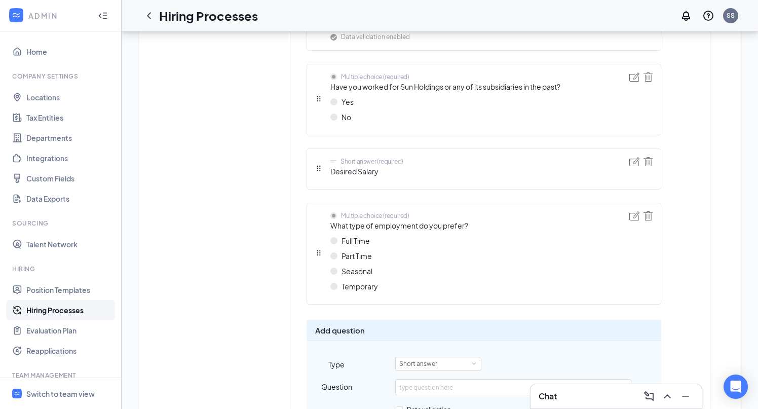
scroll to position [932, 0]
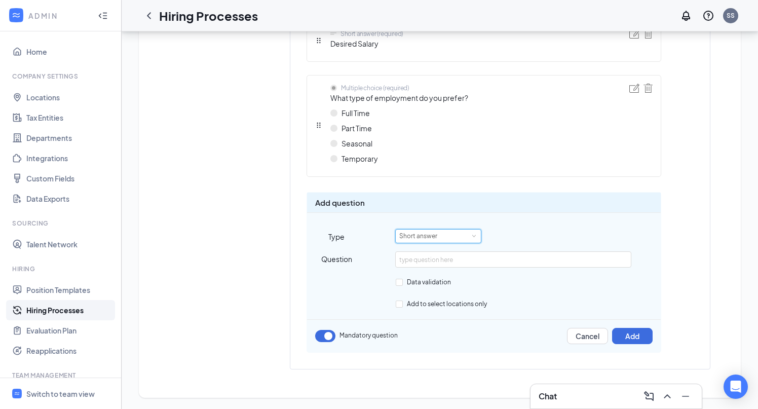
click at [429, 233] on div "Short answer" at bounding box center [421, 236] width 45 height 13
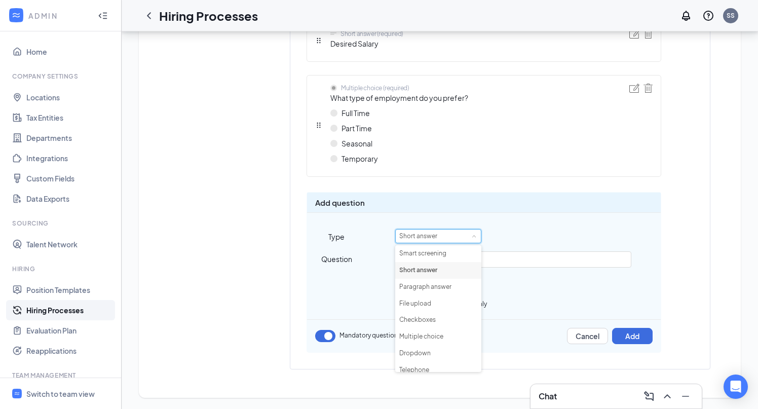
click at [373, 278] on div "Data validation" at bounding box center [484, 282] width 354 height 12
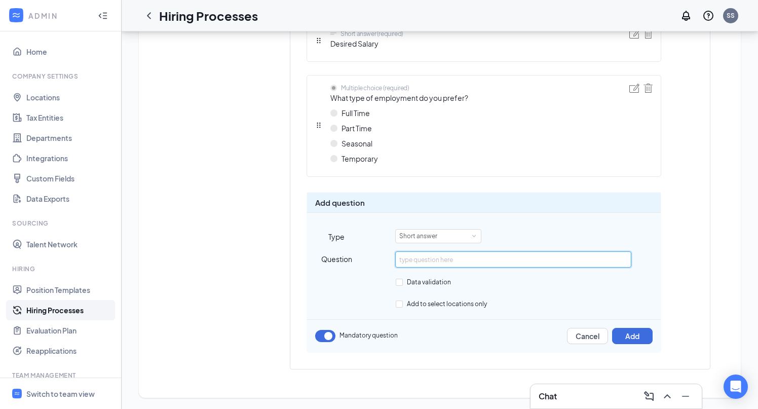
click at [439, 261] on input "text" at bounding box center [513, 259] width 236 height 16
paste input "What is your preferred shift type?"
type input "What is your preferred shift type?"
click at [455, 239] on div "Short answer" at bounding box center [438, 236] width 78 height 13
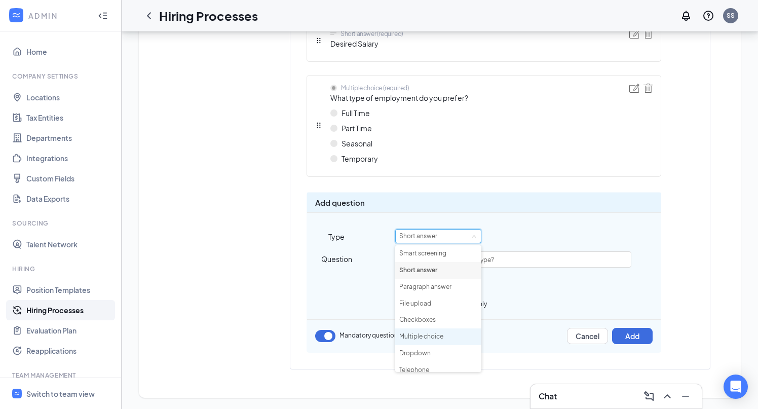
click at [435, 338] on li "Multiple choice" at bounding box center [438, 336] width 86 height 17
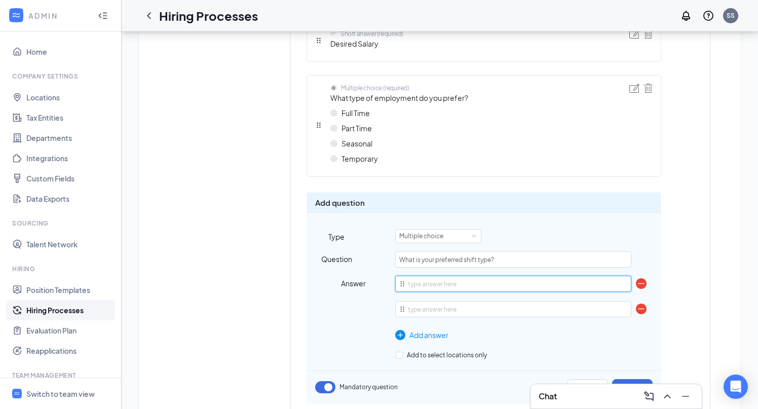
click at [432, 284] on input "text" at bounding box center [513, 284] width 236 height 16
type input "Morning"
click at [448, 309] on input "text" at bounding box center [513, 309] width 236 height 16
type input "Day"
click at [430, 332] on div "Add answer" at bounding box center [513, 334] width 236 height 11
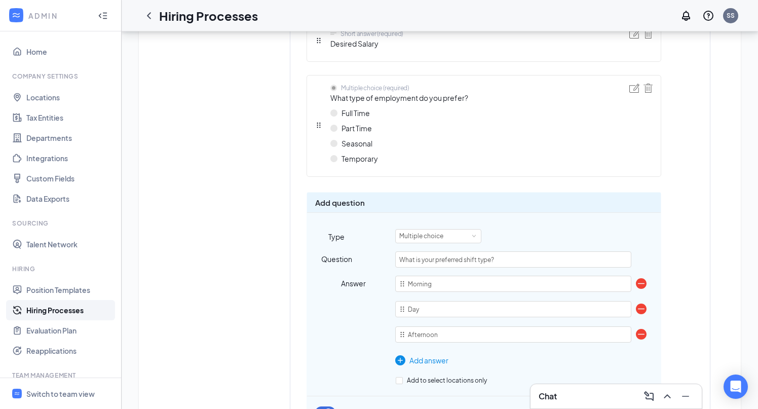
type input "Afternoon"
click at [430, 357] on div "Add answer" at bounding box center [513, 360] width 236 height 11
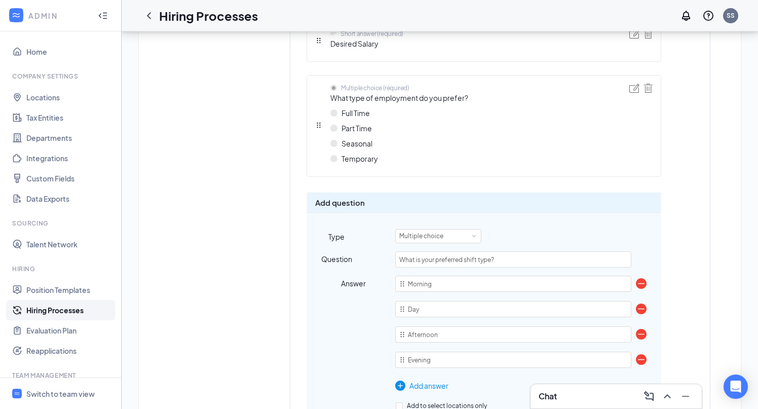
type input "Evening"
click at [426, 389] on div "Add answer" at bounding box center [513, 385] width 236 height 11
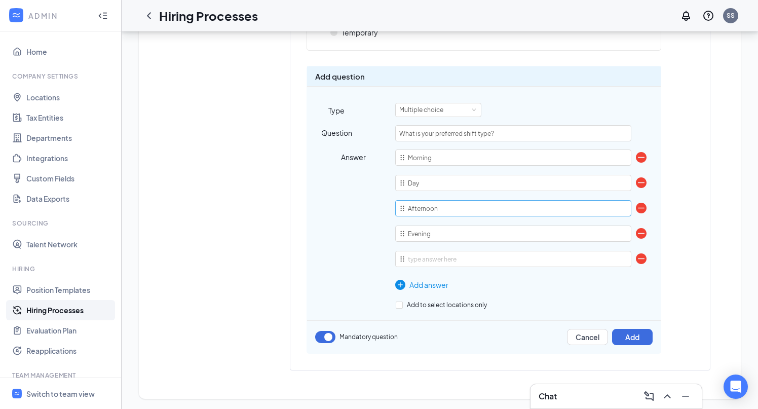
scroll to position [1059, 0]
type input "Night"
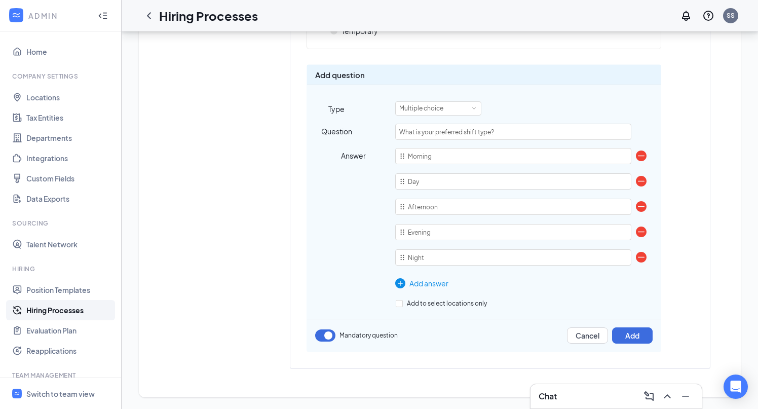
click at [429, 279] on div "Add answer" at bounding box center [513, 283] width 236 height 11
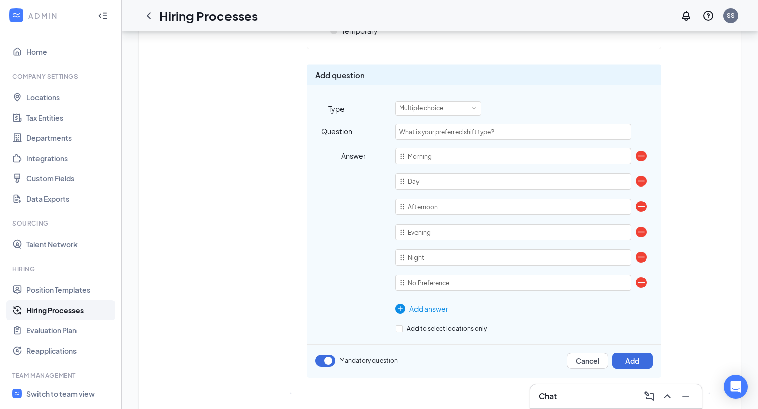
type input "No Preference"
click at [348, 264] on div "Answer" at bounding box center [336, 231] width 59 height 166
click at [633, 354] on button "Add" at bounding box center [632, 361] width 41 height 16
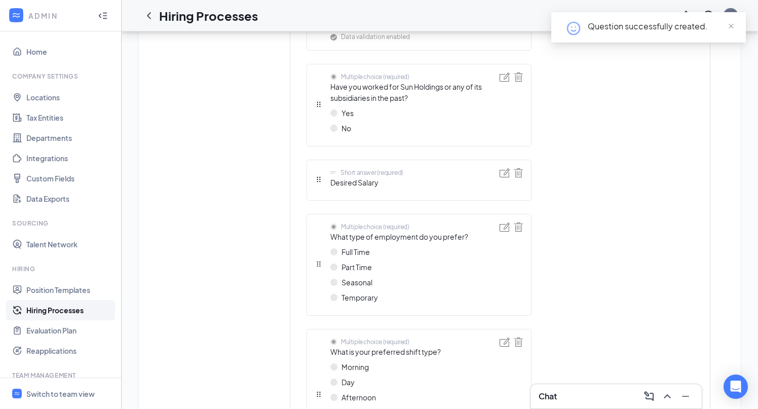
scroll to position [949, 0]
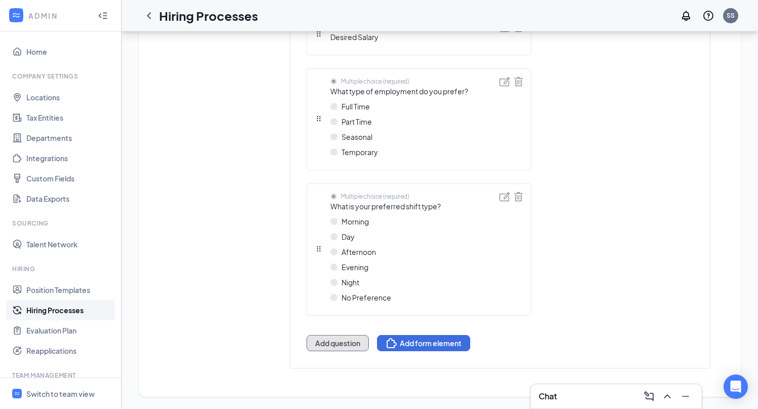
click at [331, 348] on button "Add question" at bounding box center [338, 343] width 62 height 16
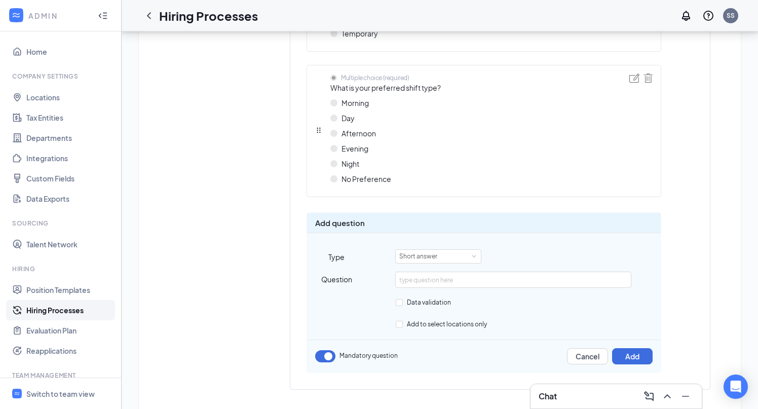
scroll to position [1077, 0]
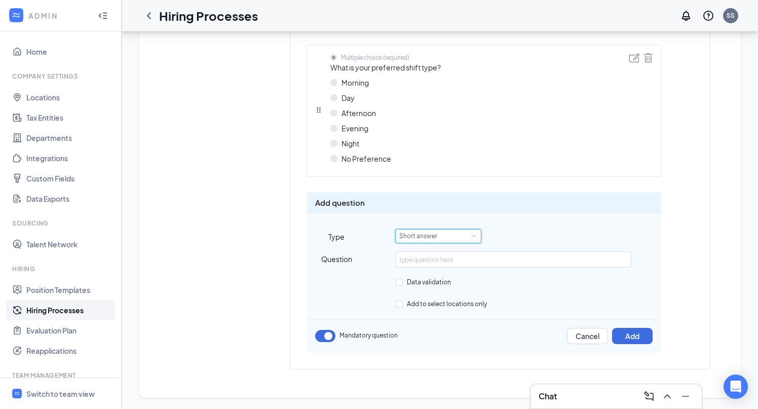
click at [429, 238] on div "Short answer" at bounding box center [421, 236] width 45 height 13
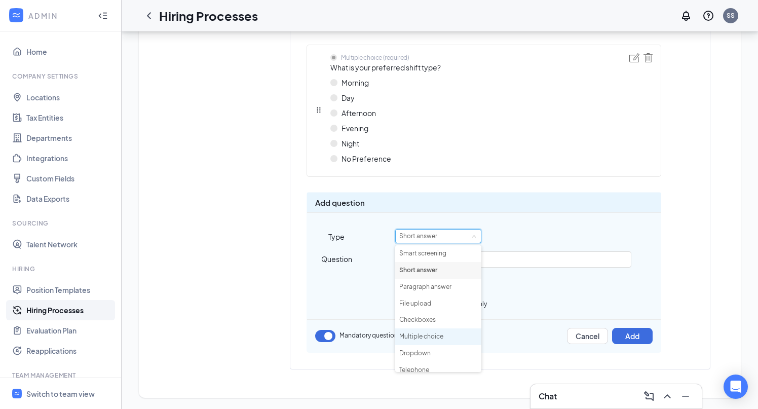
click at [438, 337] on li "Multiple choice" at bounding box center [438, 336] width 86 height 17
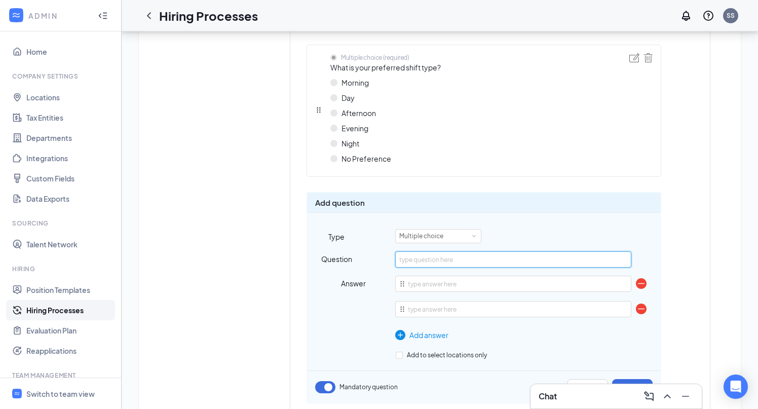
paste input "Are you willing to work on holidays?"
type input "Are you willing to work on holidays?"
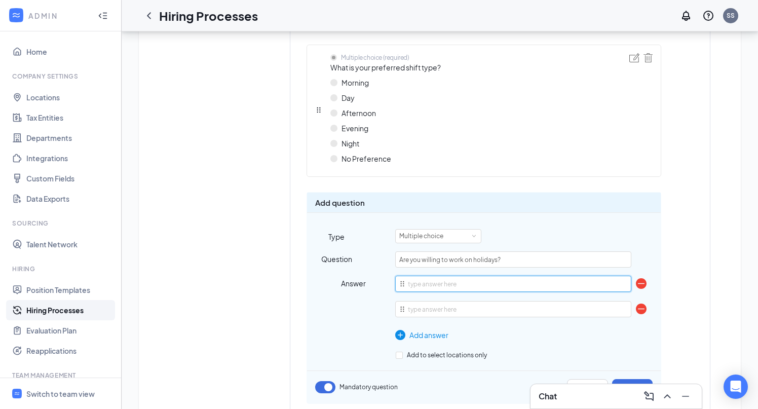
click at [432, 287] on input "text" at bounding box center [513, 284] width 236 height 16
type input "Yes"
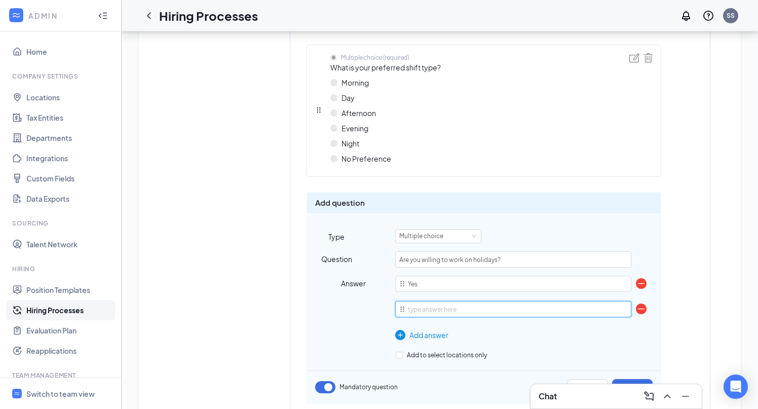
click at [440, 308] on input "text" at bounding box center [513, 309] width 236 height 16
type input "No"
click at [364, 308] on div "Answer" at bounding box center [336, 308] width 59 height 65
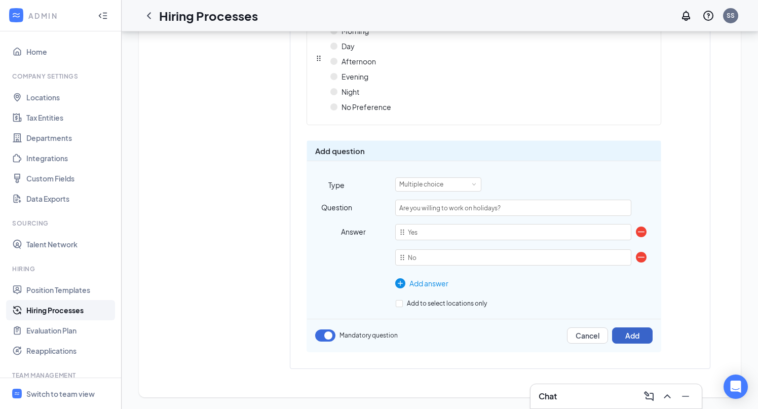
click at [637, 336] on button "Add" at bounding box center [632, 335] width 41 height 16
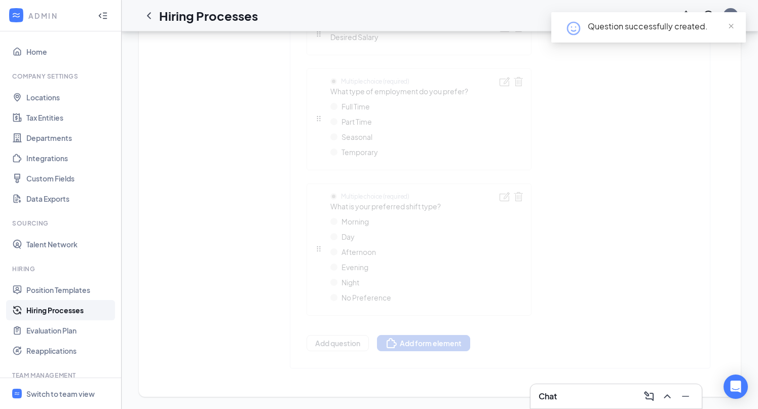
scroll to position [1034, 0]
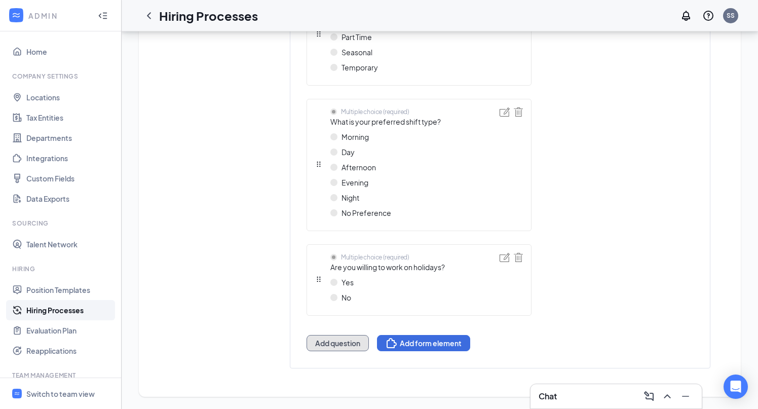
click at [345, 341] on button "Add question" at bounding box center [338, 343] width 62 height 16
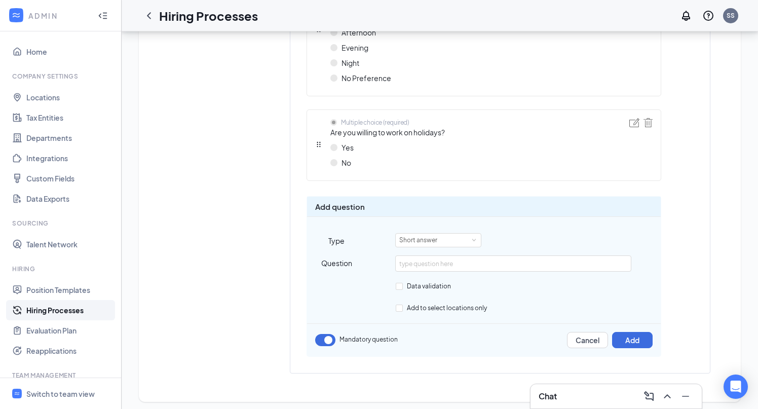
scroll to position [1162, 0]
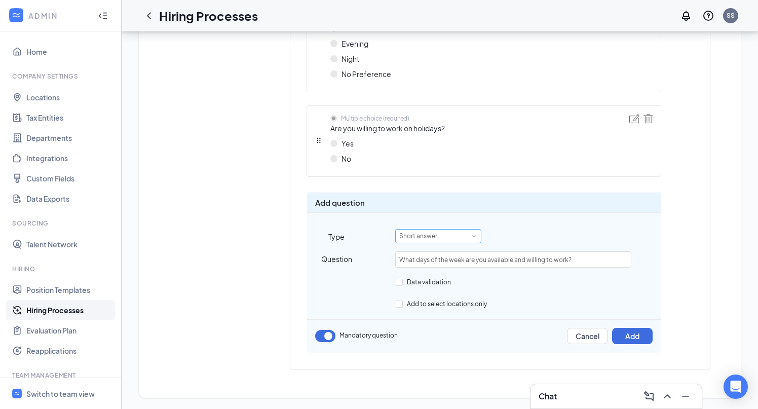
type input "What days of the week are you available and willing to work?"
click at [430, 240] on div "Short answer" at bounding box center [421, 236] width 45 height 13
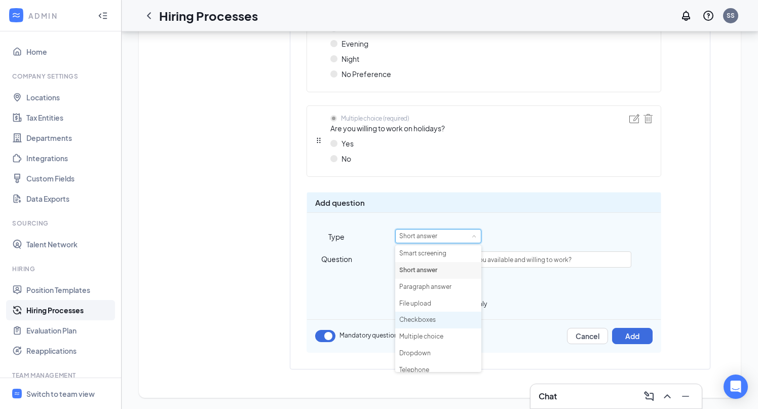
click at [427, 320] on li "Checkboxes" at bounding box center [438, 320] width 86 height 17
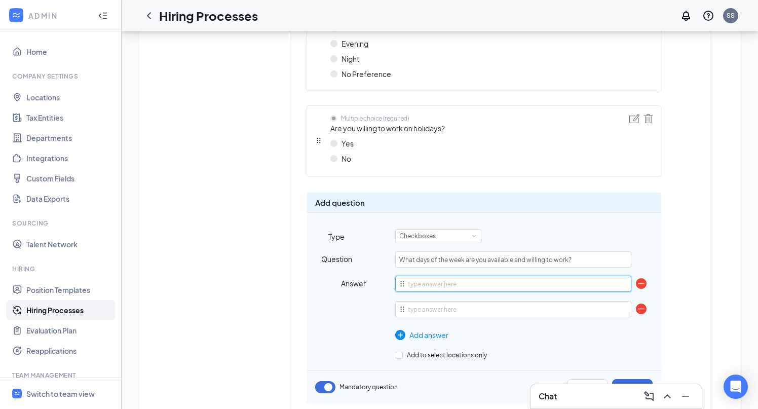
click at [429, 285] on input "text" at bounding box center [513, 284] width 236 height 16
type input "[DATE]"
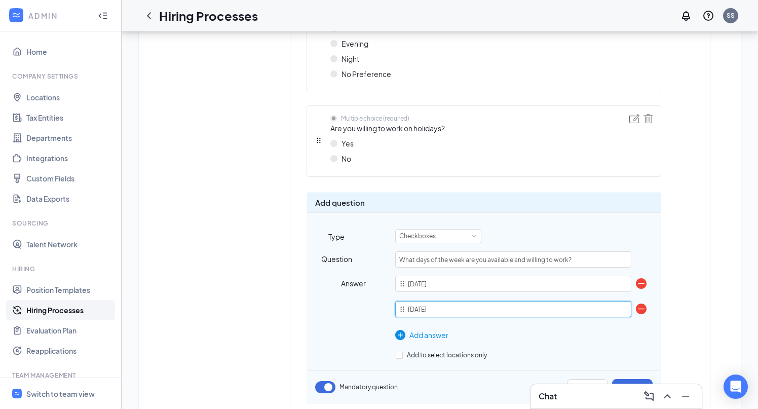
type input "[DATE]"
click at [431, 328] on div "Monday Tuesday To pick up a draggable item, press the space bar. While dragging…" at bounding box center [513, 308] width 236 height 65
click at [431, 335] on div "Add answer" at bounding box center [513, 334] width 236 height 11
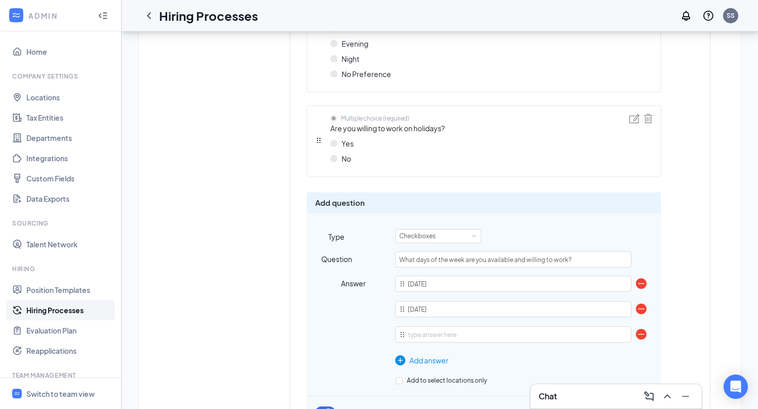
scroll to position [1239, 0]
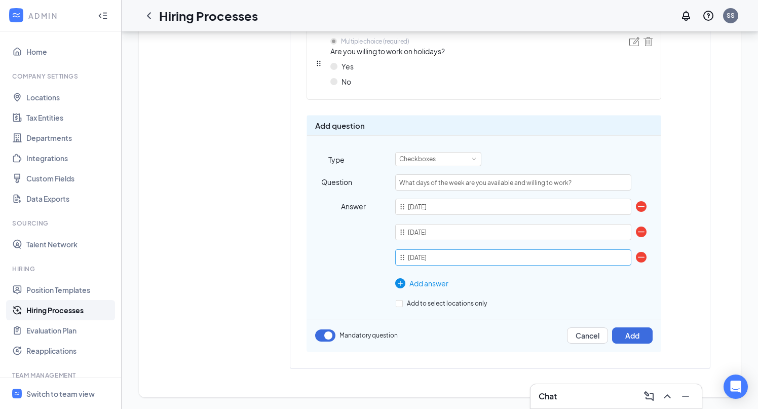
type input "[DATE]"
click at [433, 285] on div "Add answer" at bounding box center [513, 283] width 236 height 11
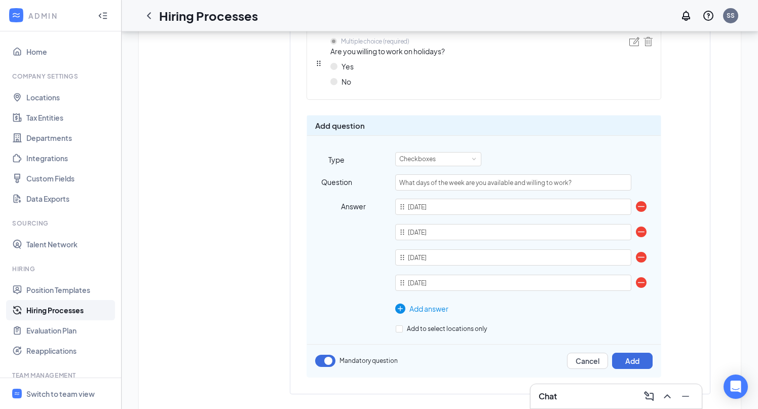
type input "[DATE]"
click at [427, 308] on div "Add answer" at bounding box center [513, 308] width 236 height 11
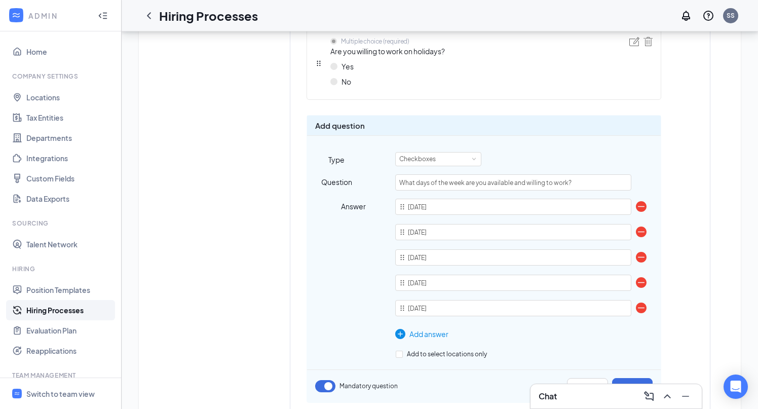
type input "[DATE]"
click at [431, 336] on div "Add answer" at bounding box center [513, 333] width 236 height 11
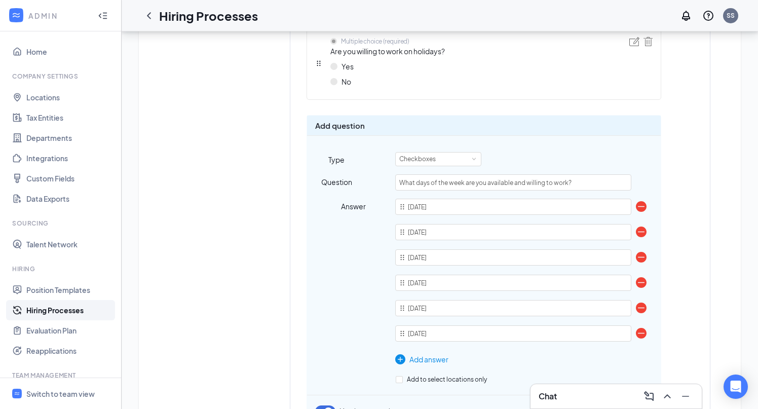
type input "[DATE]"
click at [433, 359] on div "Add answer" at bounding box center [513, 359] width 236 height 11
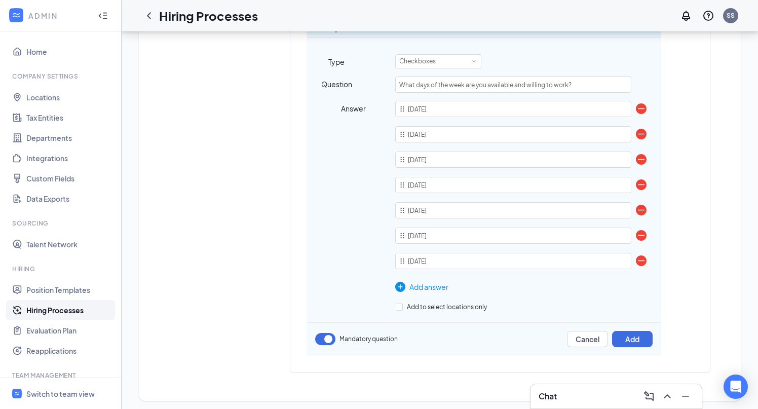
scroll to position [1340, 0]
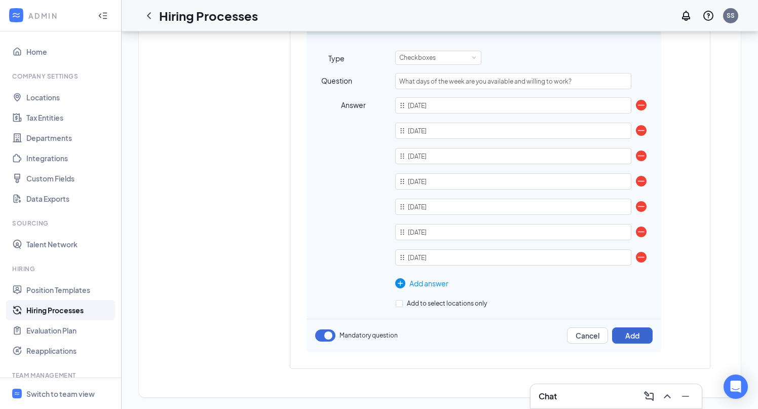
type input "[DATE]"
click at [633, 330] on button "Add" at bounding box center [632, 335] width 41 height 16
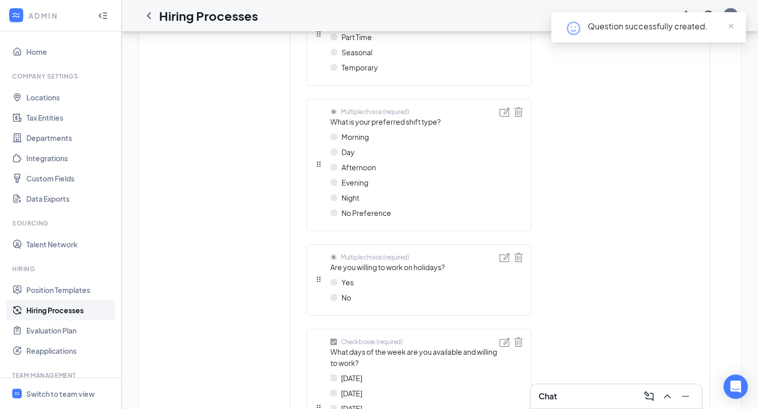
scroll to position [1206, 0]
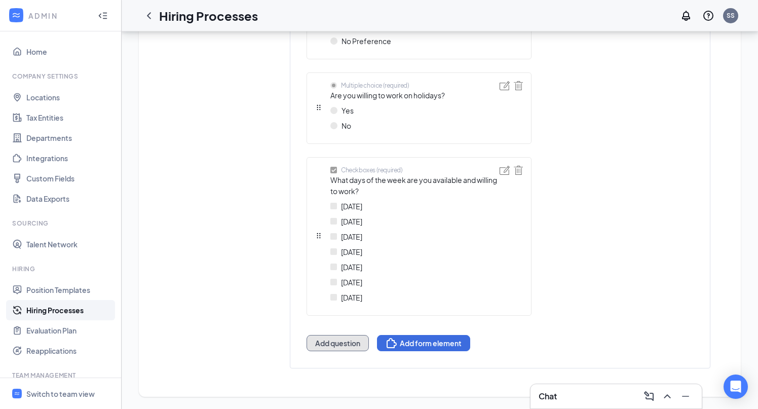
click at [342, 345] on button "Add question" at bounding box center [338, 343] width 62 height 16
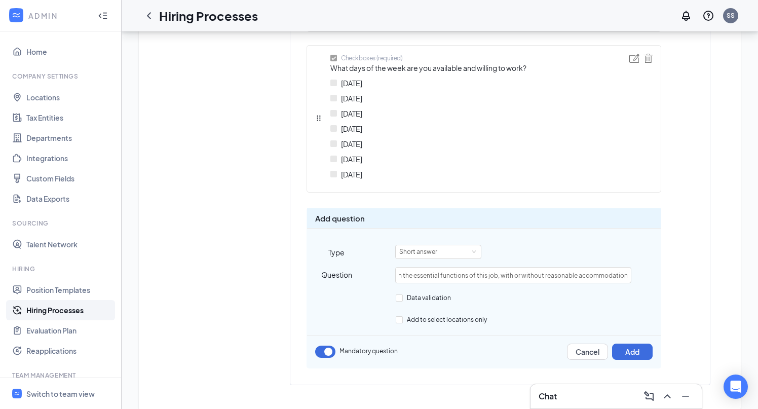
scroll to position [1307, 0]
type input "Are you able to perform the essential functions of this job, with or without re…"
click at [435, 251] on div "Short answer" at bounding box center [421, 251] width 45 height 13
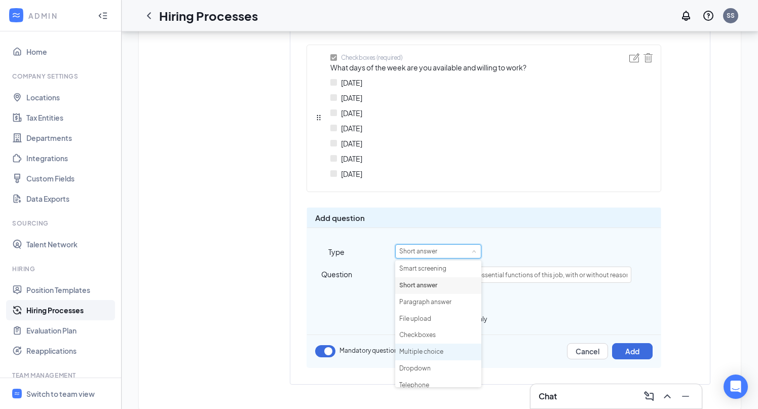
click at [431, 354] on li "Multiple choice" at bounding box center [438, 351] width 86 height 17
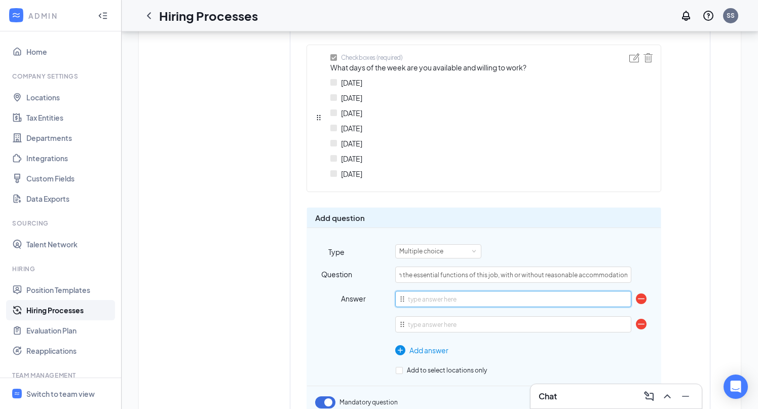
click at [438, 300] on input "text" at bounding box center [513, 299] width 236 height 16
type input "e"
type input "Yes"
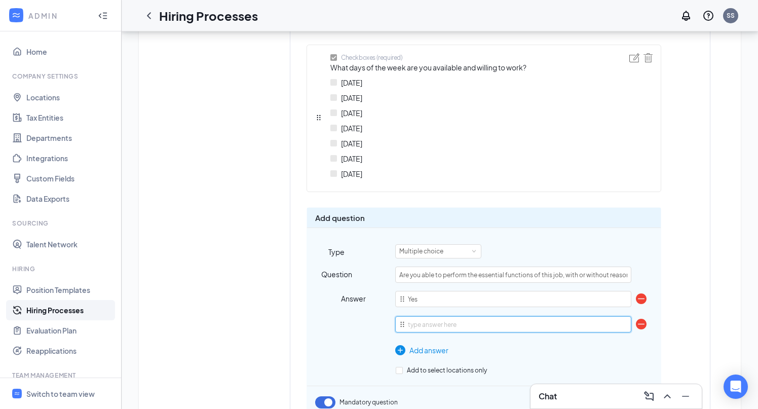
click at [436, 320] on input "text" at bounding box center [513, 324] width 236 height 16
type input "No"
click at [364, 319] on div "Answer" at bounding box center [336, 323] width 59 height 65
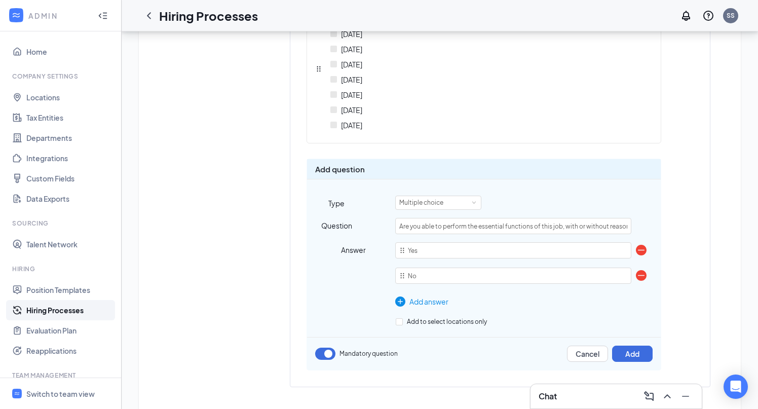
scroll to position [1374, 0]
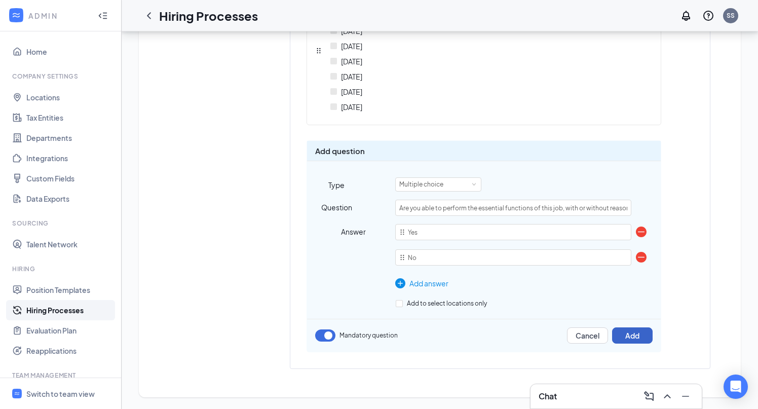
click at [632, 337] on button "Add" at bounding box center [632, 335] width 41 height 16
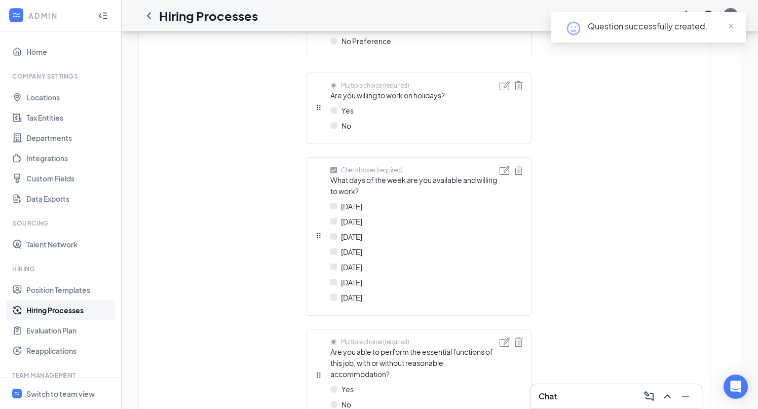
scroll to position [1313, 0]
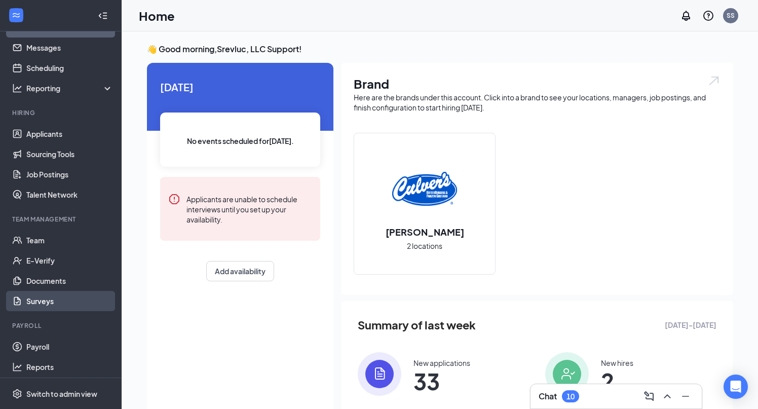
scroll to position [28, 0]
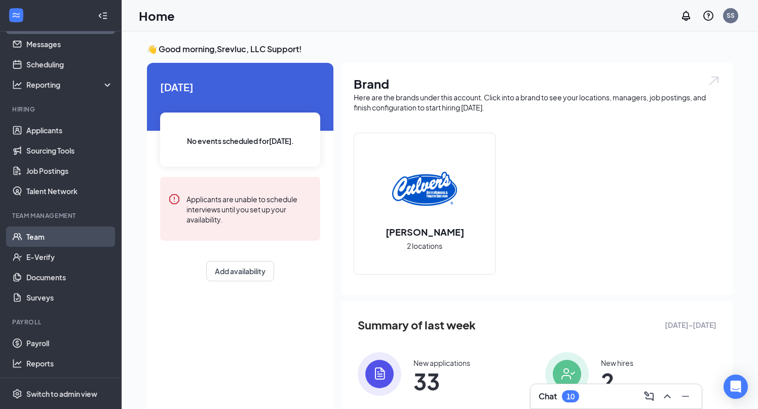
click at [60, 238] on link "Team" at bounding box center [69, 236] width 87 height 20
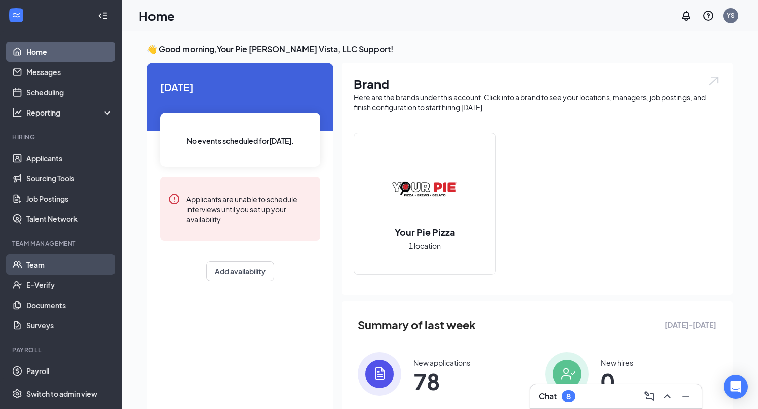
click at [50, 268] on link "Team" at bounding box center [69, 264] width 87 height 20
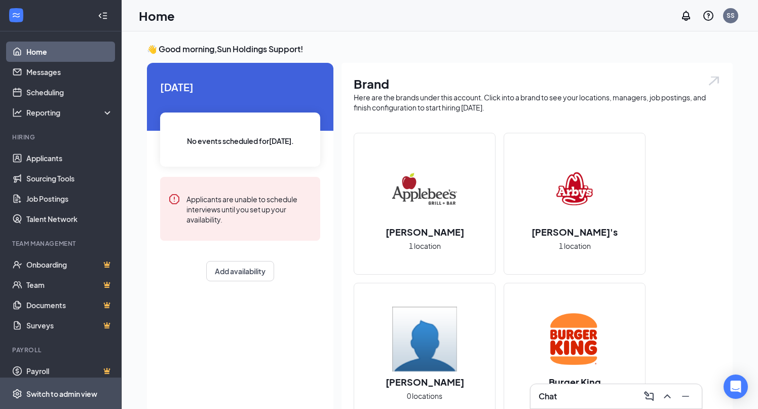
click at [58, 392] on div "Switch to admin view" at bounding box center [61, 394] width 71 height 10
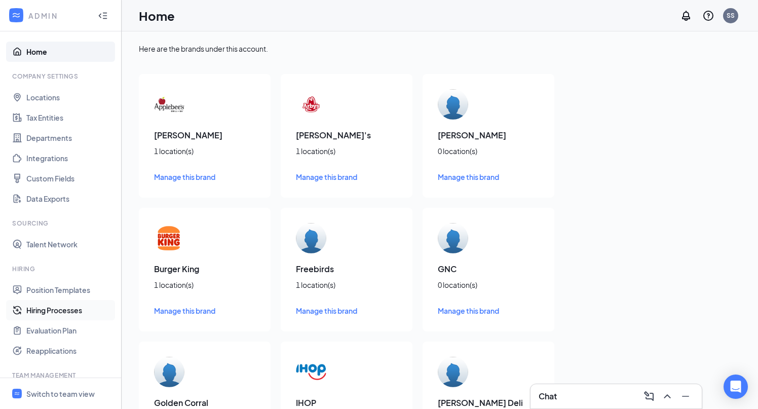
click at [59, 311] on link "Hiring Processes" at bounding box center [69, 310] width 87 height 20
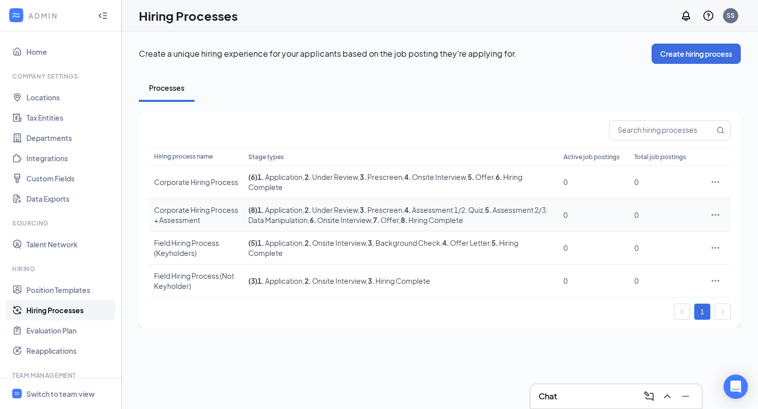
click at [203, 209] on div "Corporate Hiring Process + Assessment" at bounding box center [196, 215] width 84 height 20
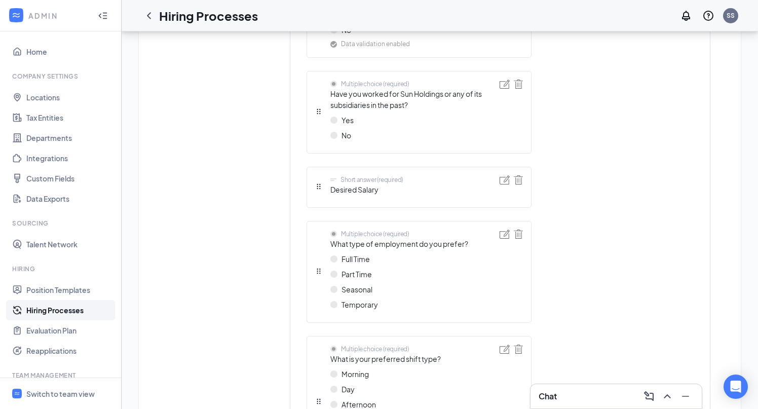
scroll to position [1313, 0]
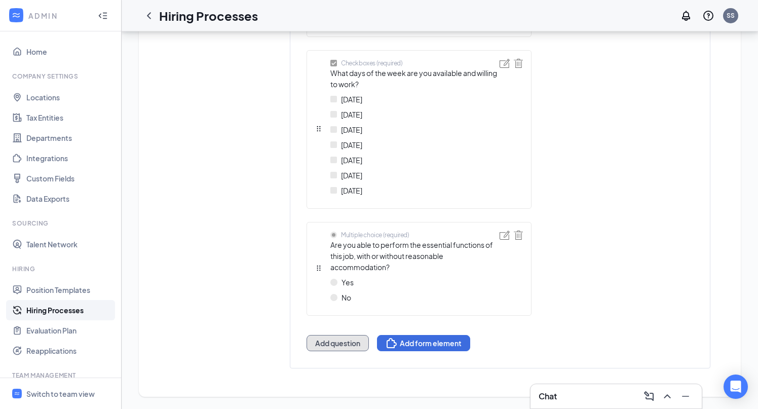
click at [333, 340] on button "Add question" at bounding box center [338, 343] width 62 height 16
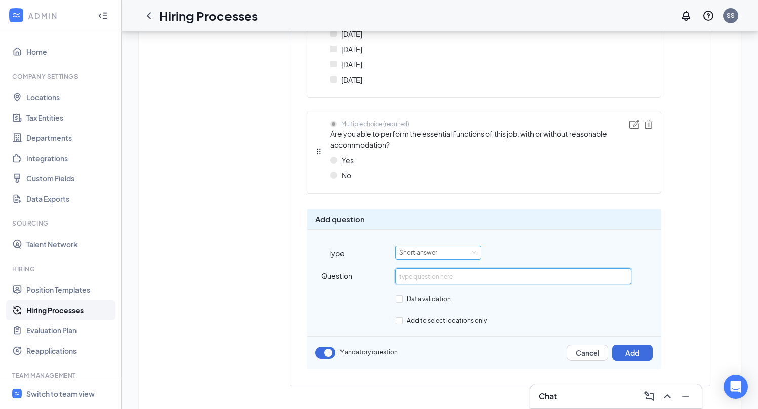
scroll to position [1414, 0]
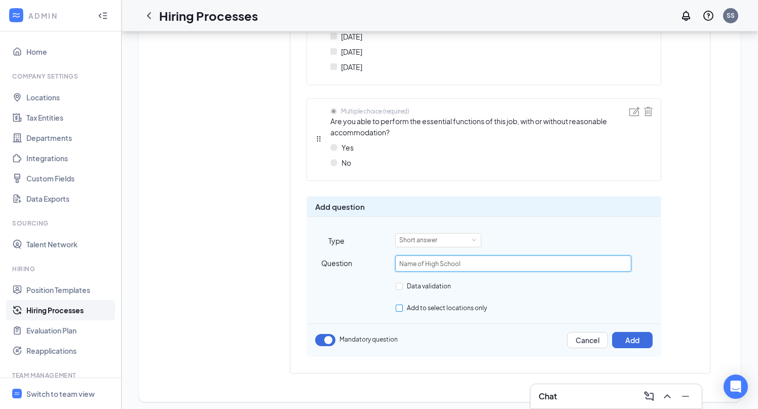
type input "Name of High School"
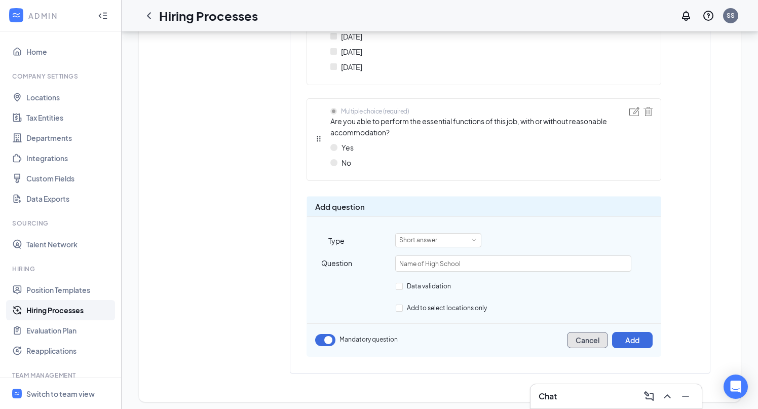
click at [585, 335] on button "Cancel" at bounding box center [587, 340] width 41 height 16
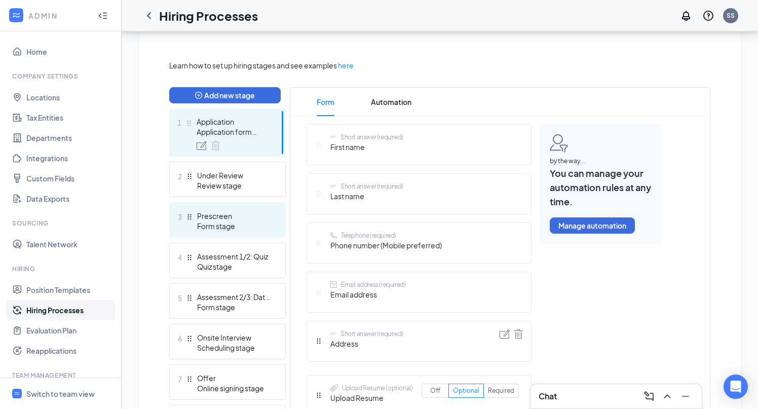
scroll to position [229, 0]
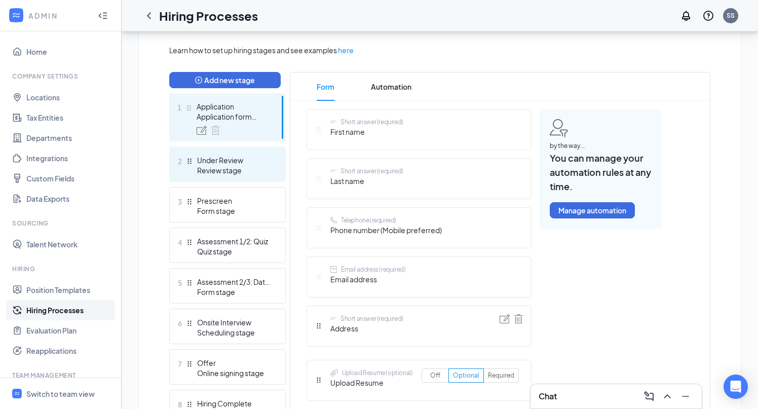
click at [216, 163] on div "Under Review" at bounding box center [234, 160] width 74 height 10
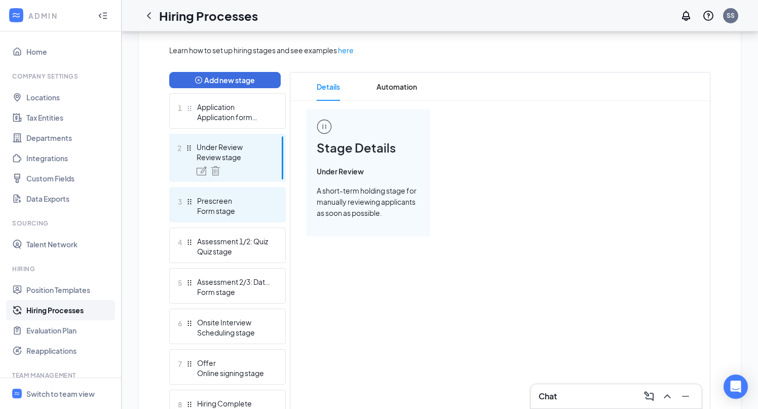
click at [234, 199] on div "Prescreen" at bounding box center [234, 201] width 74 height 10
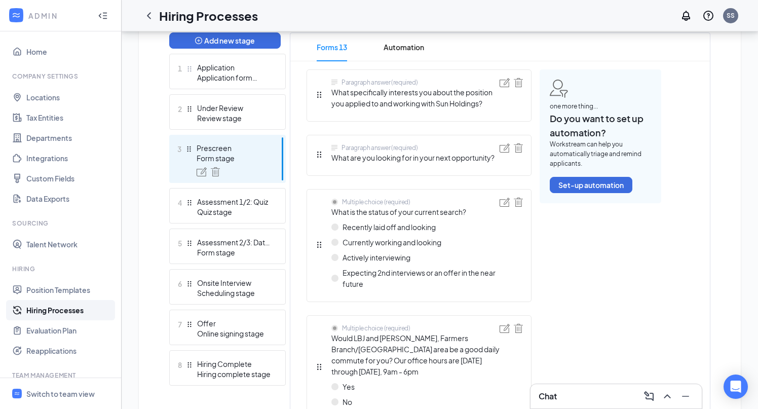
scroll to position [286, 0]
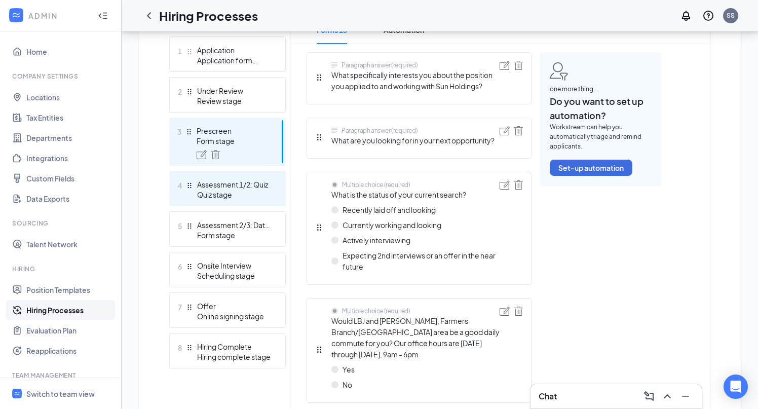
click at [218, 188] on div "Assessment 1/2: Quiz" at bounding box center [234, 184] width 74 height 10
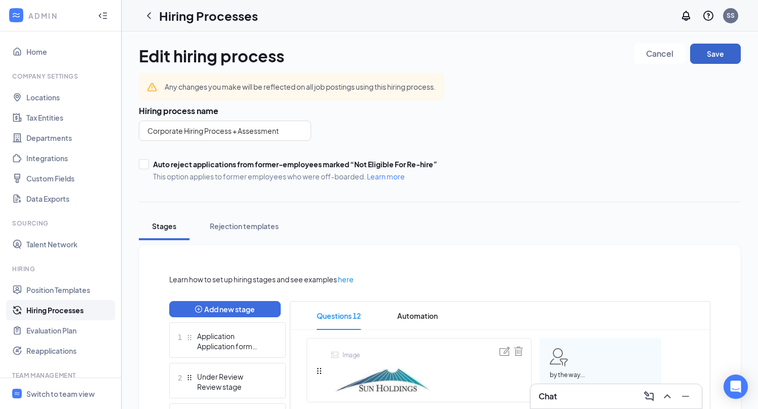
click at [717, 56] on button "Save" at bounding box center [715, 54] width 51 height 20
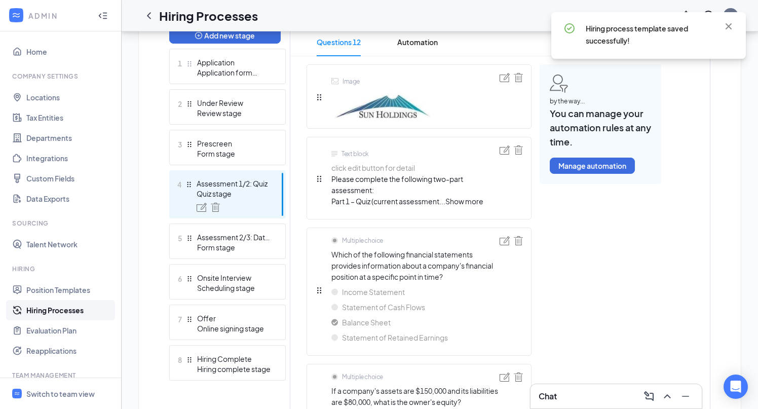
scroll to position [275, 0]
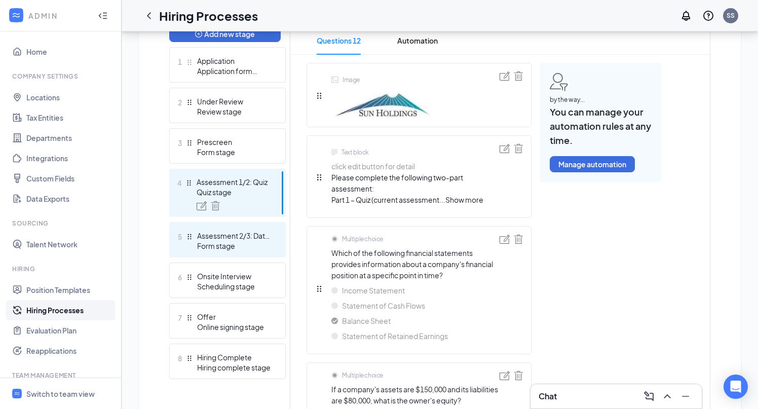
click at [225, 248] on div "Form stage" at bounding box center [234, 246] width 74 height 10
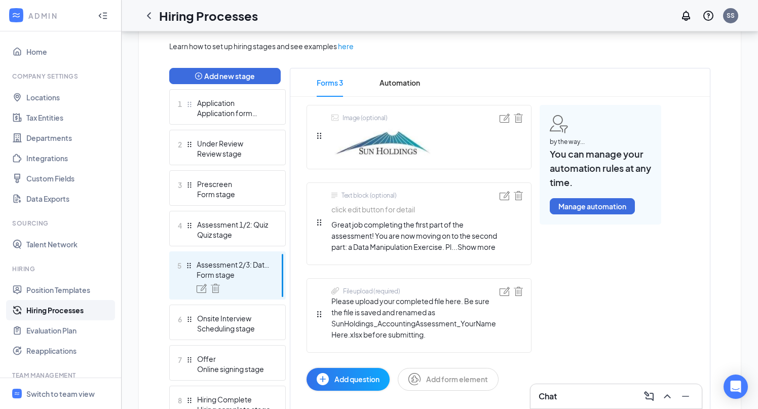
scroll to position [239, 0]
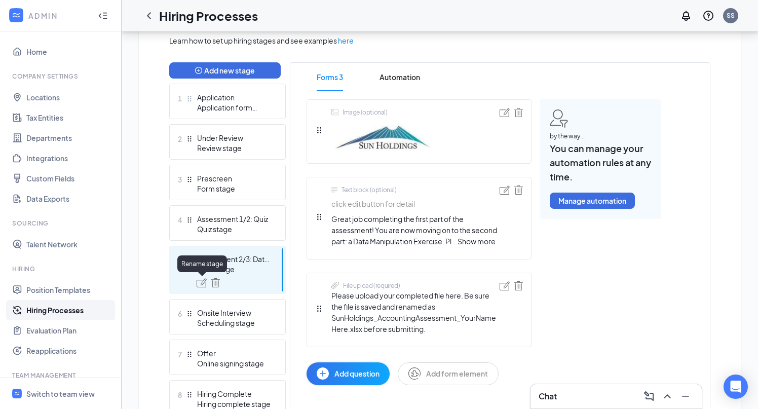
click at [200, 279] on img at bounding box center [202, 282] width 10 height 9
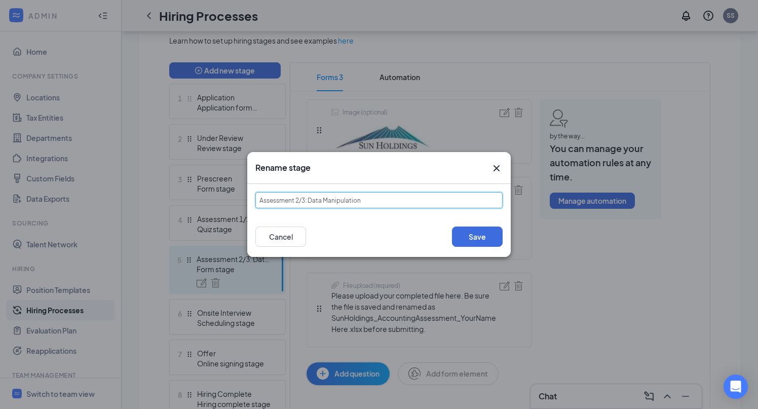
click at [303, 201] on input "Assessment 2/3: Data Manipulation" at bounding box center [378, 200] width 247 height 16
type input "Assessment 2/2: Data Manipulation"
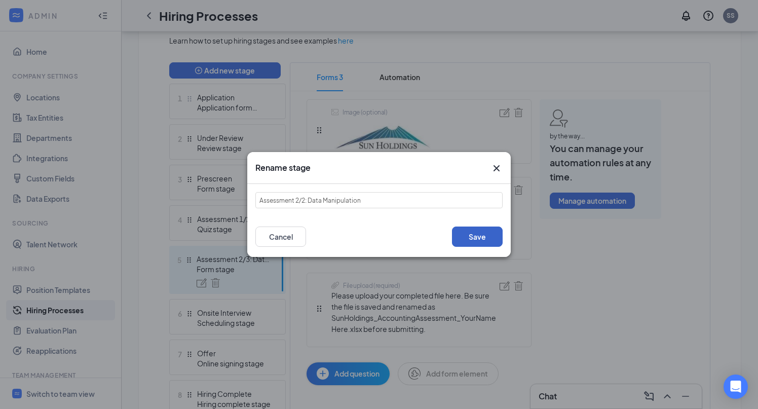
click at [477, 239] on button "Save" at bounding box center [477, 236] width 51 height 20
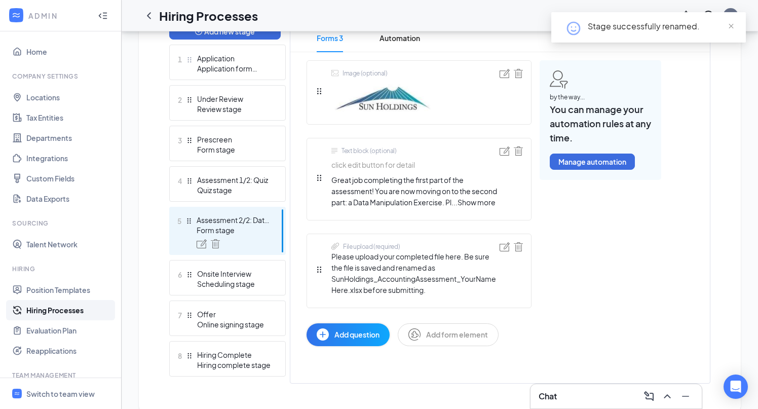
scroll to position [279, 0]
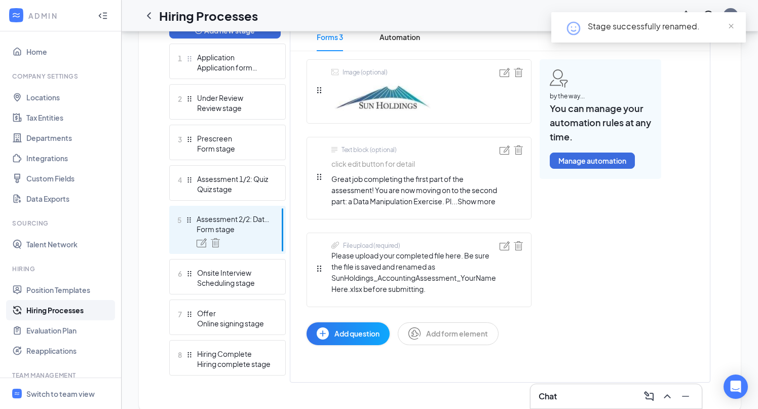
click at [489, 203] on span "Show more" at bounding box center [476, 201] width 38 height 9
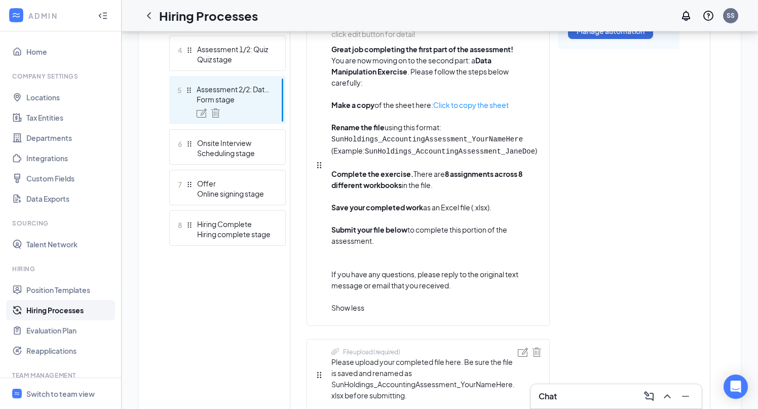
scroll to position [409, 0]
click at [473, 105] on link "copy the sheet" at bounding box center [484, 103] width 50 height 9
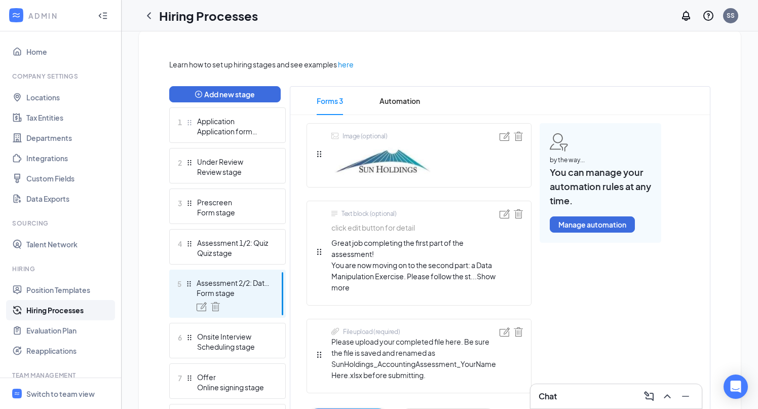
scroll to position [294, 0]
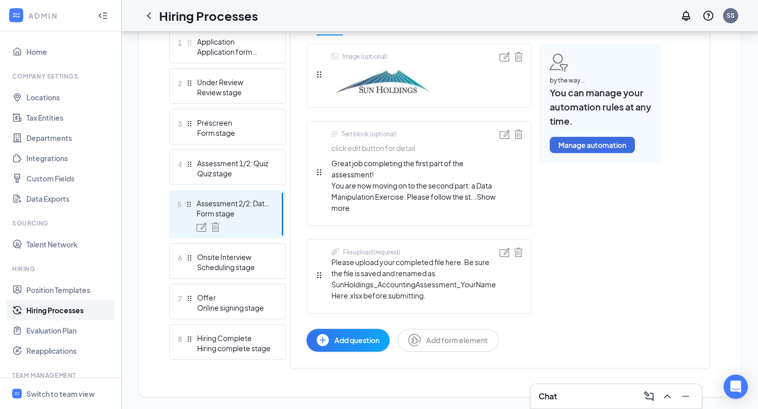
click at [491, 198] on span "Show more" at bounding box center [413, 202] width 164 height 20
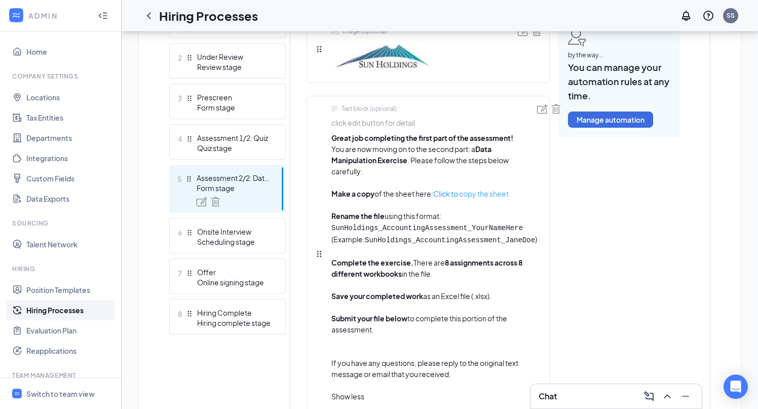
scroll to position [314, 0]
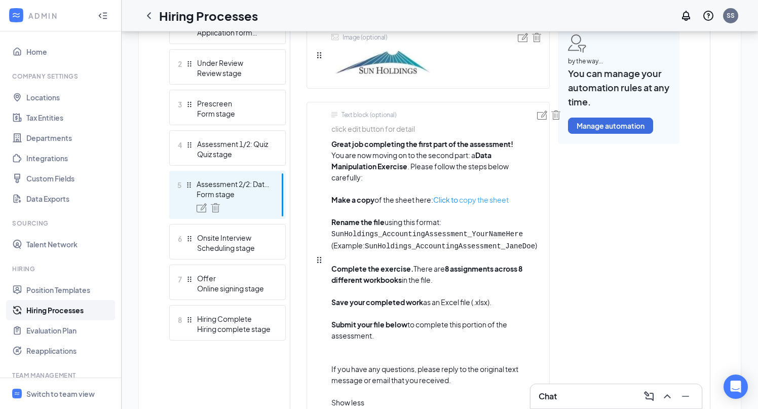
click at [471, 197] on link "copy the sheet" at bounding box center [484, 199] width 50 height 9
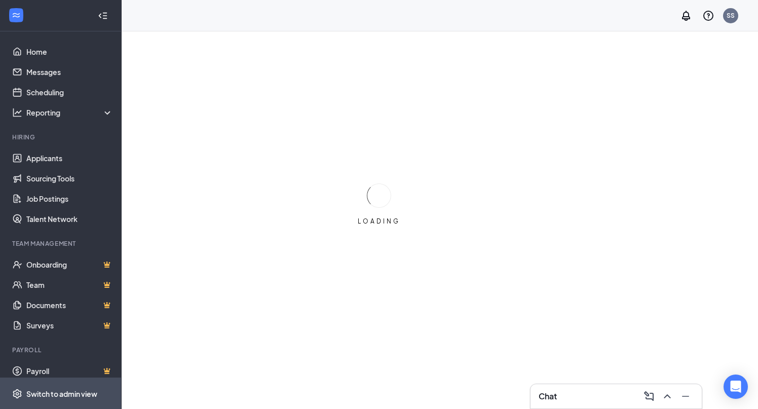
click at [89, 389] on div "Switch to admin view" at bounding box center [61, 394] width 71 height 10
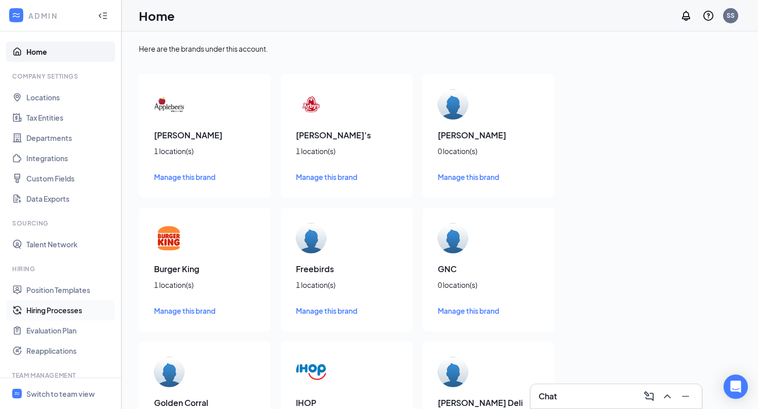
click at [74, 309] on link "Hiring Processes" at bounding box center [69, 310] width 87 height 20
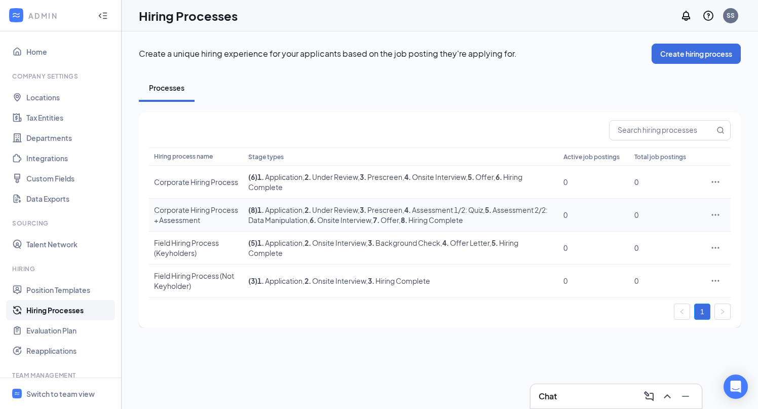
click at [204, 210] on div "Corporate Hiring Process + Assessment" at bounding box center [196, 215] width 84 height 20
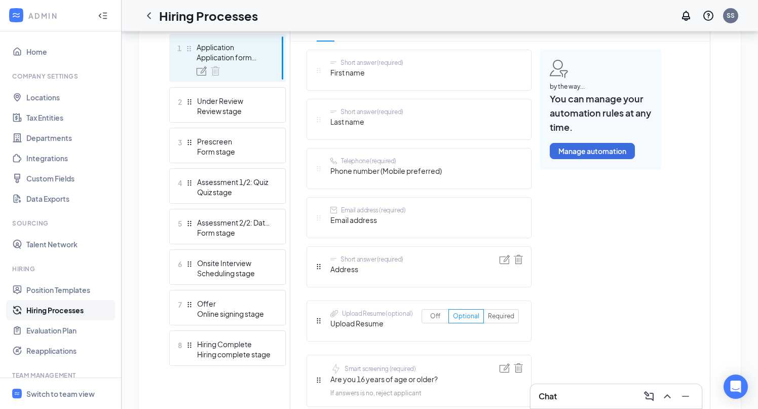
scroll to position [277, 0]
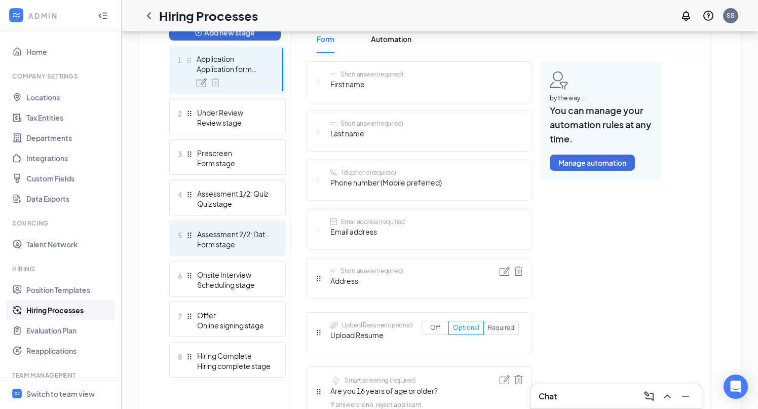
click at [235, 232] on div "Assessment 2/2: Data Manipulation" at bounding box center [234, 234] width 74 height 10
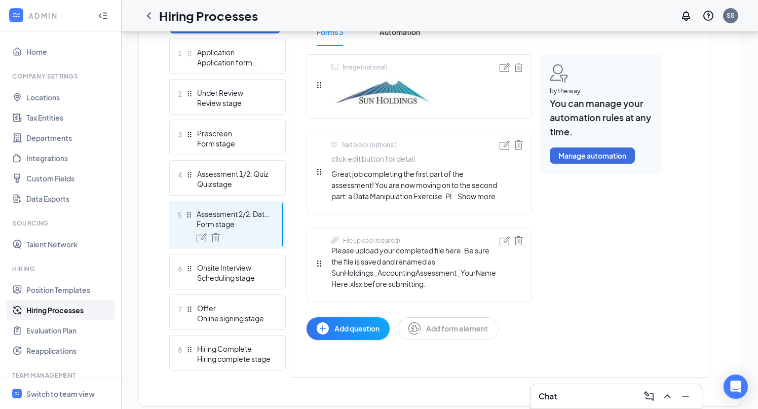
scroll to position [293, 0]
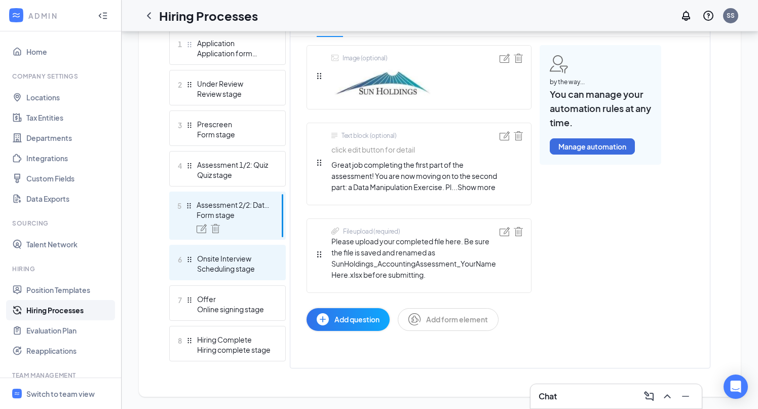
click at [227, 264] on div "Scheduling stage" at bounding box center [234, 268] width 74 height 10
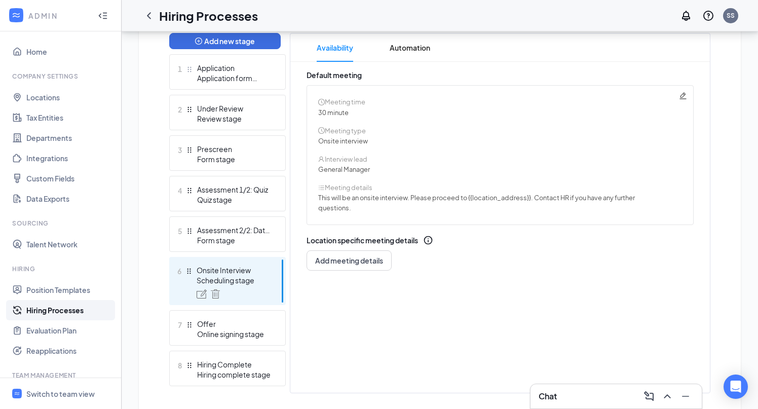
scroll to position [264, 0]
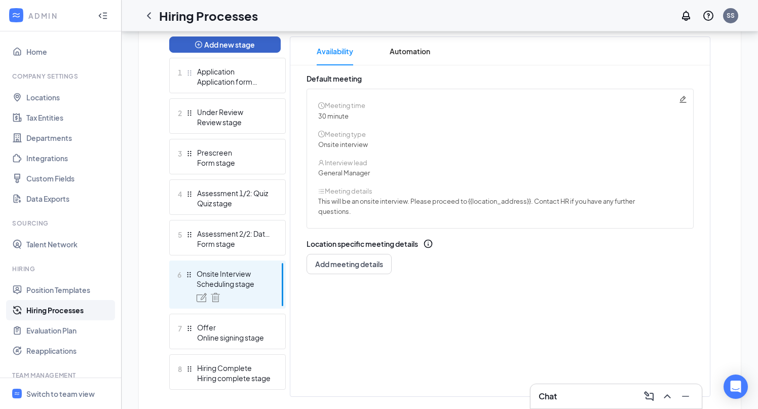
click at [251, 50] on button "Add new stage" at bounding box center [224, 44] width 111 height 16
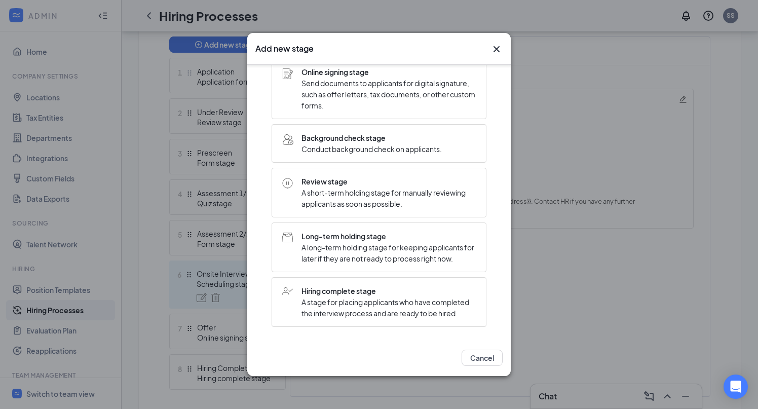
scroll to position [0, 0]
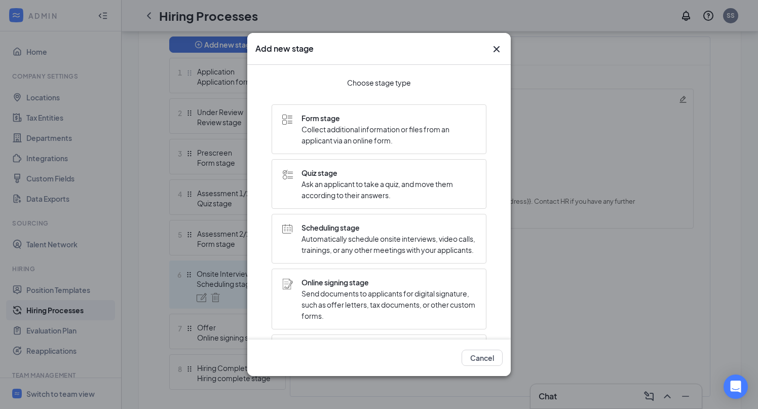
click at [349, 129] on span "Collect additional information or files from an applicant via an online form." at bounding box center [388, 135] width 174 height 22
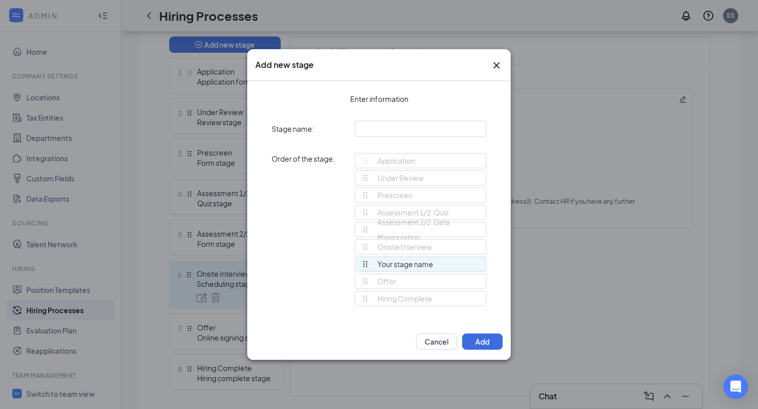
drag, startPoint x: 364, startPoint y: 300, endPoint x: 363, endPoint y: 268, distance: 32.4
click at [363, 268] on div "Application Under Review Prescreen Assessment 1/2: Quiz Assessment 2/2: Data Ma…" at bounding box center [421, 234] width 132 height 162
click at [401, 128] on input "text" at bounding box center [421, 129] width 132 height 16
type input "Background Check"
click at [478, 350] on div "Cancel Add" at bounding box center [378, 341] width 263 height 36
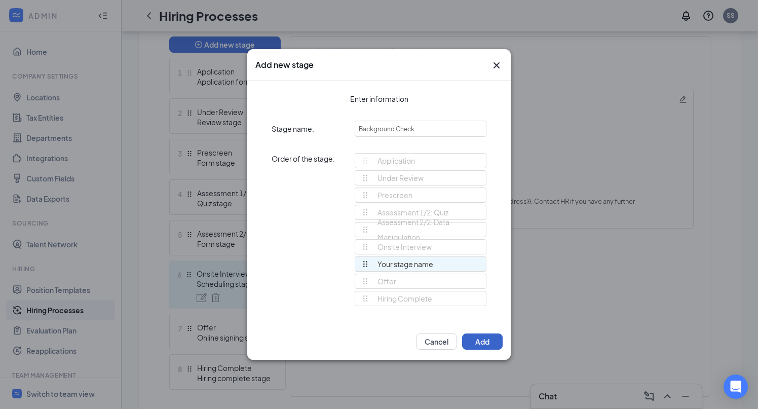
click at [481, 345] on button "Add" at bounding box center [482, 341] width 41 height 16
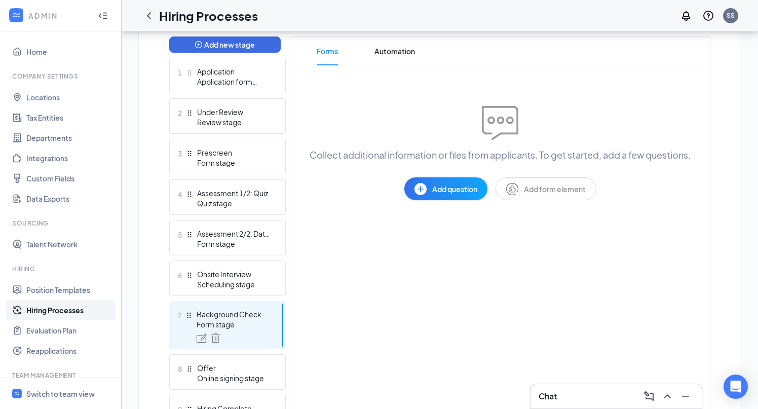
click at [437, 200] on button "Add question" at bounding box center [445, 188] width 83 height 23
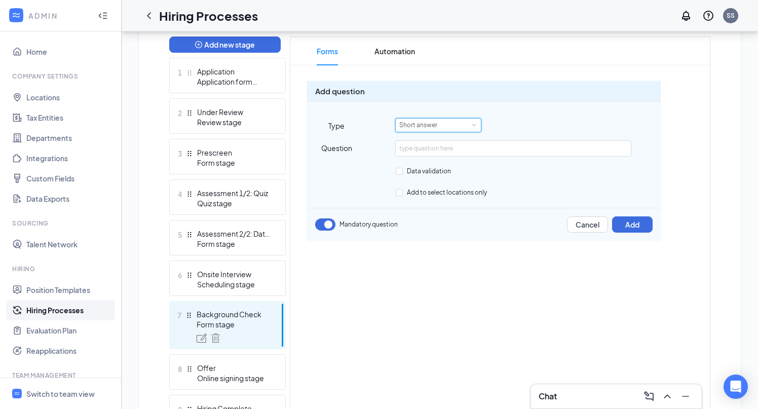
click at [440, 125] on div "Short answer" at bounding box center [421, 125] width 45 height 13
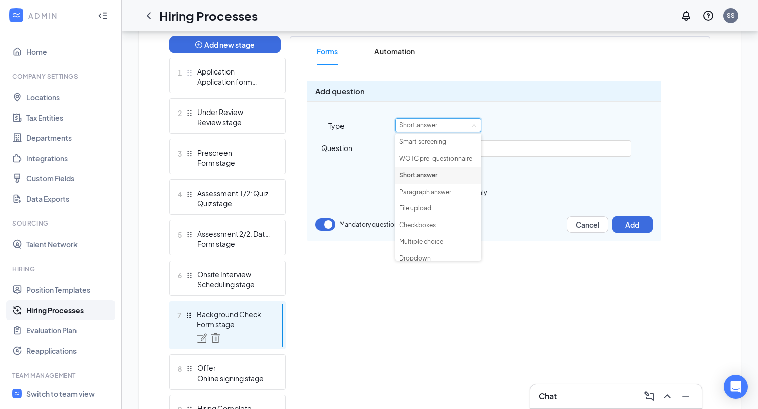
click at [543, 175] on div "Data validation" at bounding box center [514, 171] width 236 height 12
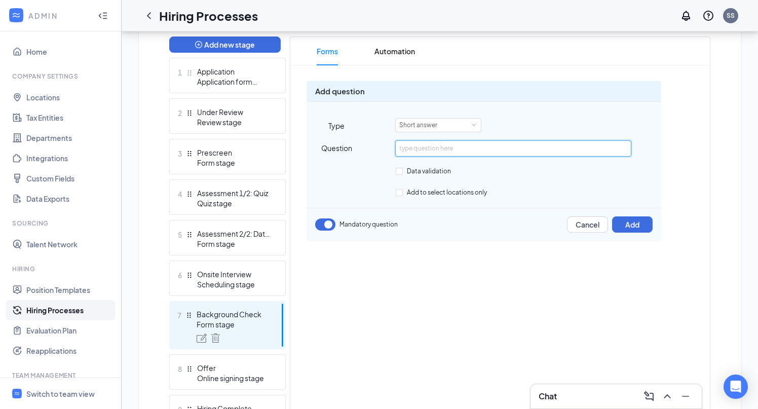
click at [474, 145] on input "text" at bounding box center [513, 148] width 236 height 16
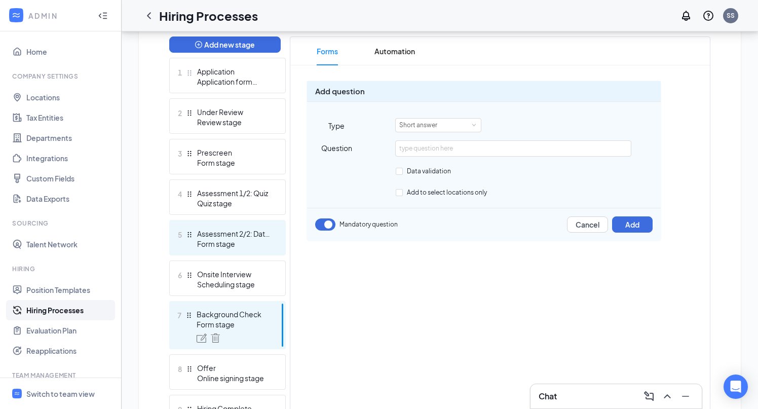
click at [236, 240] on div "Form stage" at bounding box center [234, 244] width 74 height 10
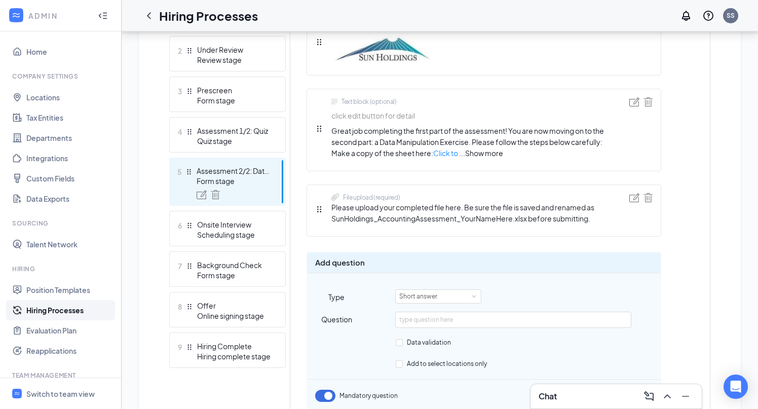
scroll to position [322, 0]
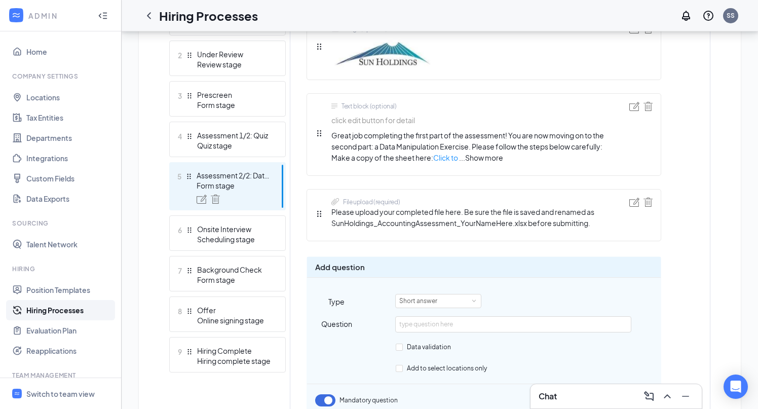
click at [398, 136] on span "Great job completing the first part of the assessment! You are now moving on to…" at bounding box center [467, 135] width 273 height 9
click at [493, 159] on span "Show more" at bounding box center [484, 157] width 38 height 9
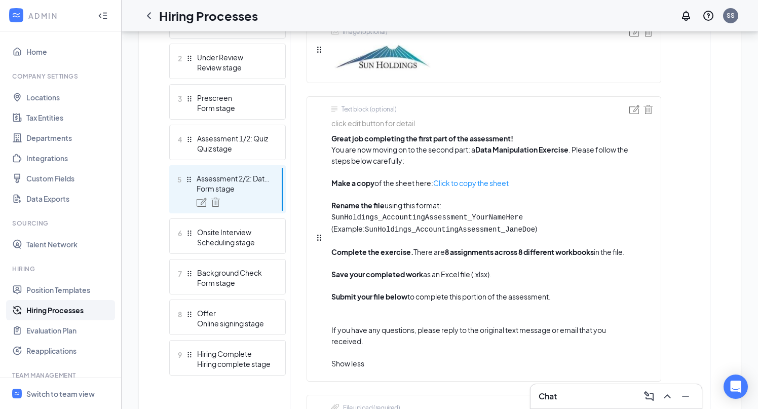
scroll to position [309, 0]
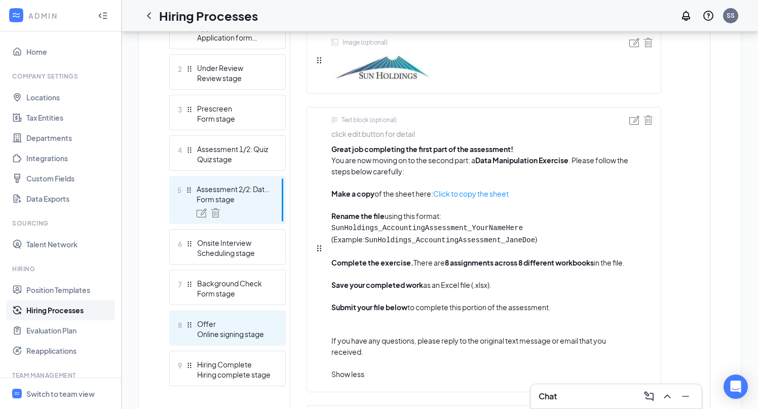
click at [227, 325] on div "Offer" at bounding box center [234, 324] width 74 height 10
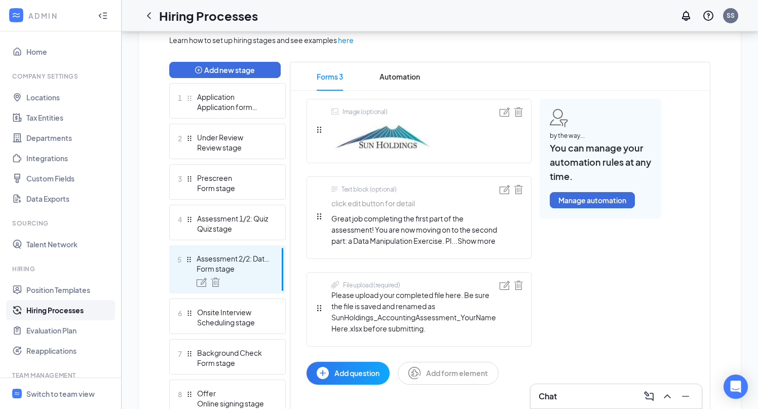
scroll to position [243, 0]
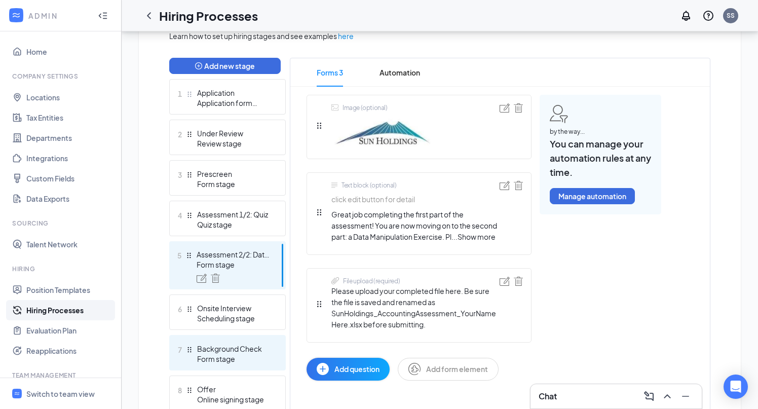
click at [240, 355] on div "Form stage" at bounding box center [234, 359] width 74 height 10
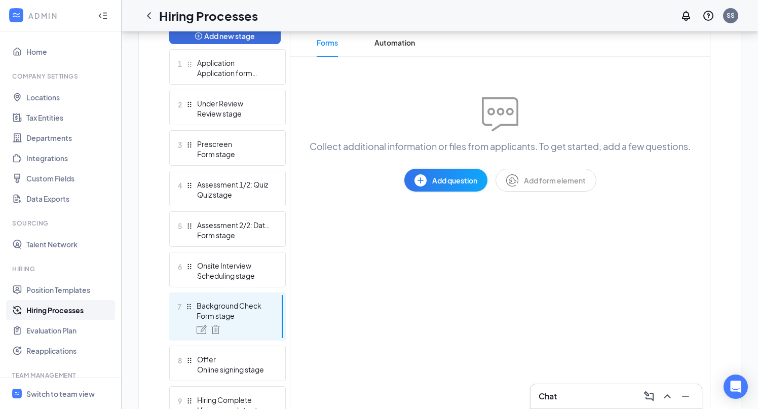
scroll to position [285, 0]
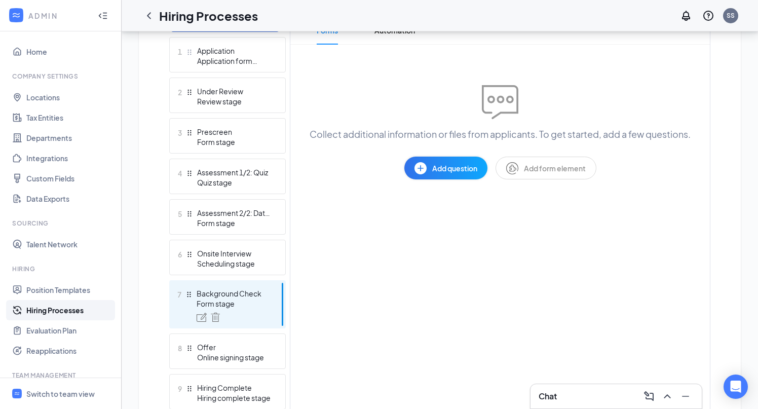
click at [544, 171] on span "Add form element" at bounding box center [555, 168] width 62 height 11
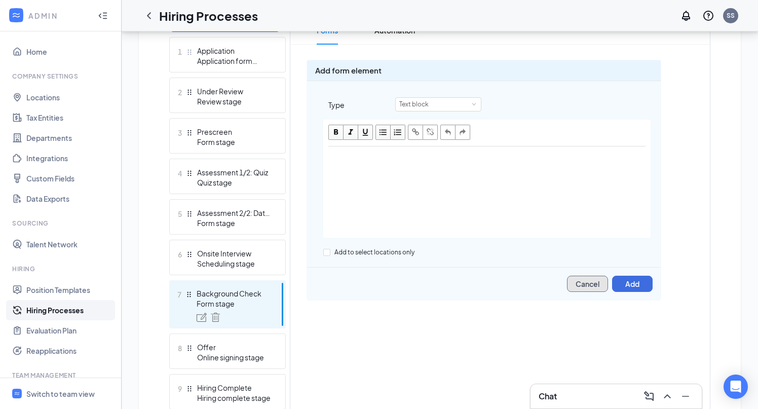
click at [596, 283] on button "Cancel" at bounding box center [587, 284] width 41 height 16
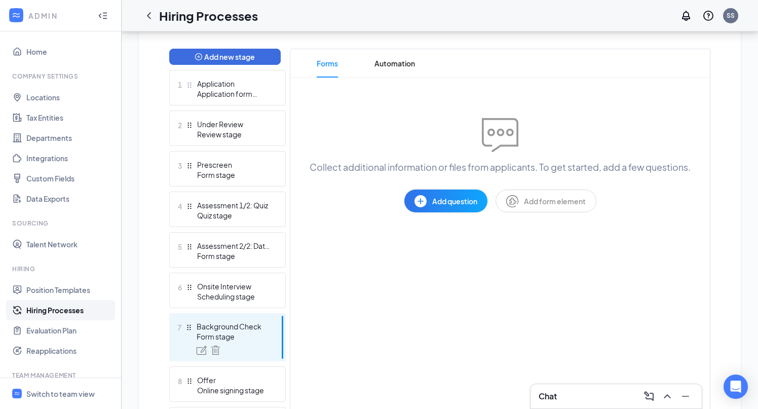
scroll to position [240, 0]
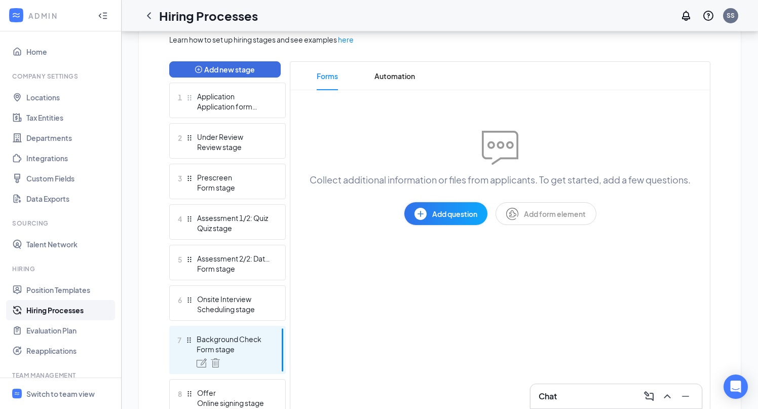
click at [582, 216] on span "Add form element" at bounding box center [555, 213] width 62 height 11
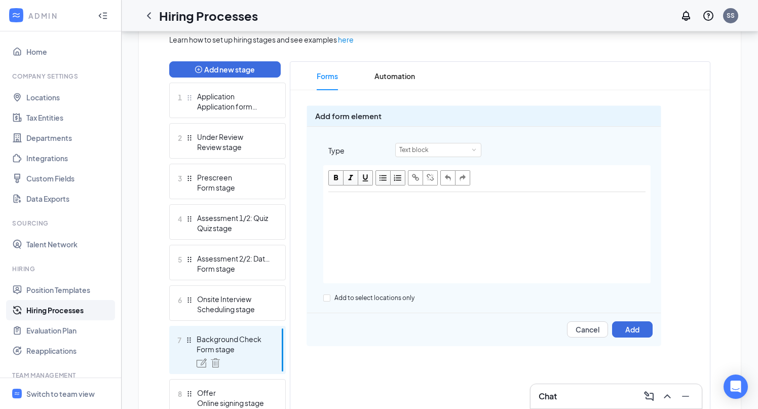
click at [430, 229] on div "Edit text" at bounding box center [487, 238] width 326 height 91
click at [636, 329] on button "Add" at bounding box center [632, 329] width 41 height 16
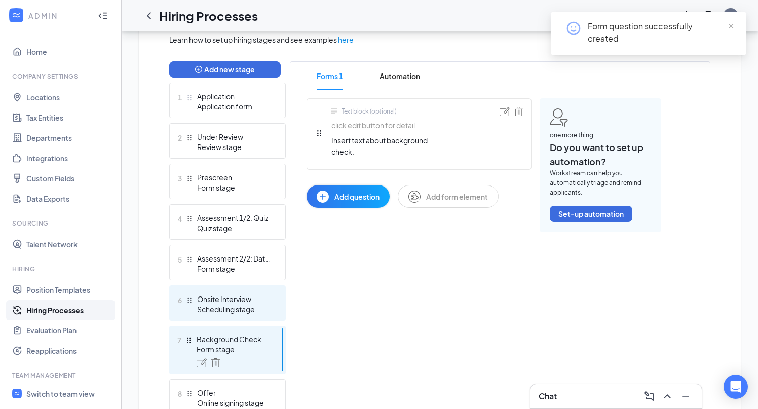
click at [242, 303] on div "Onsite Interview" at bounding box center [234, 299] width 74 height 10
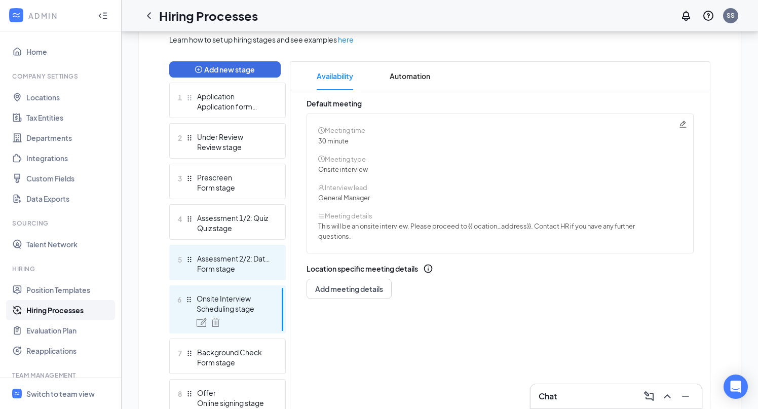
click at [239, 257] on div "Assessment 2/2: Data Manipulation" at bounding box center [234, 258] width 74 height 10
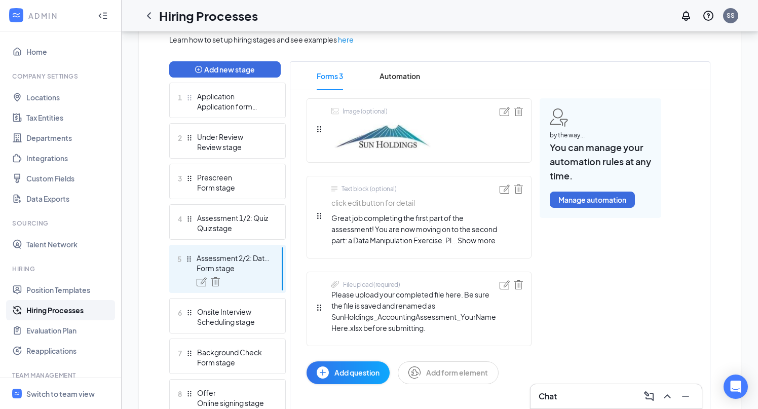
click at [487, 244] on span "Show more" at bounding box center [476, 240] width 38 height 9
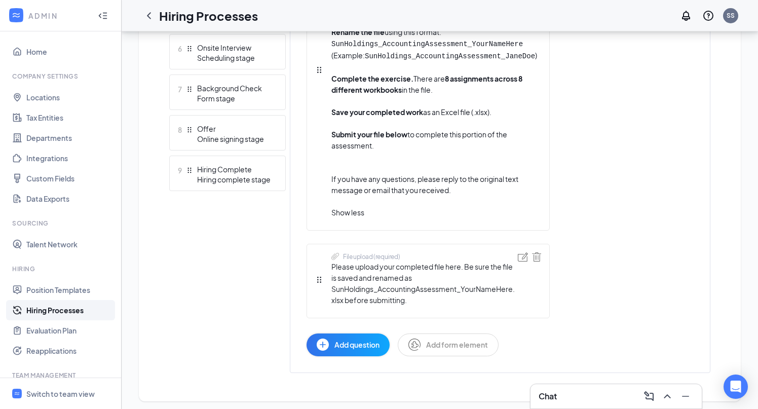
scroll to position [497, 0]
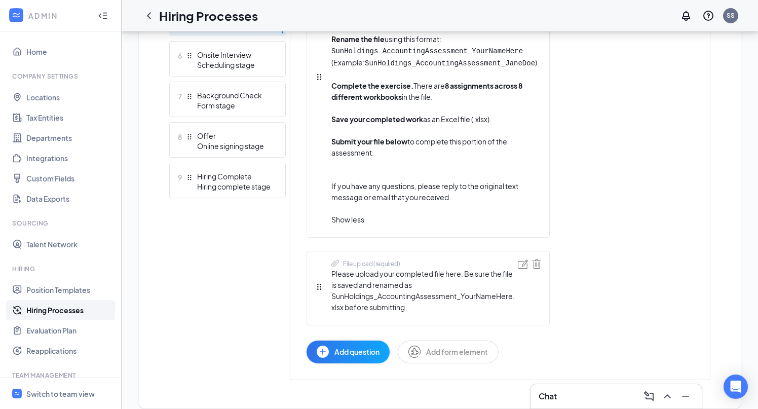
click at [406, 306] on span "Please upload your completed file here. Be sure the file is saved and renamed a…" at bounding box center [424, 290] width 186 height 45
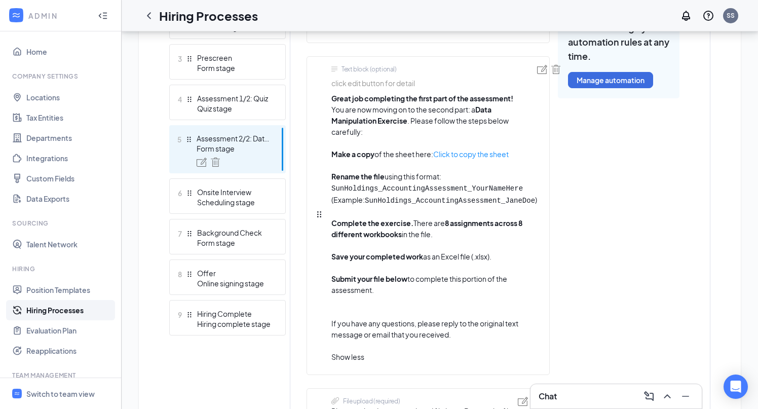
scroll to position [360, 0]
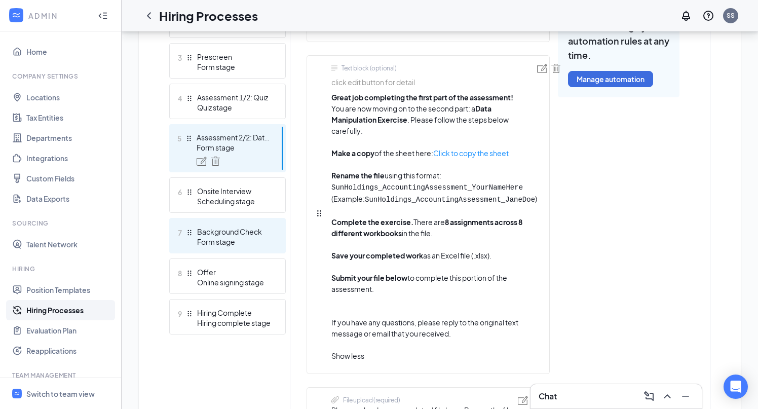
click at [234, 243] on div "Form stage" at bounding box center [234, 242] width 74 height 10
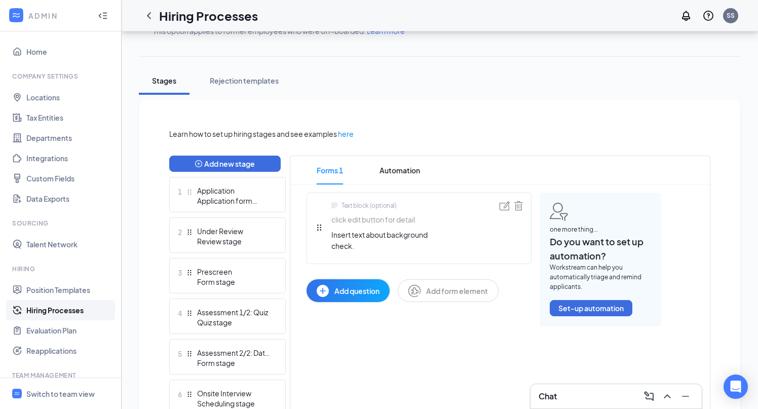
scroll to position [142, 0]
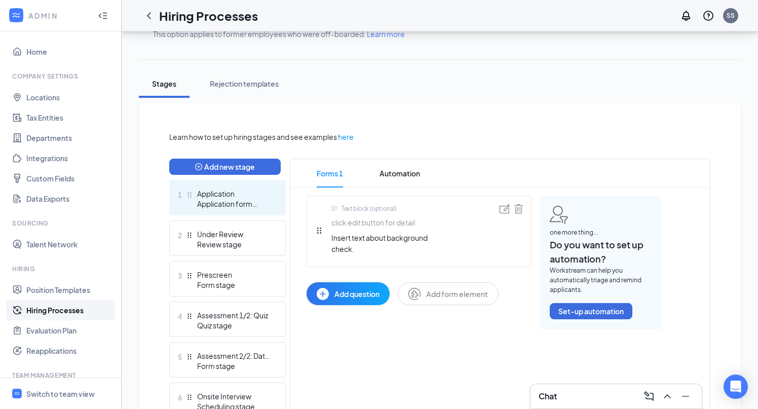
click at [238, 195] on div "Application" at bounding box center [234, 193] width 74 height 10
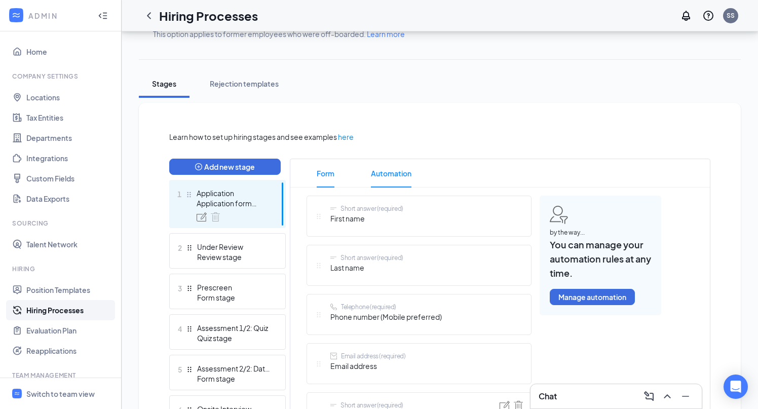
click at [392, 176] on span "Automation" at bounding box center [391, 173] width 41 height 28
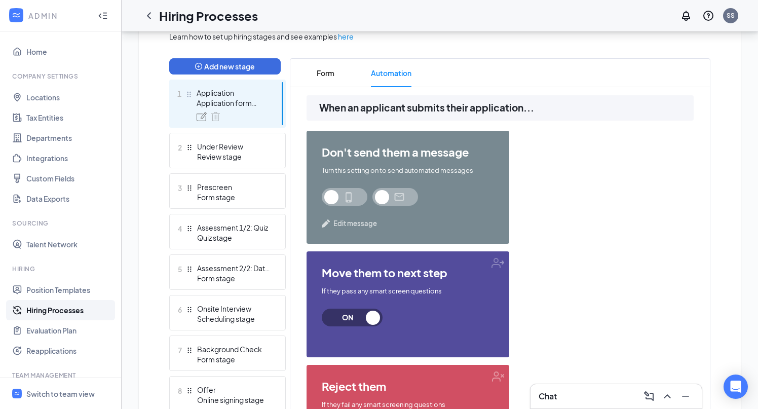
scroll to position [243, 0]
click at [332, 193] on span at bounding box center [345, 196] width 46 height 18
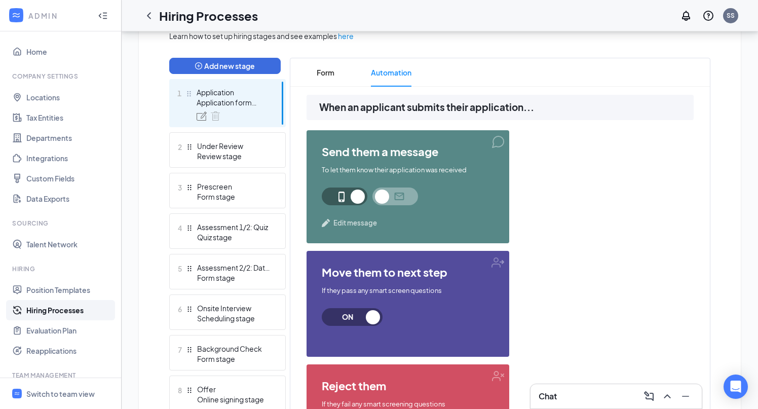
click at [390, 200] on span at bounding box center [395, 196] width 46 height 18
click at [354, 222] on span "Edit message" at bounding box center [355, 223] width 44 height 10
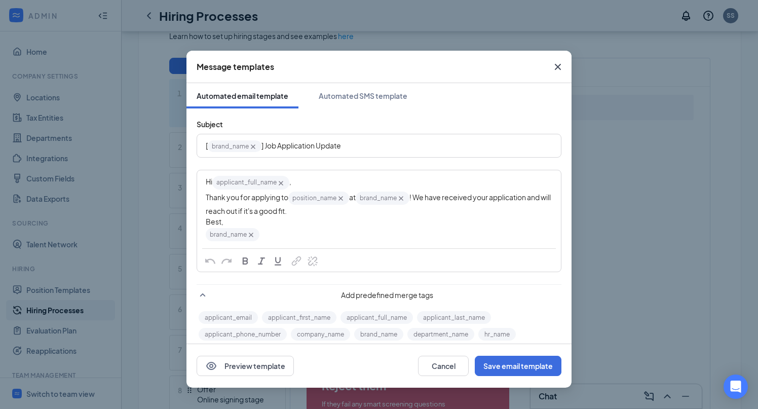
click at [562, 62] on icon "Cross" at bounding box center [558, 67] width 12 height 12
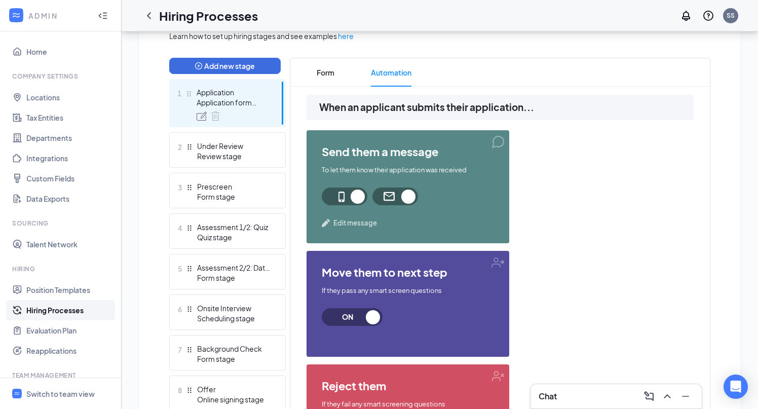
click at [360, 199] on span at bounding box center [345, 196] width 46 height 18
click at [351, 221] on span "Edit message" at bounding box center [355, 223] width 44 height 10
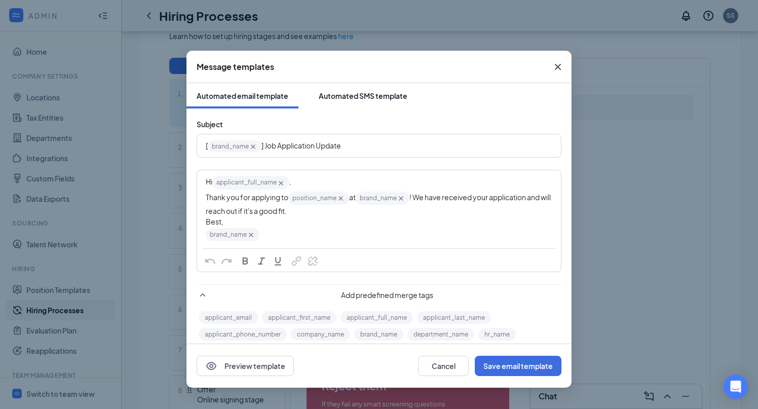
click at [372, 93] on div "Automated SMS template" at bounding box center [363, 96] width 89 height 10
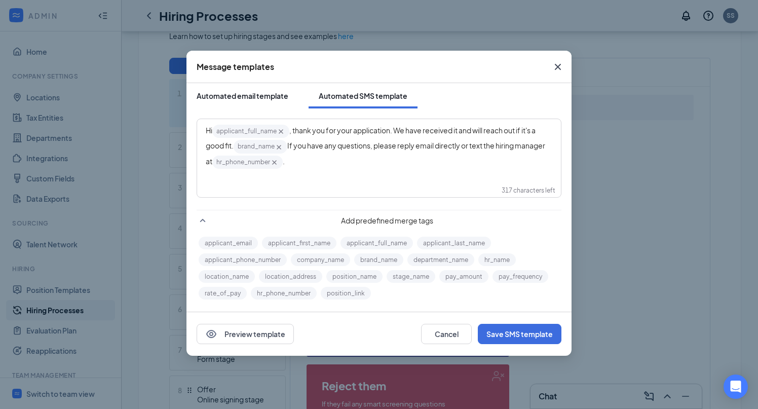
click at [277, 94] on div "Automated email template" at bounding box center [243, 96] width 92 height 10
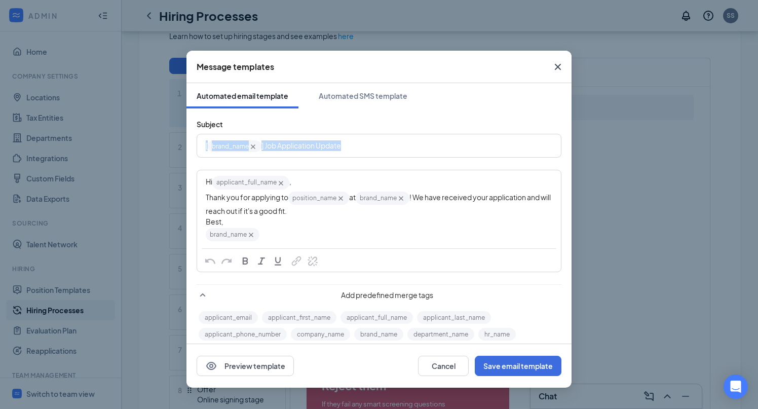
drag, startPoint x: 259, startPoint y: 146, endPoint x: 134, endPoint y: 146, distance: 124.6
click at [134, 146] on div "Message templates Automated email template Automated SMS template Subject [ bra…" at bounding box center [379, 204] width 758 height 409
click at [317, 145] on span "] Job Application Update" at bounding box center [301, 145] width 80 height 9
drag, startPoint x: 353, startPoint y: 146, endPoint x: 265, endPoint y: 148, distance: 87.2
click at [265, 148] on div "[ brand_name‌‌‌‌ {{brand_name}} ] Job Application Update" at bounding box center [379, 146] width 347 height 16
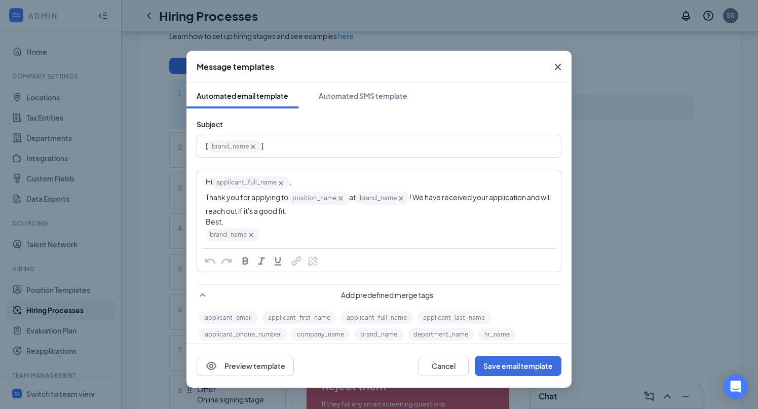
click at [203, 148] on div "[ brand_name‌‌‌‌ {{brand_name}} ]" at bounding box center [379, 146] width 363 height 22
click at [429, 150] on div "Thank you for applying with [ brand_name‌‌‌‌ {{brand_name}} ]" at bounding box center [379, 146] width 347 height 16
click at [207, 184] on span "Hi" at bounding box center [209, 181] width 7 height 9
drag, startPoint x: 212, startPoint y: 183, endPoint x: 200, endPoint y: 182, distance: 12.2
click at [200, 182] on div "Hi applicant_full_name‌‌‌‌ {{applicant_full_name}} , Thank you for applying to …" at bounding box center [379, 208] width 363 height 75
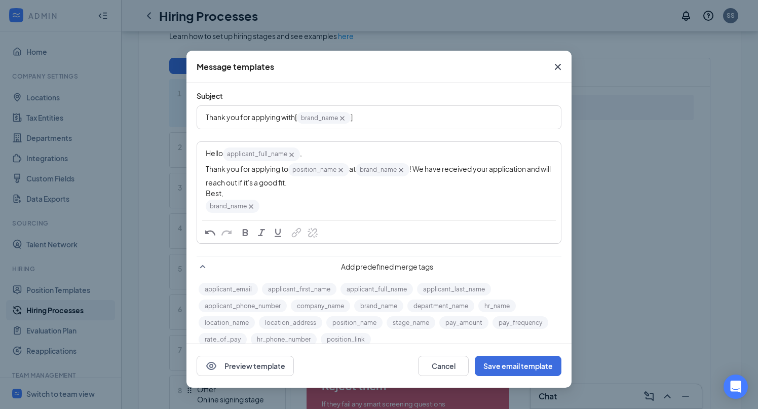
scroll to position [30, 0]
click at [297, 285] on button "applicant_first_name" at bounding box center [299, 287] width 74 height 13
click at [370, 151] on icon "Cross" at bounding box center [371, 152] width 9 height 9
drag, startPoint x: 288, startPoint y: 168, endPoint x: 205, endPoint y: 169, distance: 83.1
click at [205, 169] on div "Hello applicant_first_name‌‌‌‌ {{applicant_first_name}} , Thank you for applyin…" at bounding box center [379, 177] width 363 height 75
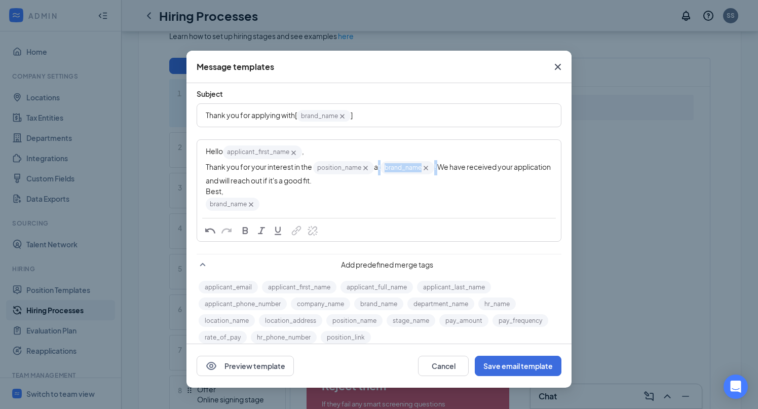
drag, startPoint x: 440, startPoint y: 171, endPoint x: 376, endPoint y: 171, distance: 63.8
click at [376, 171] on div "Thank you for your interest in the position_name‌‌‌‌ {{position_name}} at brand…" at bounding box center [379, 173] width 347 height 26
click at [376, 167] on span "W e have received your application and will reach out if it's a good fit." at bounding box center [379, 173] width 347 height 23
click at [378, 164] on span "W e have received your application and will reach out if it's a good fit." at bounding box center [379, 173] width 347 height 23
click at [383, 168] on span "e have received your application and will reach out if it's a good fit." at bounding box center [375, 173] width 339 height 23
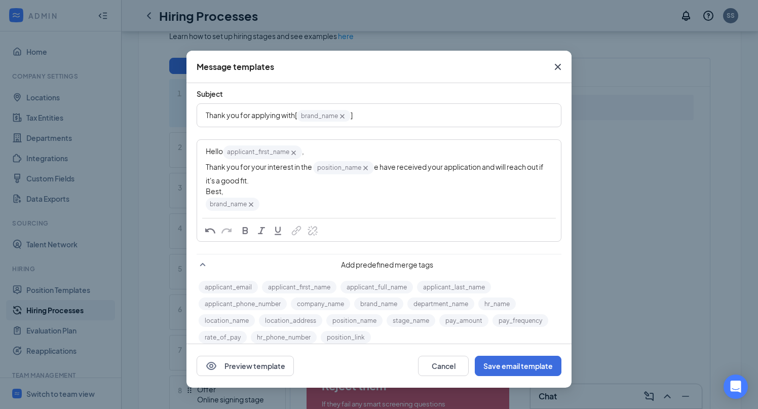
click at [382, 170] on span "e have received your application and will reach out if it's a good fit." at bounding box center [375, 173] width 339 height 23
click at [386, 166] on span ". have received your application and will reach out if it's a good fit." at bounding box center [377, 173] width 342 height 23
click at [375, 170] on span ". We have received your application and will reach out if it's a good fit." at bounding box center [377, 173] width 343 height 23
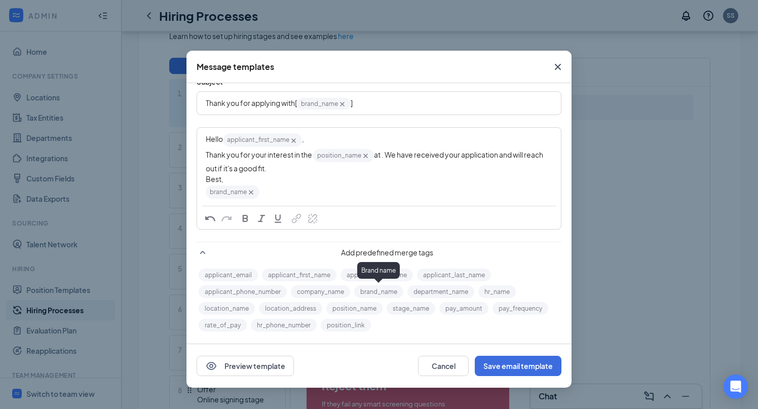
click at [383, 289] on button "brand_name" at bounding box center [378, 291] width 49 height 13
click at [462, 157] on span ". We have received your application and will reach out if it's a good fit." at bounding box center [379, 161] width 346 height 23
click at [441, 154] on span ". We have received your application and will reach out if it's a good fit." at bounding box center [379, 161] width 346 height 23
drag, startPoint x: 469, startPoint y: 156, endPoint x: 452, endPoint y: 157, distance: 17.2
click at [452, 157] on span ". We have received your application and will reach out if it's a good fit." at bounding box center [379, 161] width 347 height 23
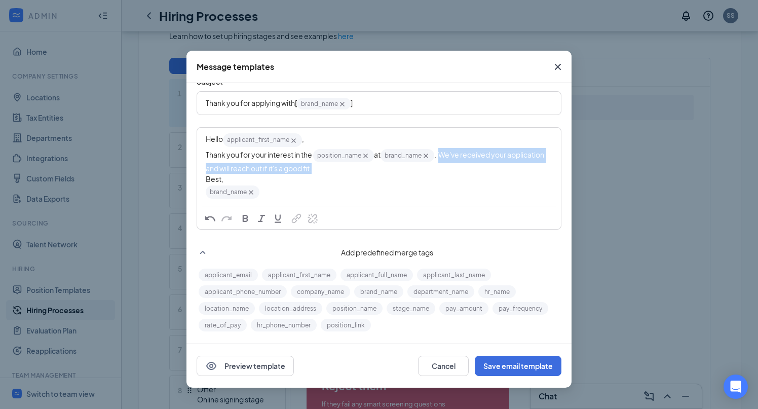
drag, startPoint x: 318, startPoint y: 169, endPoint x: 445, endPoint y: 160, distance: 127.0
click at [445, 160] on div "Thank you for your interest in the position_name‌‌‌‌ {{position_name}} at brand…" at bounding box center [379, 161] width 347 height 26
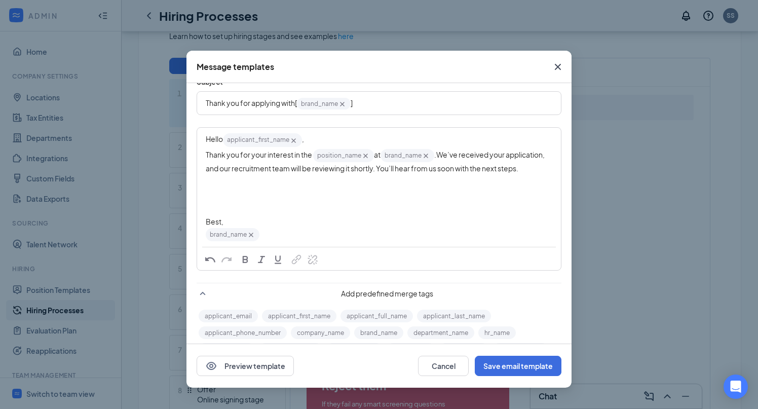
click at [235, 185] on div "Edit text" at bounding box center [379, 189] width 347 height 11
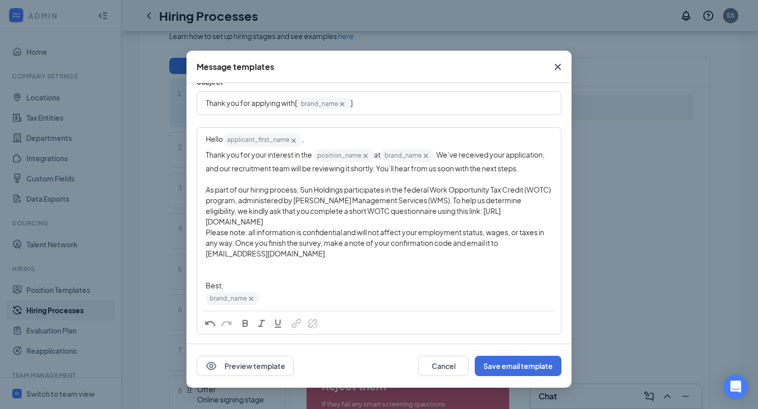
click at [248, 167] on span "We’ve received your application, and our recruitment team will be reviewing it …" at bounding box center [376, 161] width 340 height 23
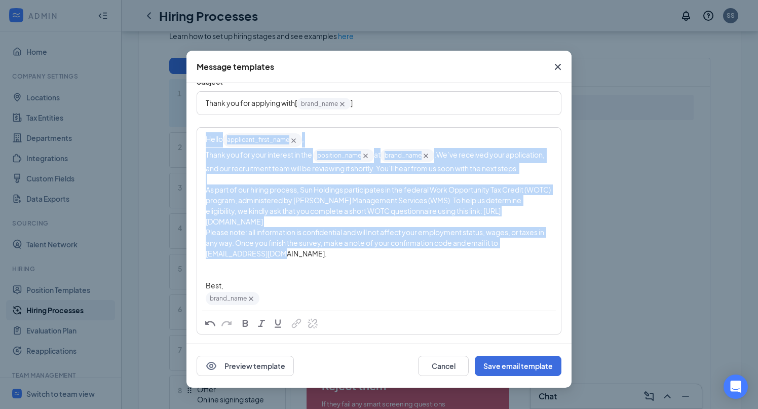
drag, startPoint x: 281, startPoint y: 252, endPoint x: 194, endPoint y: 135, distance: 146.3
click at [194, 135] on div "Subject Thank you for applying with [ brand_name‌‌‌‌ {{brand_name}} ] Hello app…" at bounding box center [378, 252] width 385 height 372
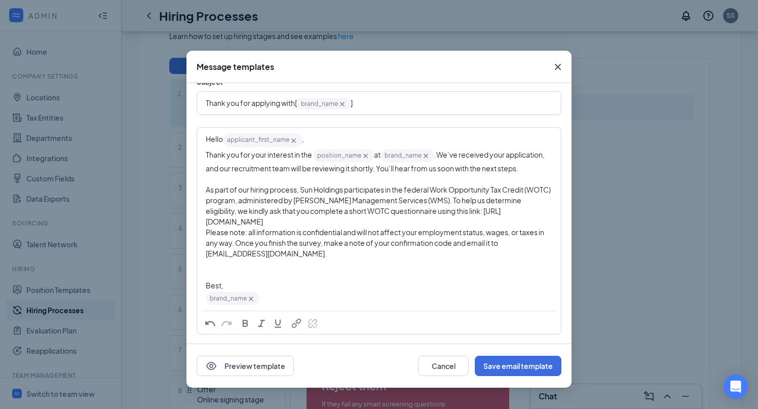
click at [316, 242] on span "Please note: all information is confidential and will not affect your employmen…" at bounding box center [375, 242] width 339 height 30
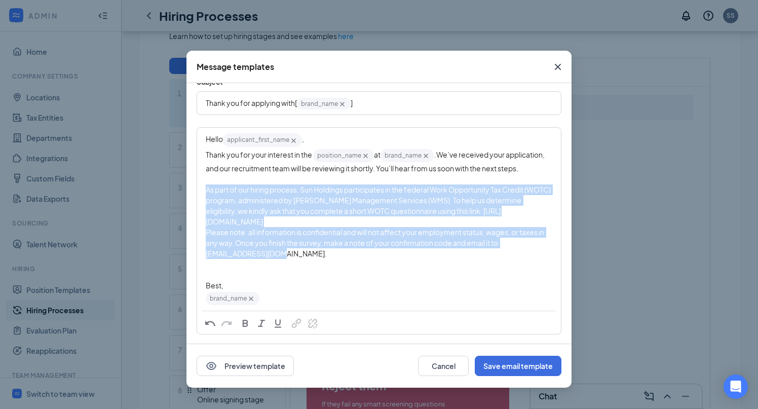
drag, startPoint x: 280, startPoint y: 255, endPoint x: 205, endPoint y: 195, distance: 96.5
click at [205, 195] on div "Hello applicant_first_name‌‌‌‌ {{applicant_first_name}} , Thank you for your in…" at bounding box center [379, 219] width 363 height 182
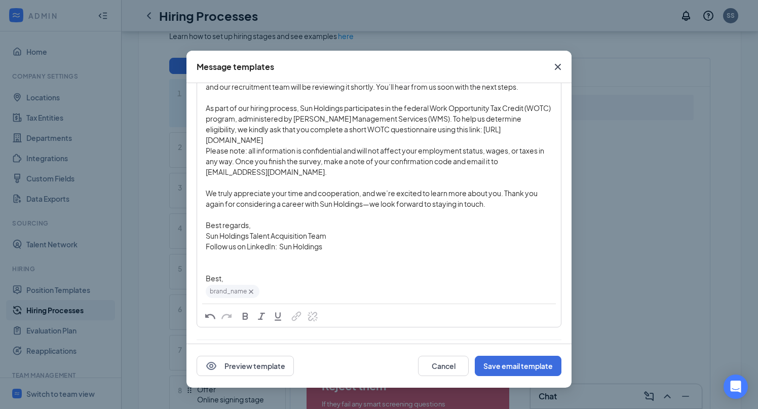
scroll to position [160, 0]
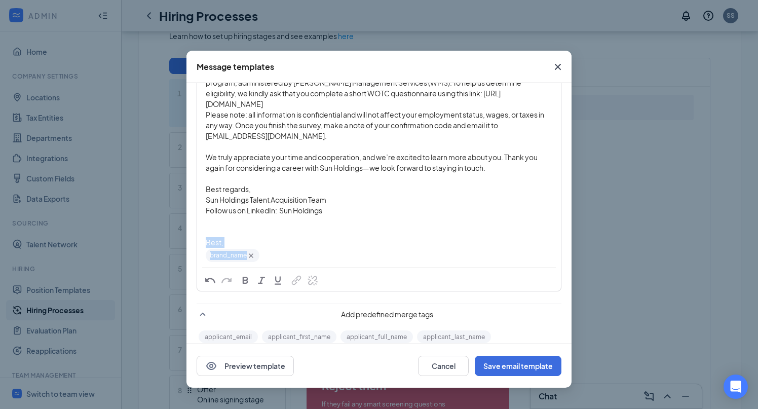
drag, startPoint x: 272, startPoint y: 258, endPoint x: 198, endPoint y: 245, distance: 74.6
click at [198, 245] on div "Hello applicant_first_name‌‌‌‌ {{applicant_first_name}} , Thank you for your in…" at bounding box center [379, 139] width 363 height 256
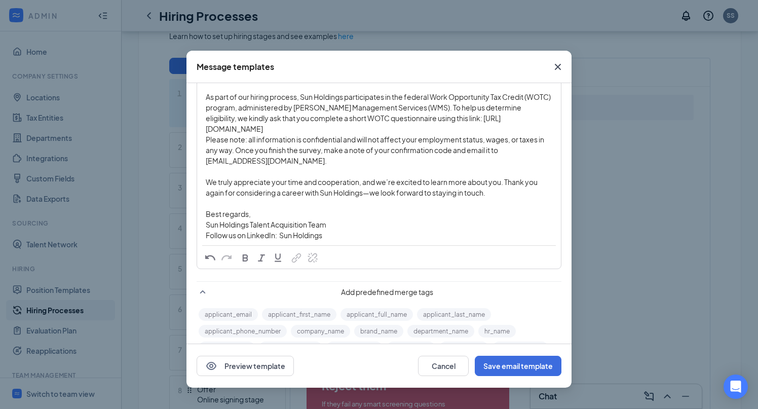
scroll to position [175, 0]
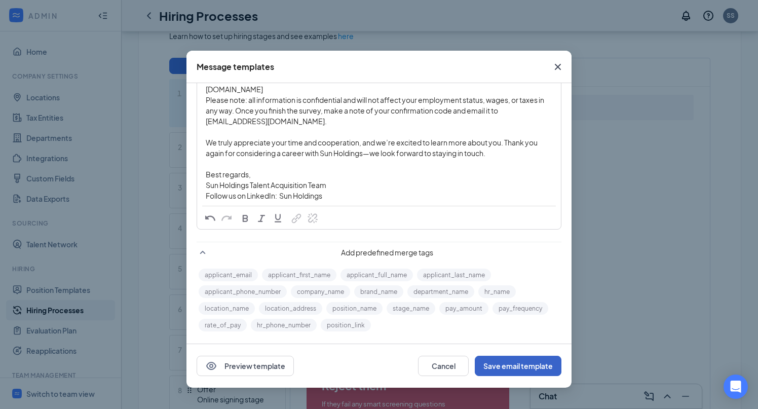
click at [511, 366] on button "Save email template" at bounding box center [518, 366] width 87 height 20
